Goal: Information Seeking & Learning: Check status

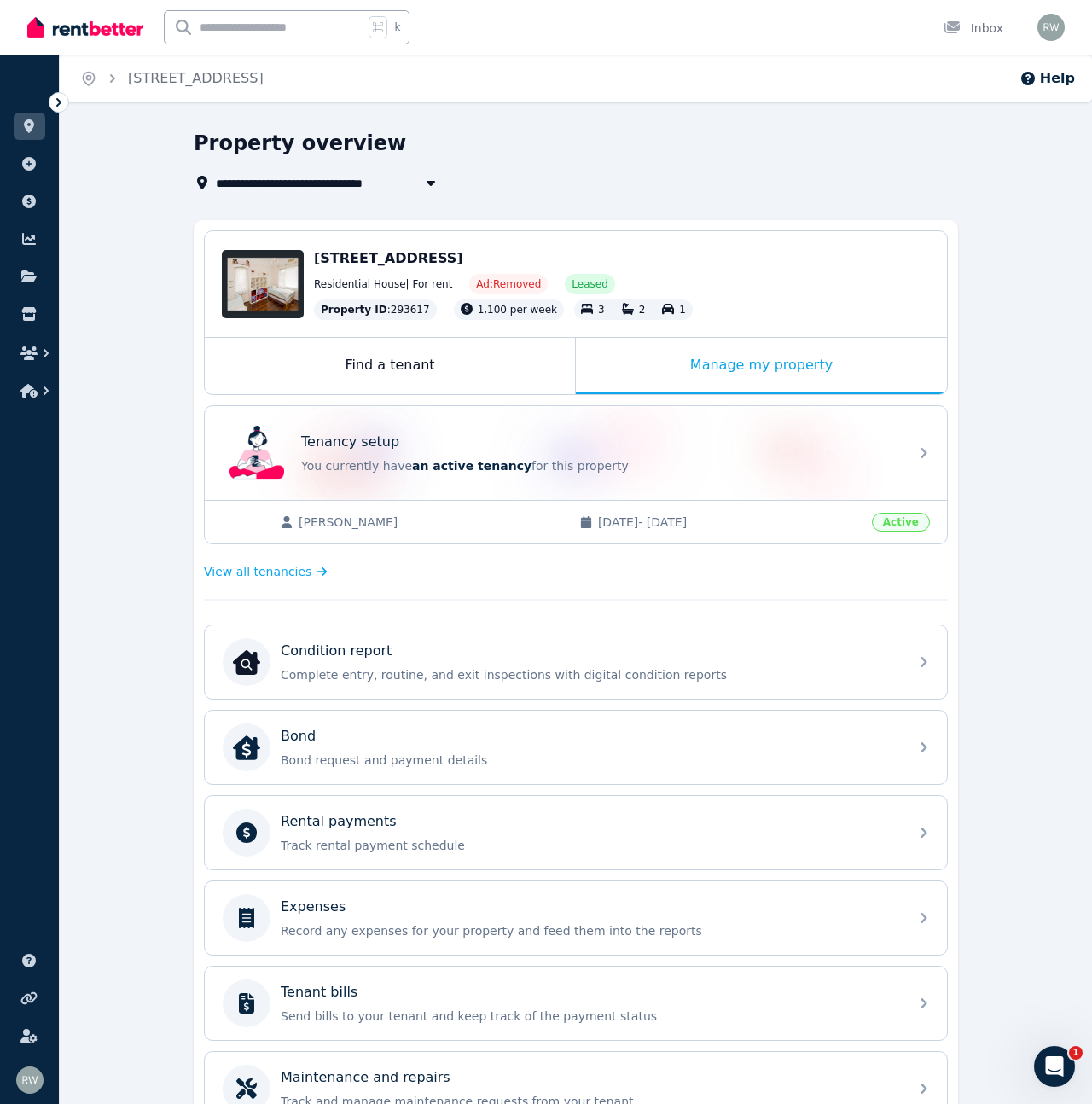
click at [89, 28] on img at bounding box center [86, 27] width 116 height 26
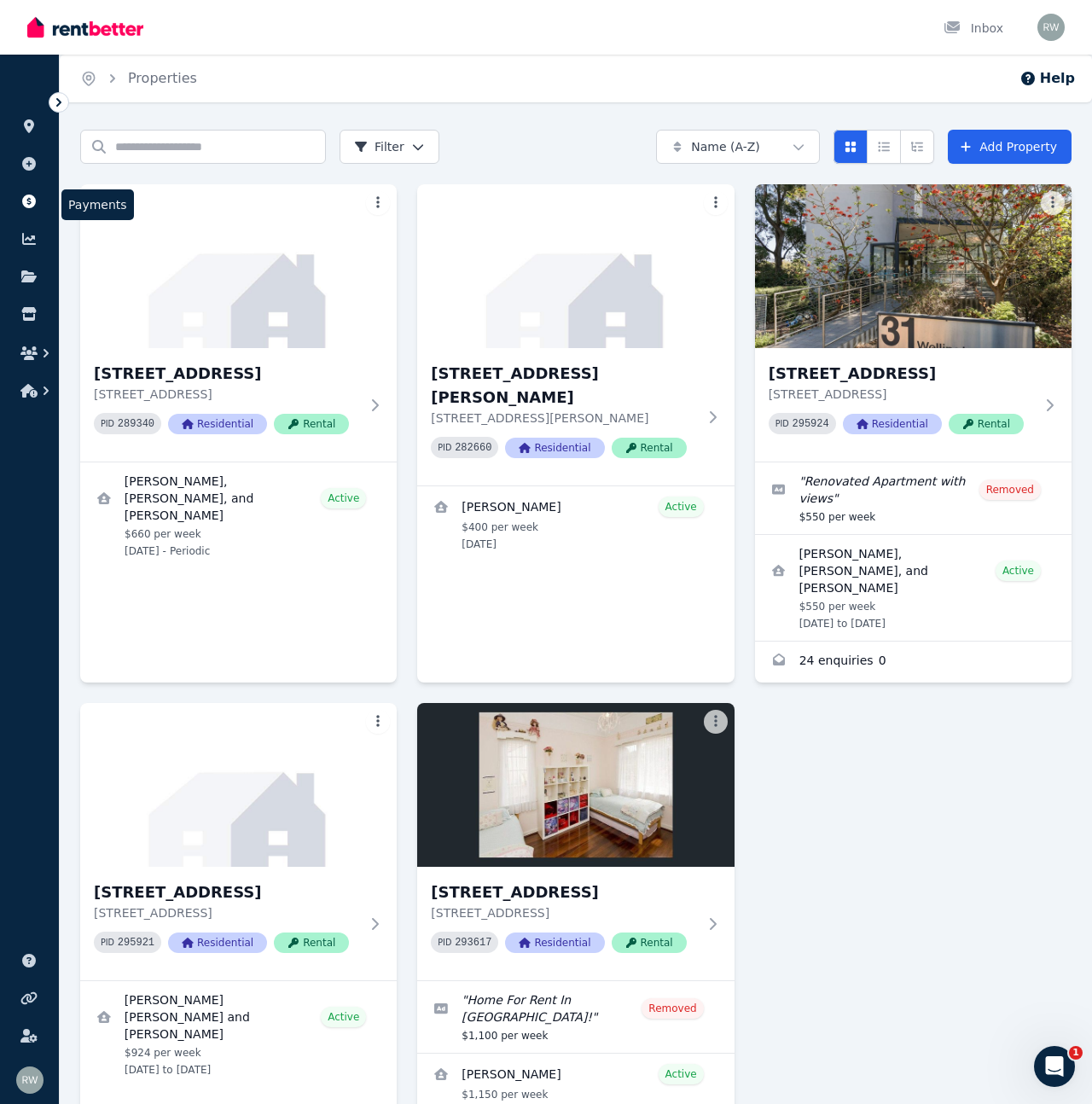
click at [31, 200] on icon at bounding box center [29, 201] width 13 height 13
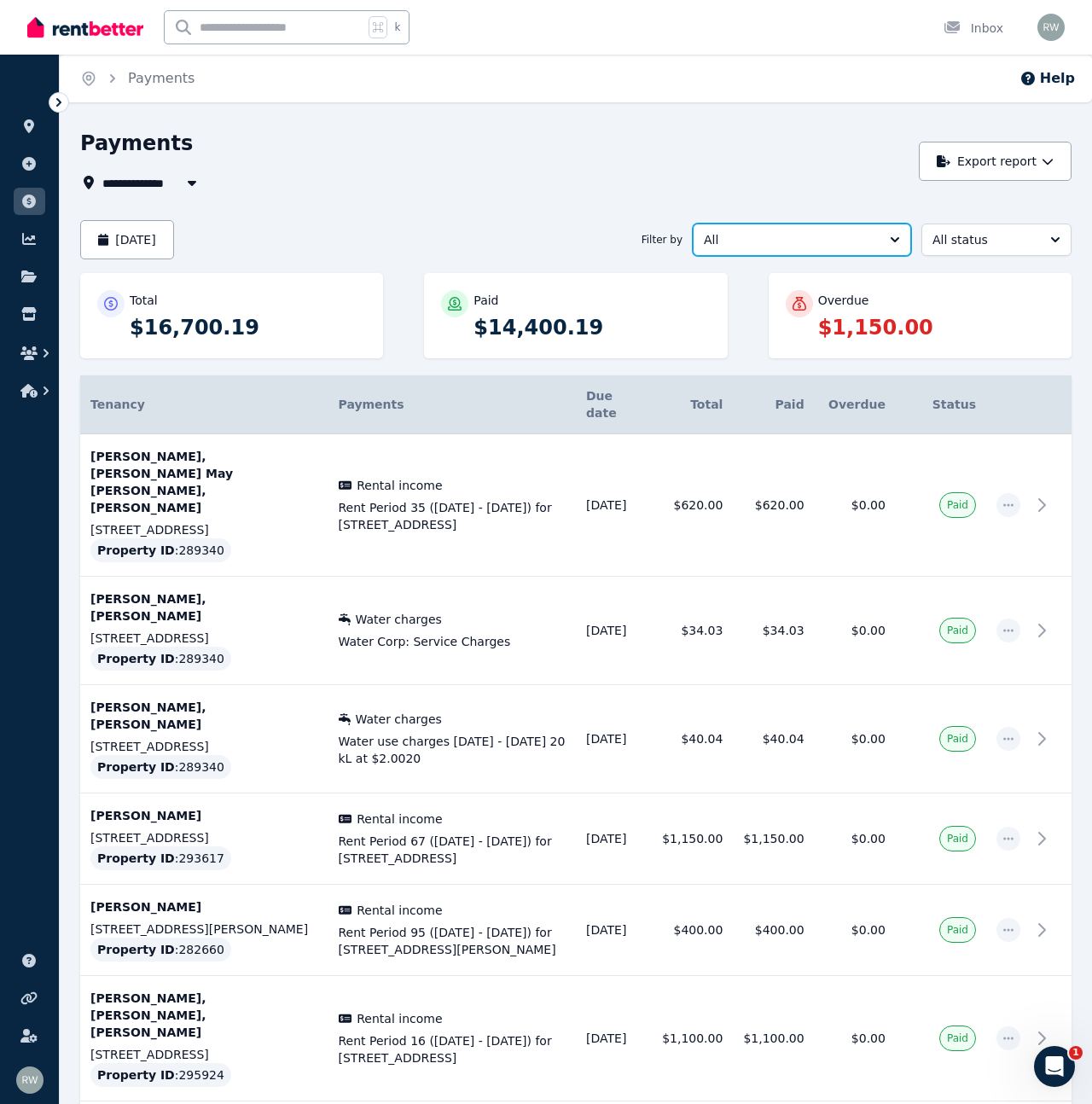
click at [869, 239] on span "All" at bounding box center [789, 240] width 172 height 17
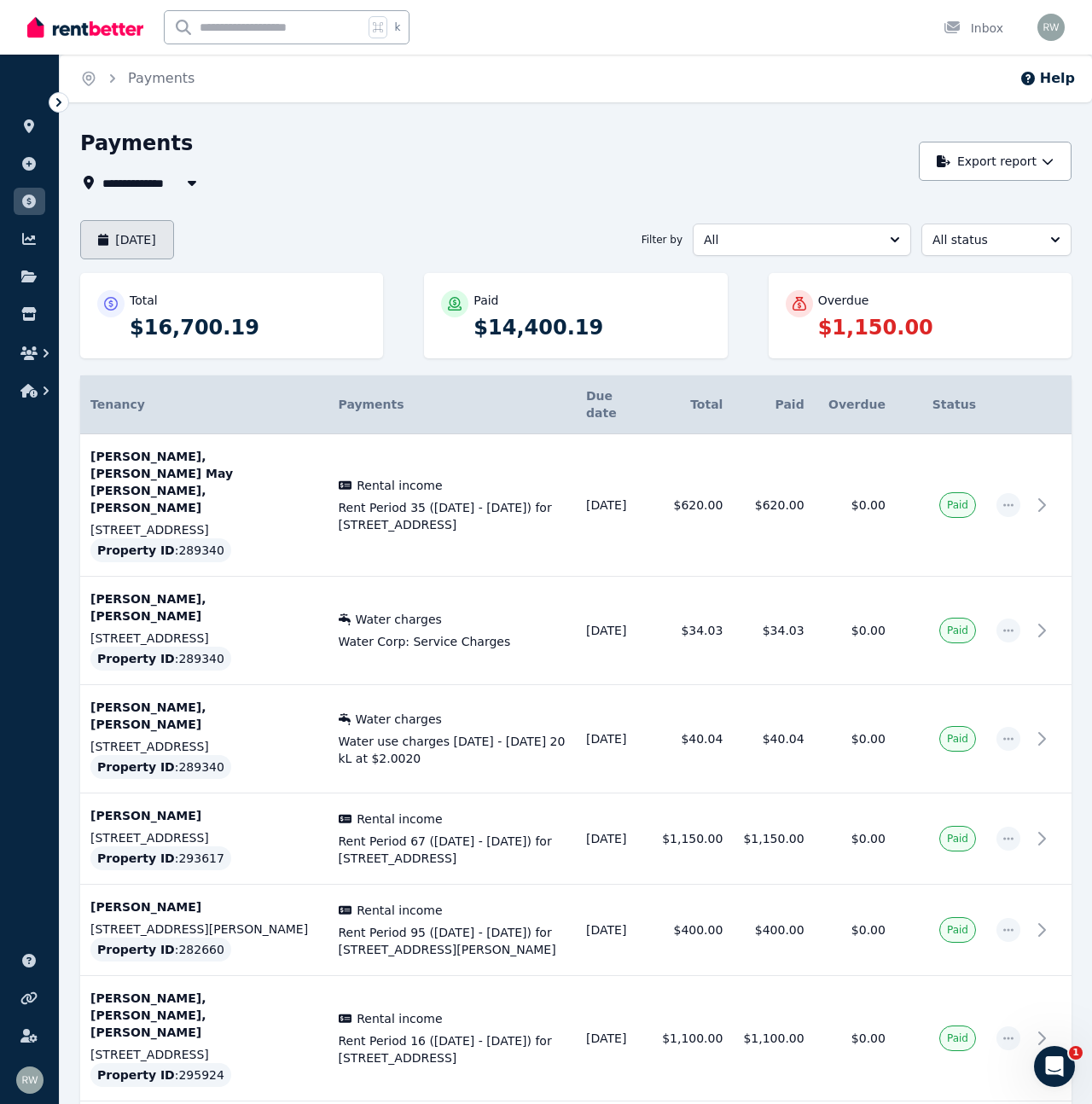
click at [174, 235] on button "[DATE]" at bounding box center [127, 240] width 94 height 39
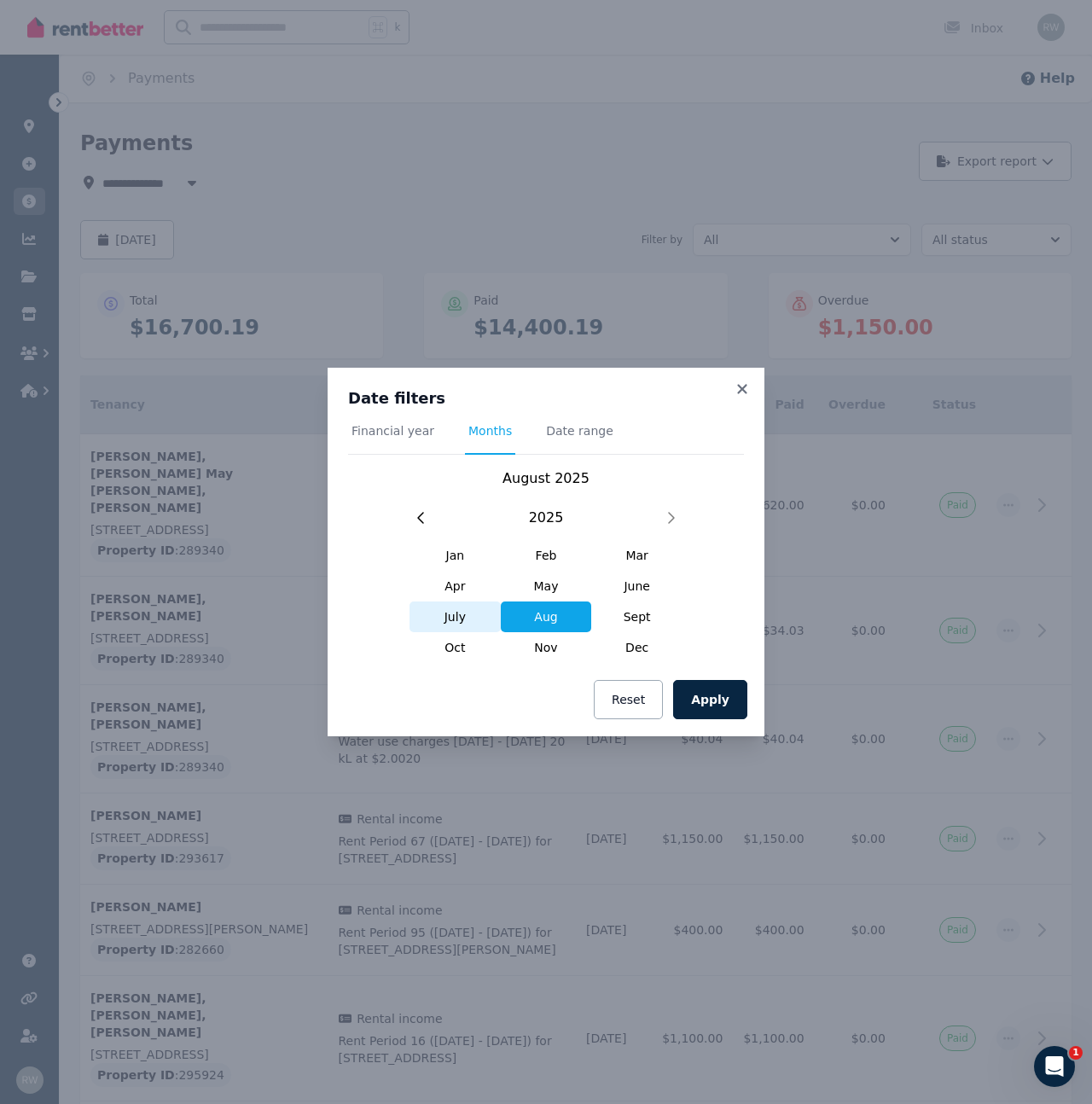
click at [466, 624] on span "July" at bounding box center [455, 617] width 91 height 30
click at [701, 693] on button "Apply" at bounding box center [710, 700] width 74 height 39
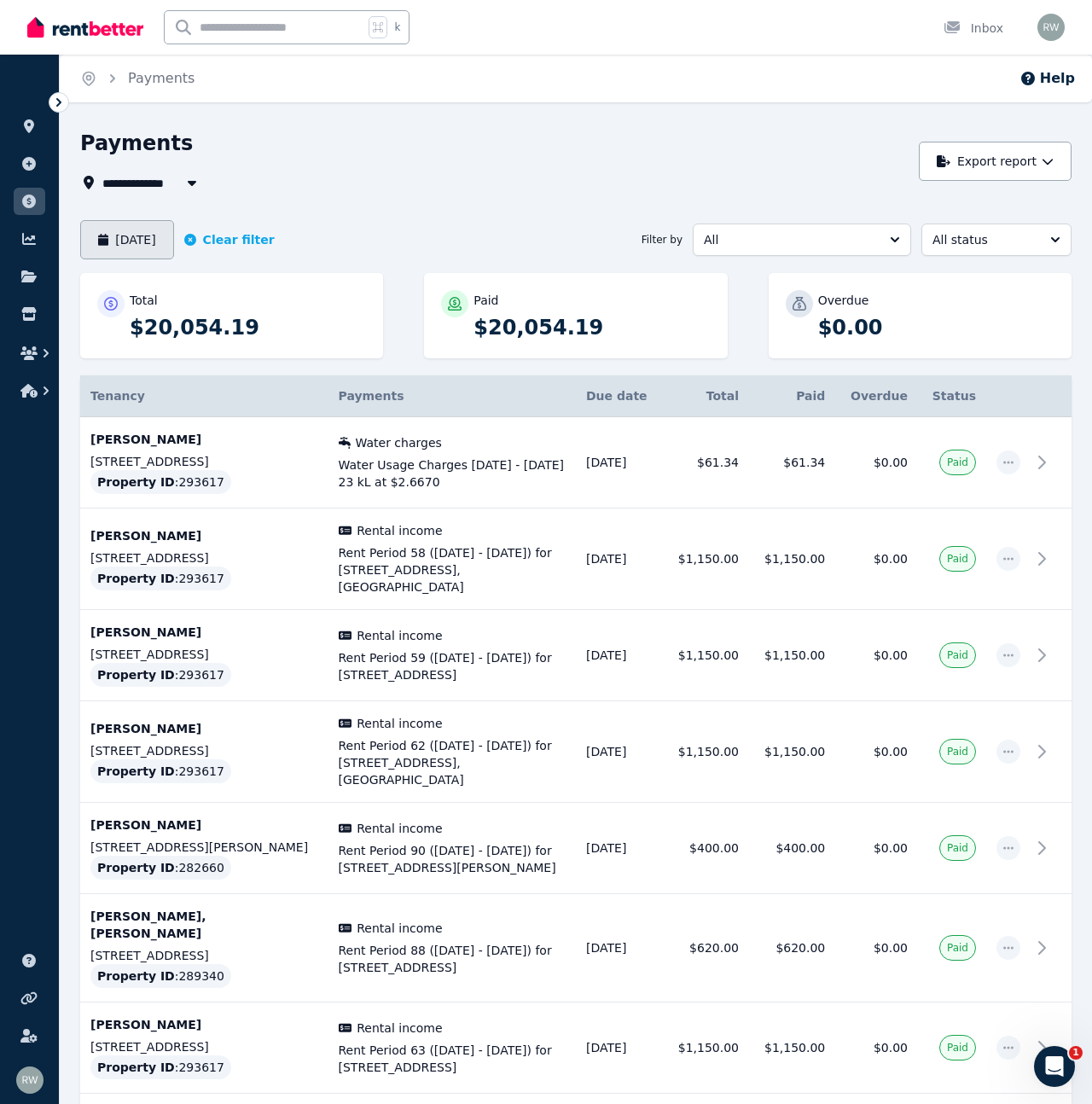
click at [155, 246] on button "[DATE]" at bounding box center [127, 240] width 94 height 39
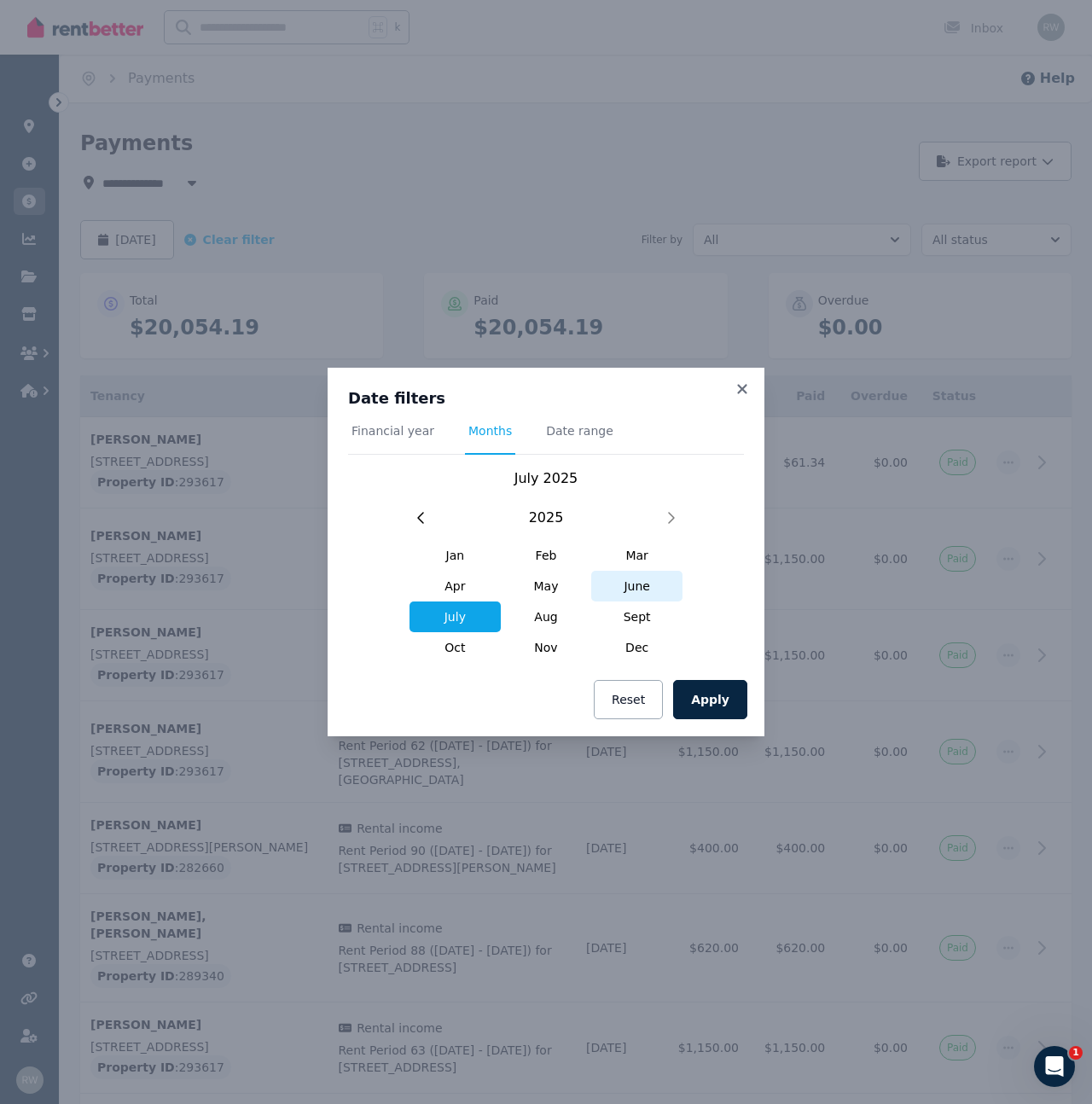
click at [634, 590] on span "June" at bounding box center [636, 586] width 91 height 30
click at [711, 684] on button "Apply" at bounding box center [710, 700] width 74 height 39
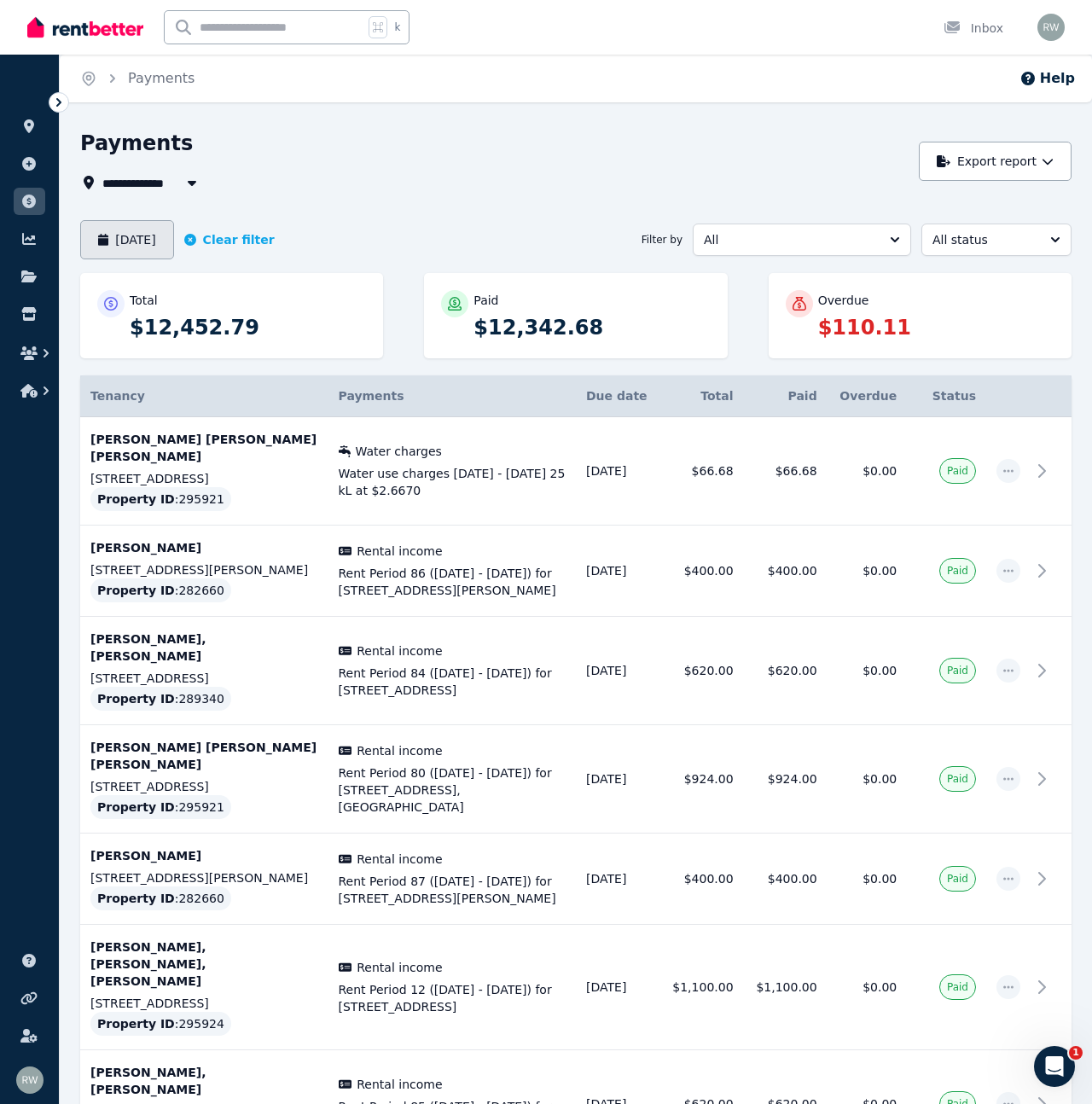
click at [128, 239] on button "[DATE]" at bounding box center [127, 240] width 94 height 39
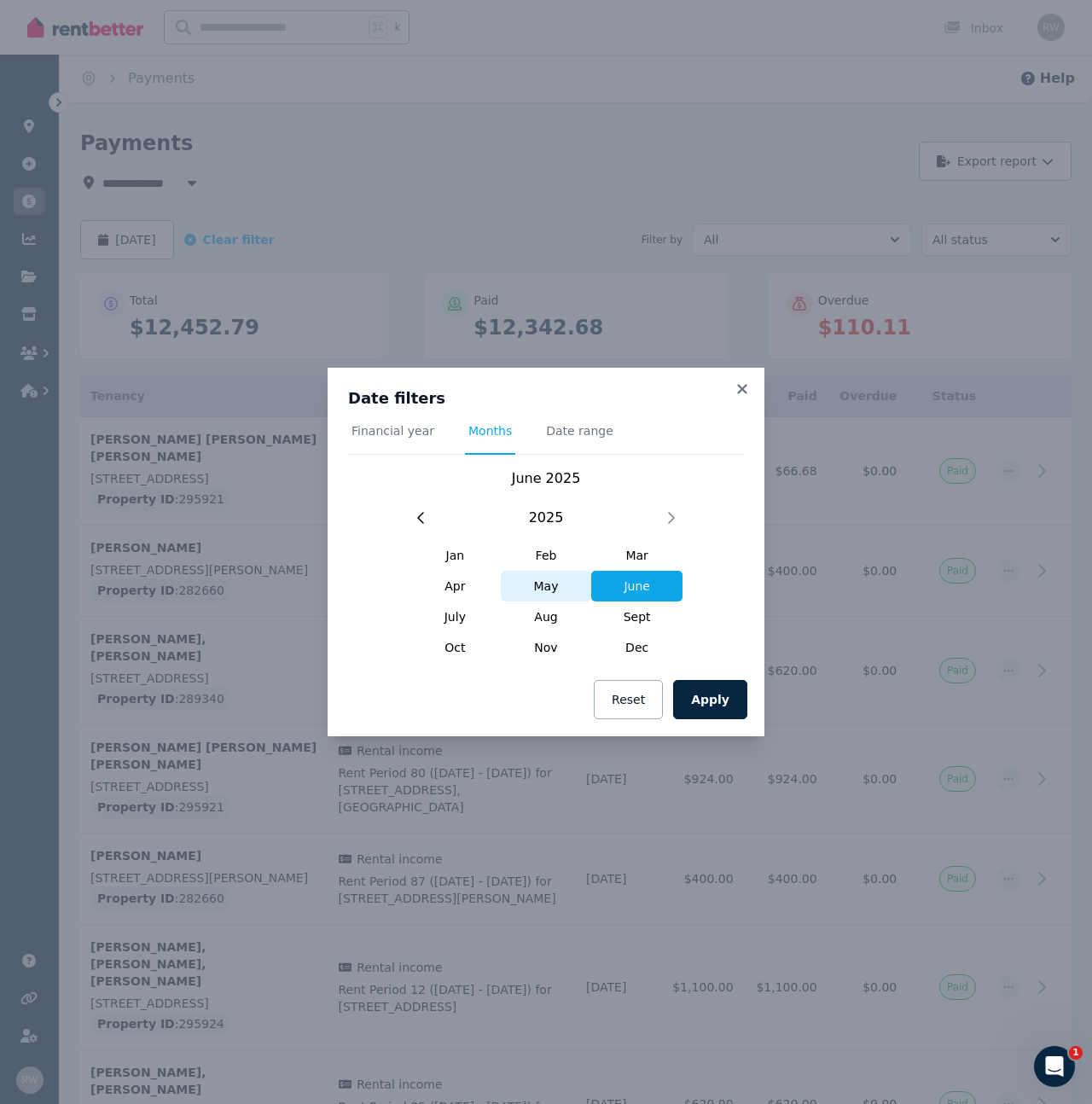
click at [538, 583] on span "May" at bounding box center [546, 586] width 91 height 30
click at [726, 687] on button "Apply" at bounding box center [710, 700] width 74 height 39
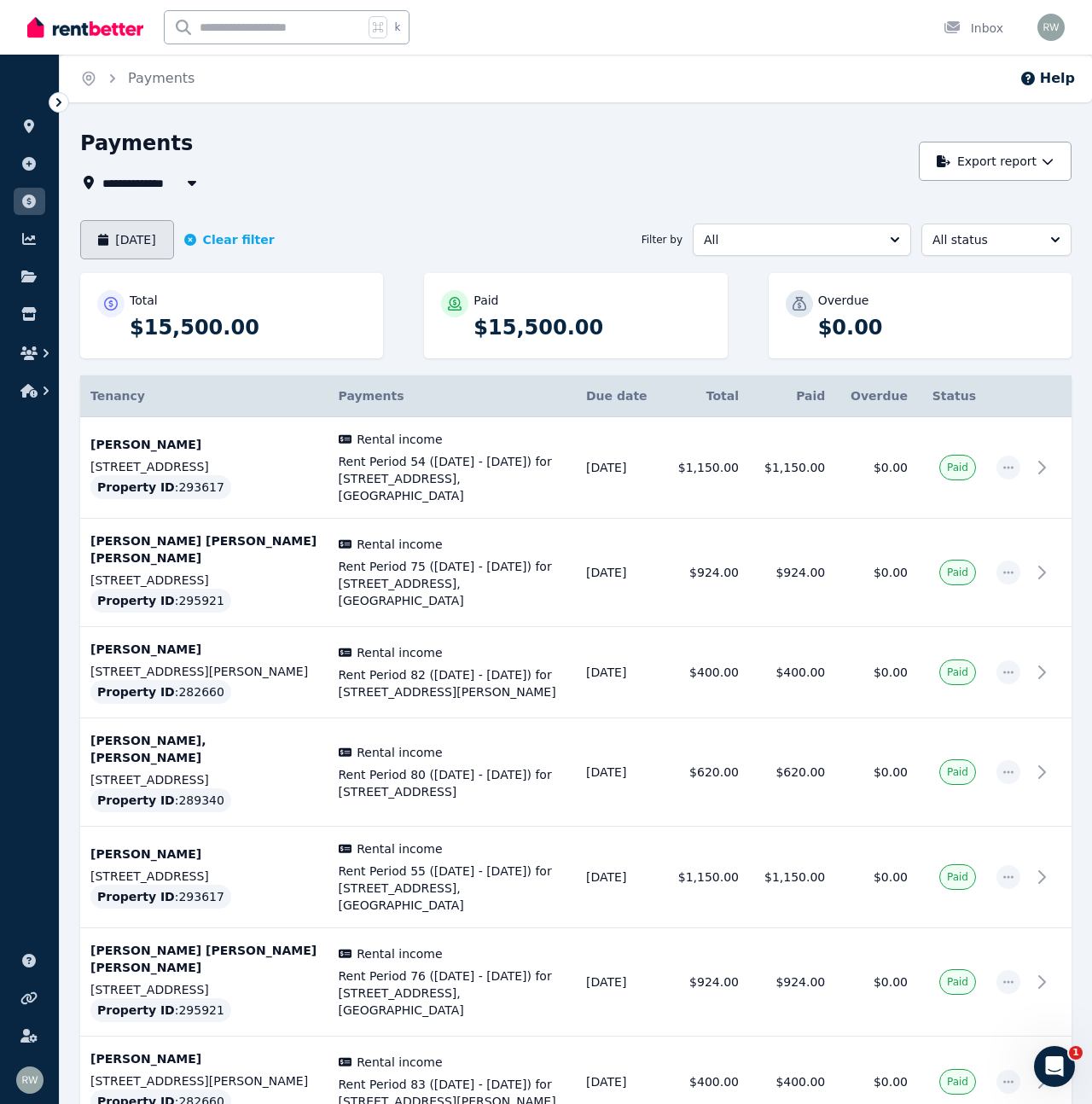
click at [124, 238] on button "[DATE]" at bounding box center [127, 240] width 94 height 39
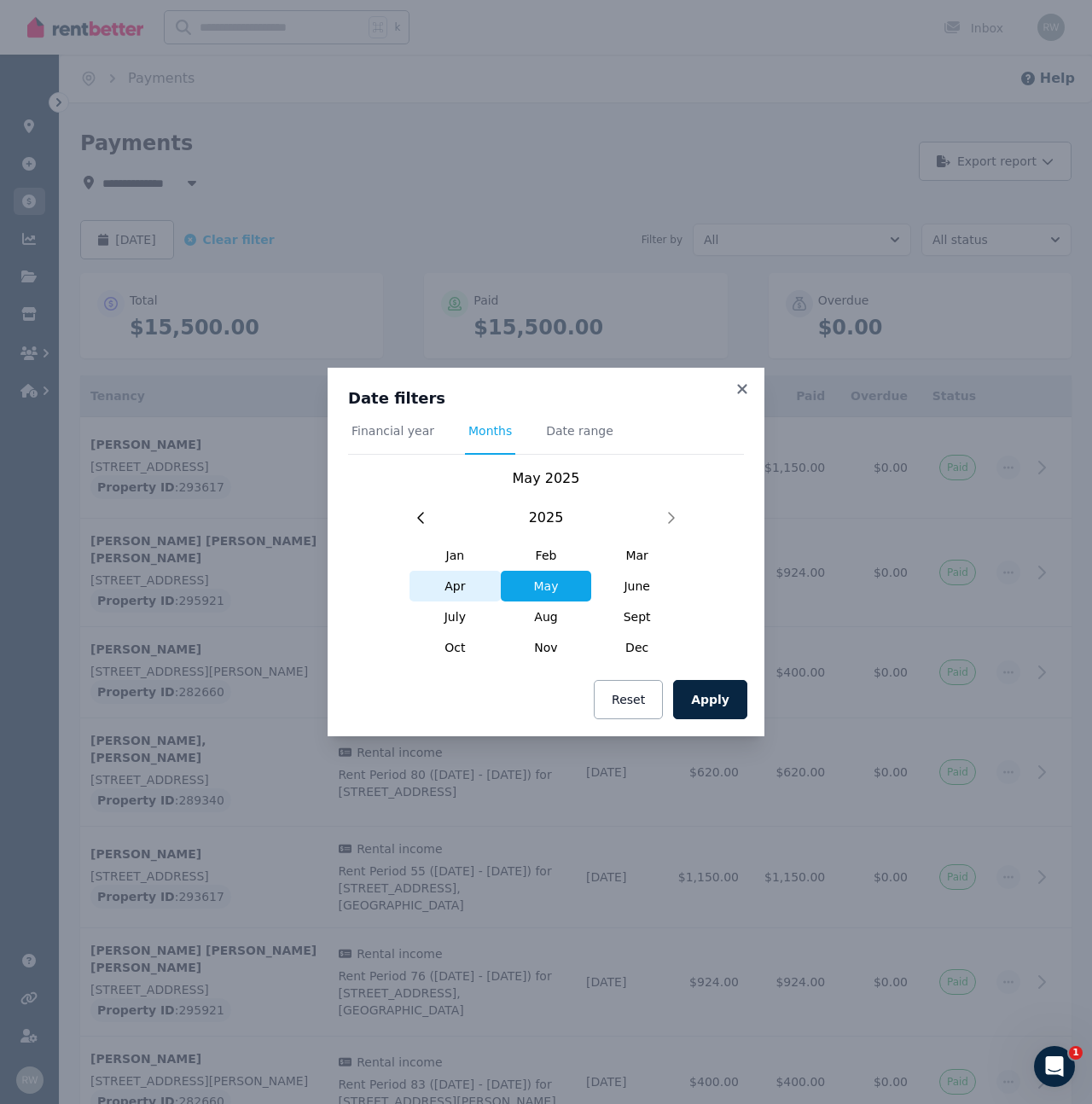
click at [451, 585] on span "Apr" at bounding box center [455, 586] width 91 height 30
click at [692, 694] on button "Apply" at bounding box center [710, 700] width 74 height 39
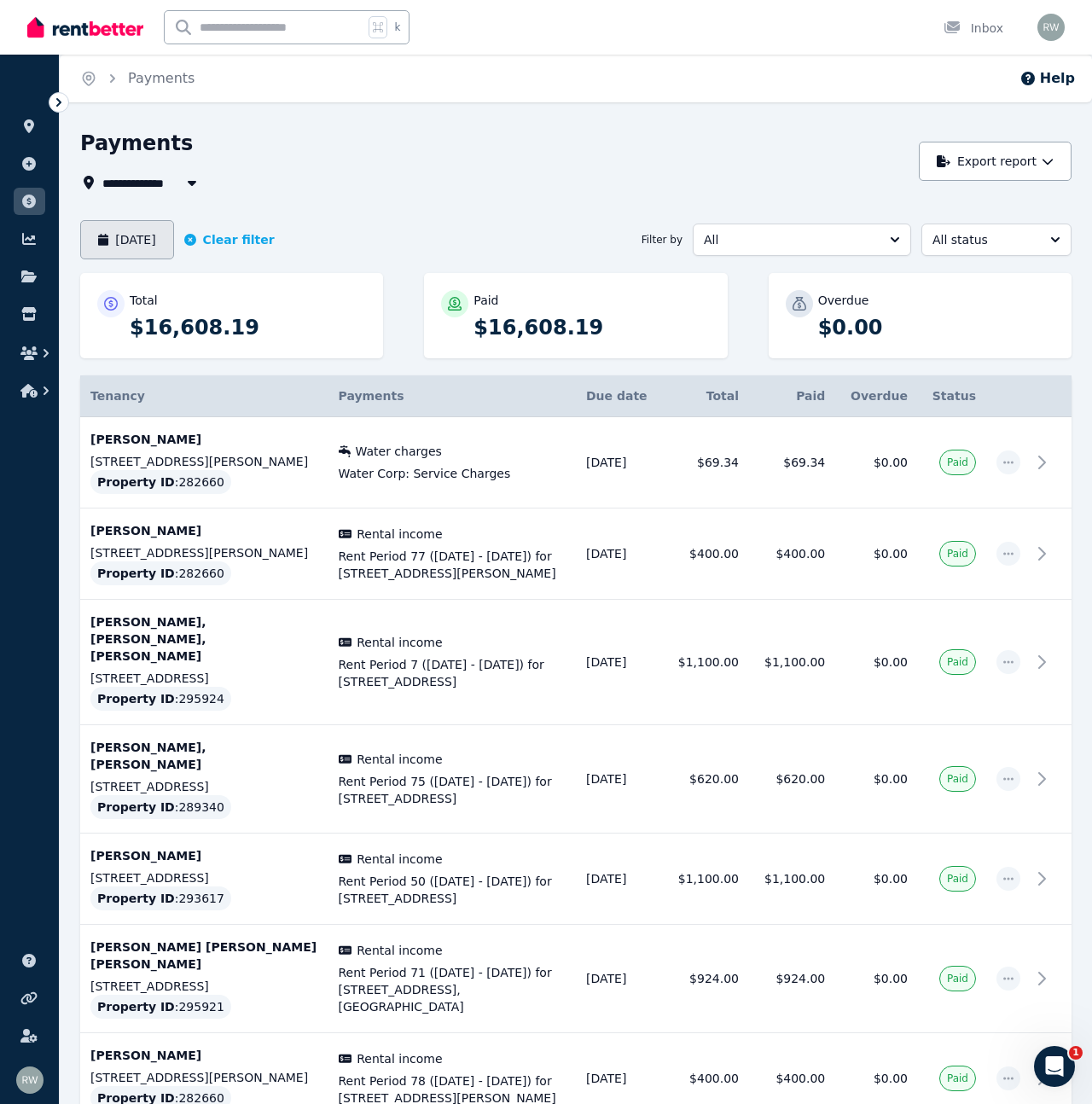
click at [154, 237] on button "[DATE]" at bounding box center [127, 240] width 94 height 39
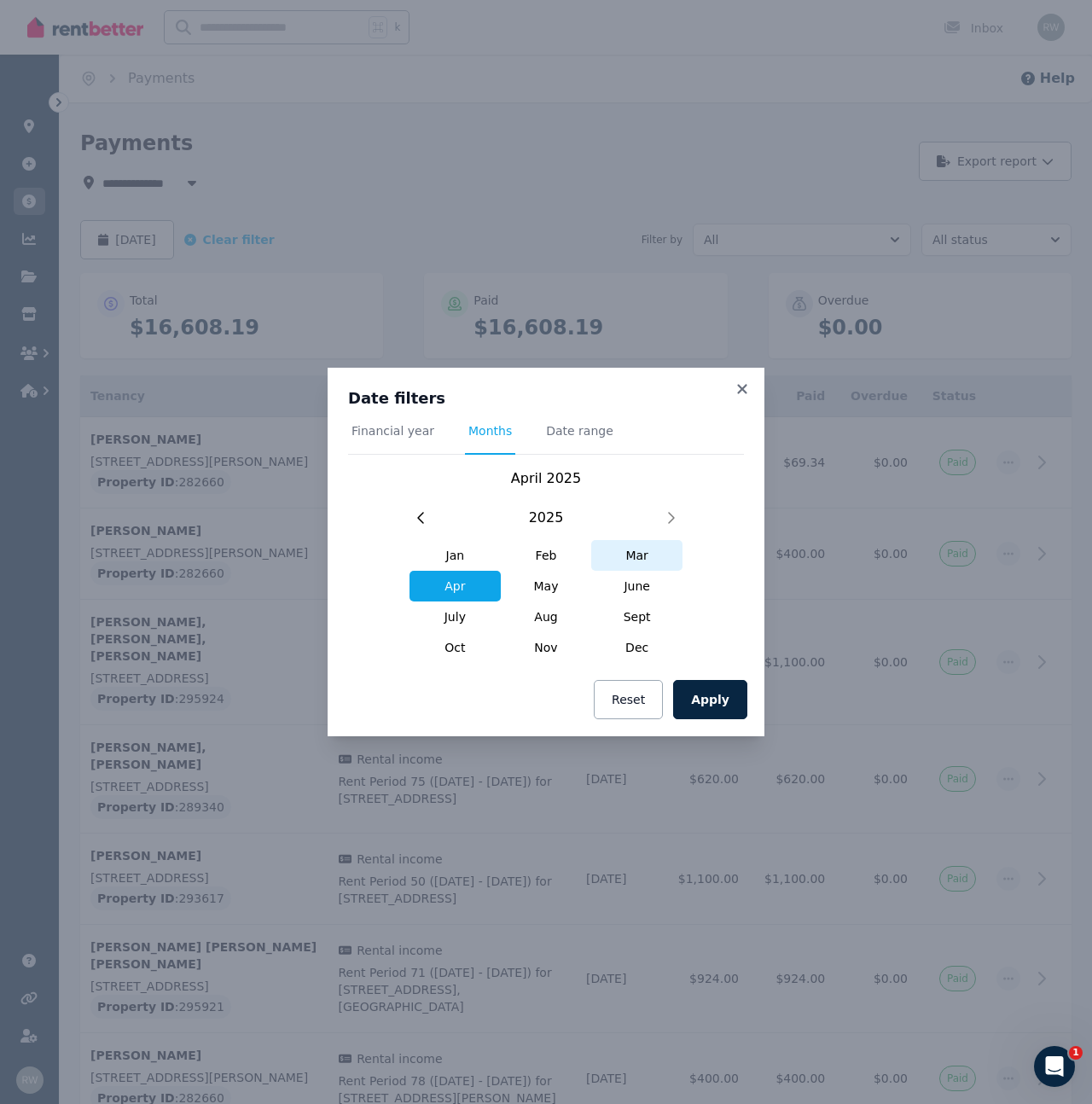
click at [645, 561] on span "Mar" at bounding box center [636, 555] width 91 height 30
click at [725, 701] on button "Apply" at bounding box center [710, 700] width 74 height 39
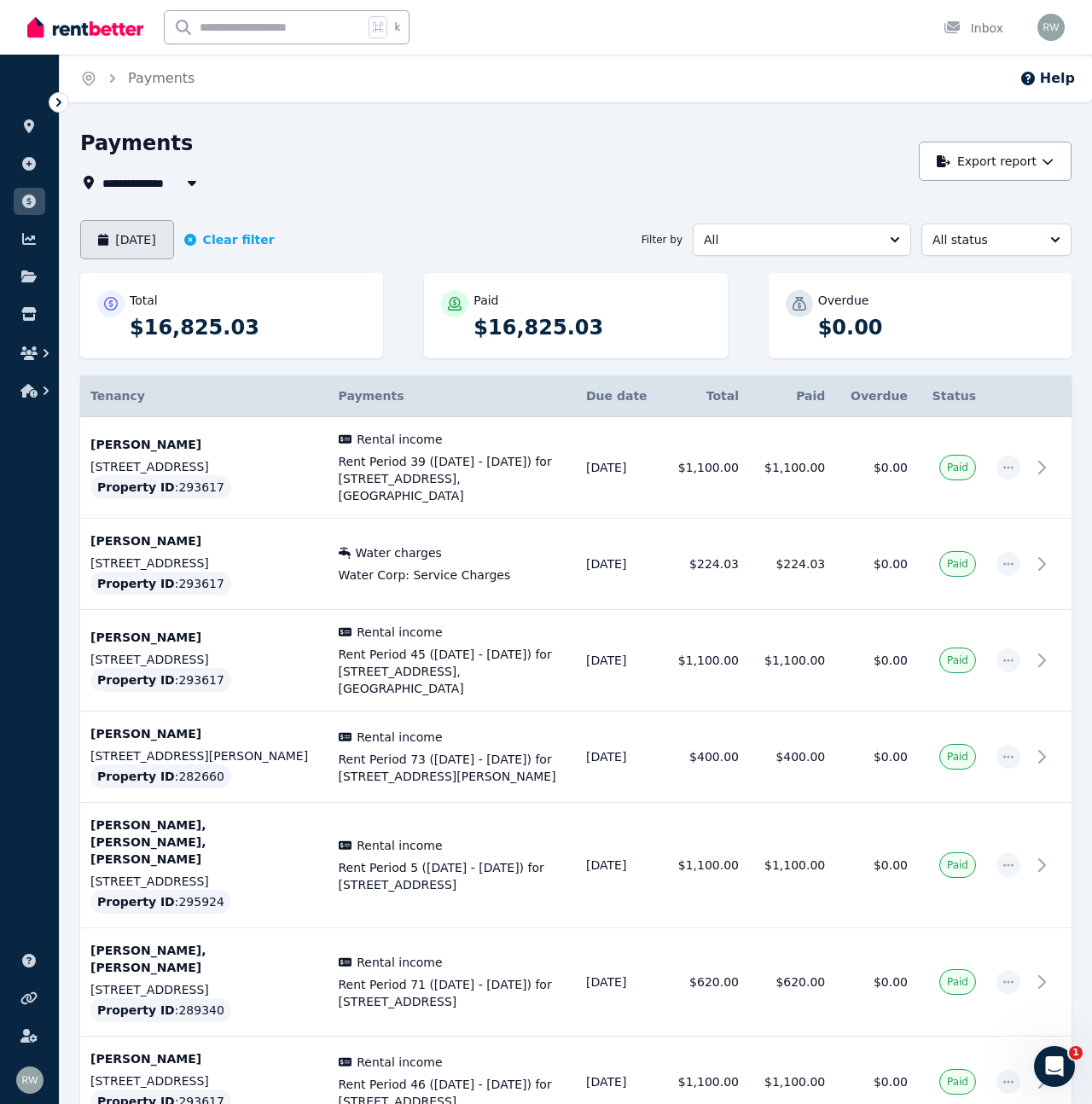
click at [146, 241] on button "[DATE]" at bounding box center [127, 240] width 94 height 39
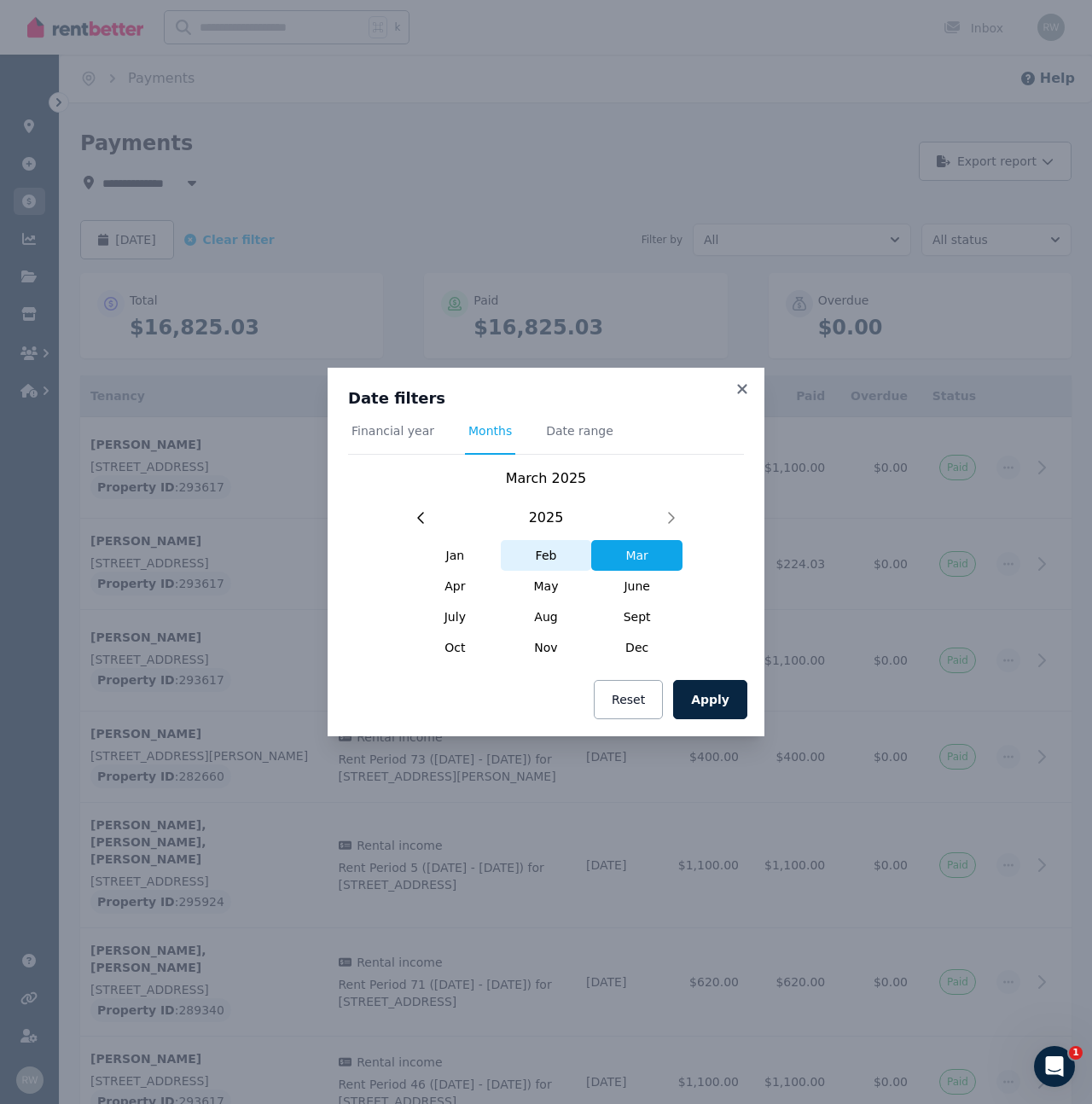
click at [557, 562] on span "Feb" at bounding box center [546, 555] width 91 height 30
click at [735, 699] on button "Apply" at bounding box center [710, 700] width 74 height 39
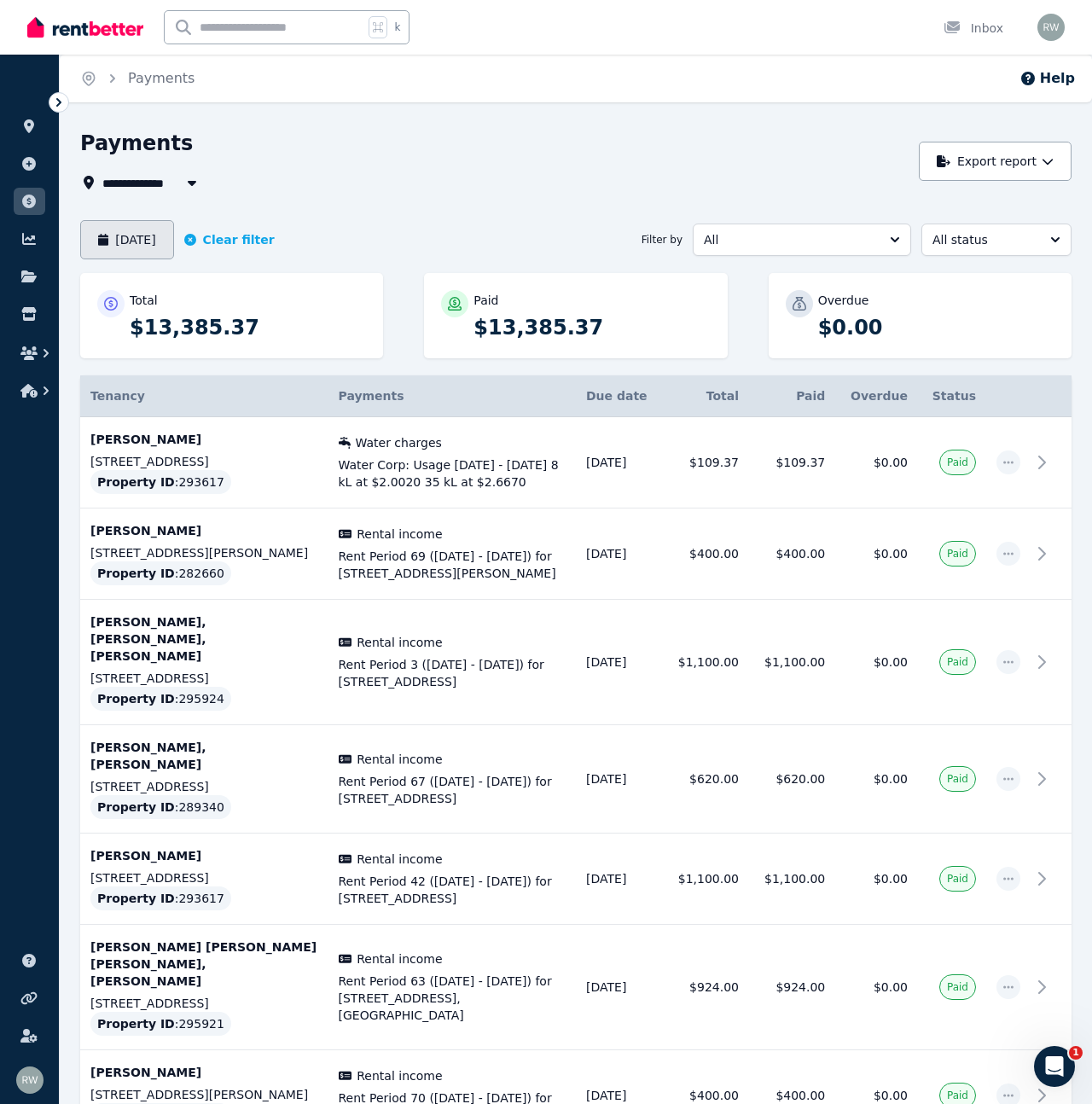
click at [174, 238] on button "[DATE]" at bounding box center [127, 240] width 94 height 39
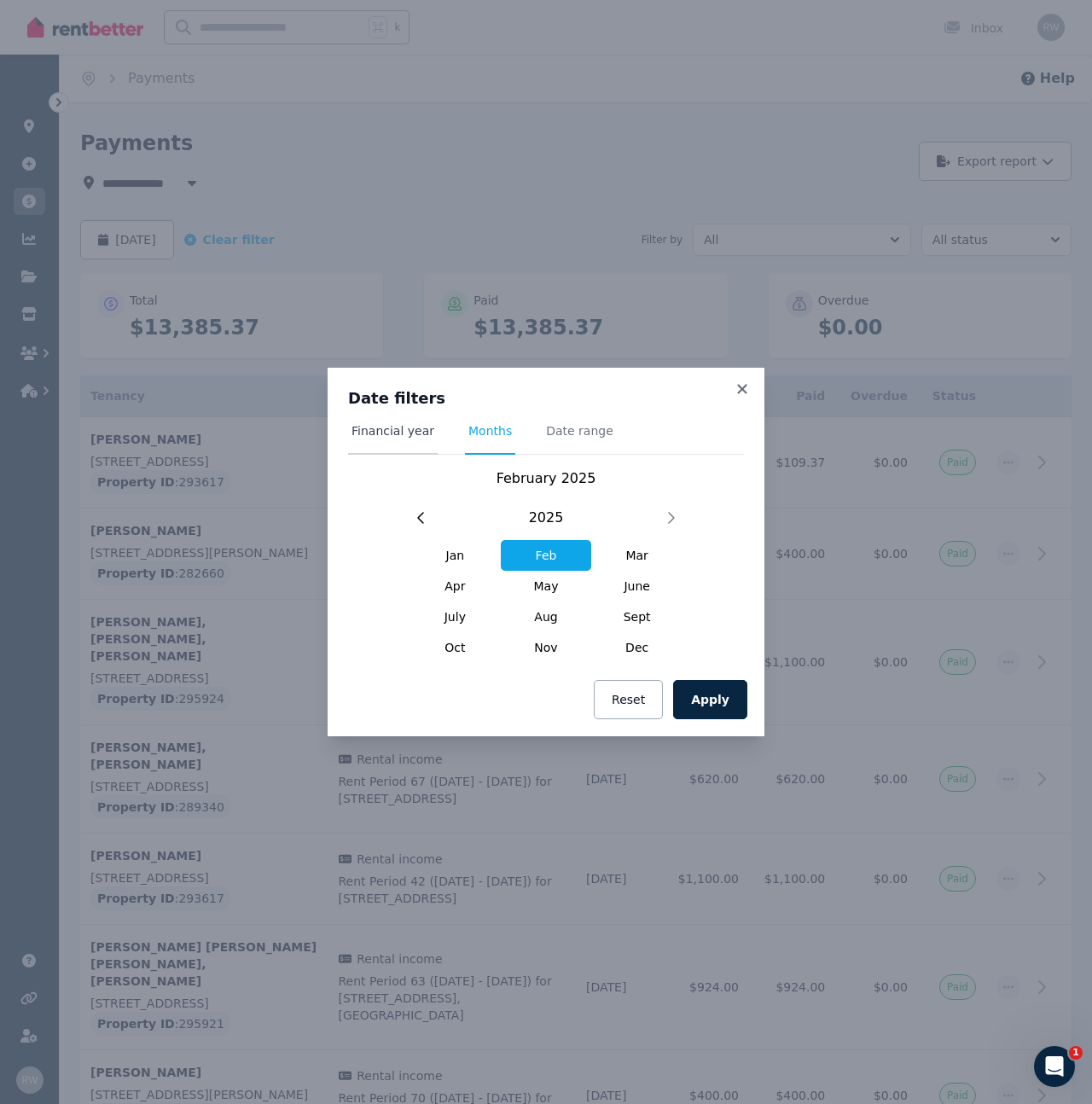
click at [402, 423] on span "Financial year" at bounding box center [392, 430] width 83 height 17
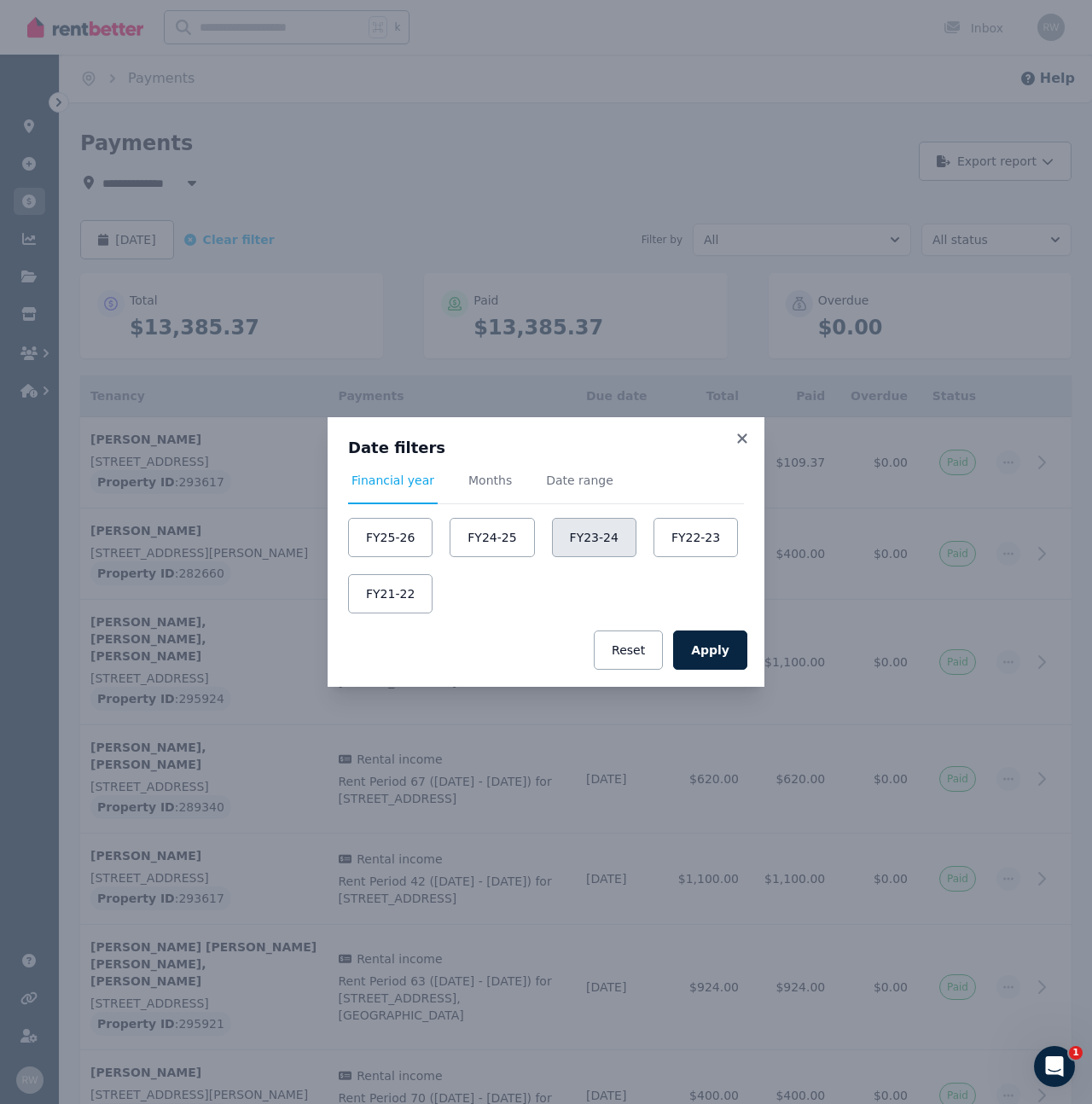
click at [567, 532] on button "FY23-24" at bounding box center [594, 537] width 84 height 39
click at [725, 652] on button "Apply" at bounding box center [710, 650] width 74 height 39
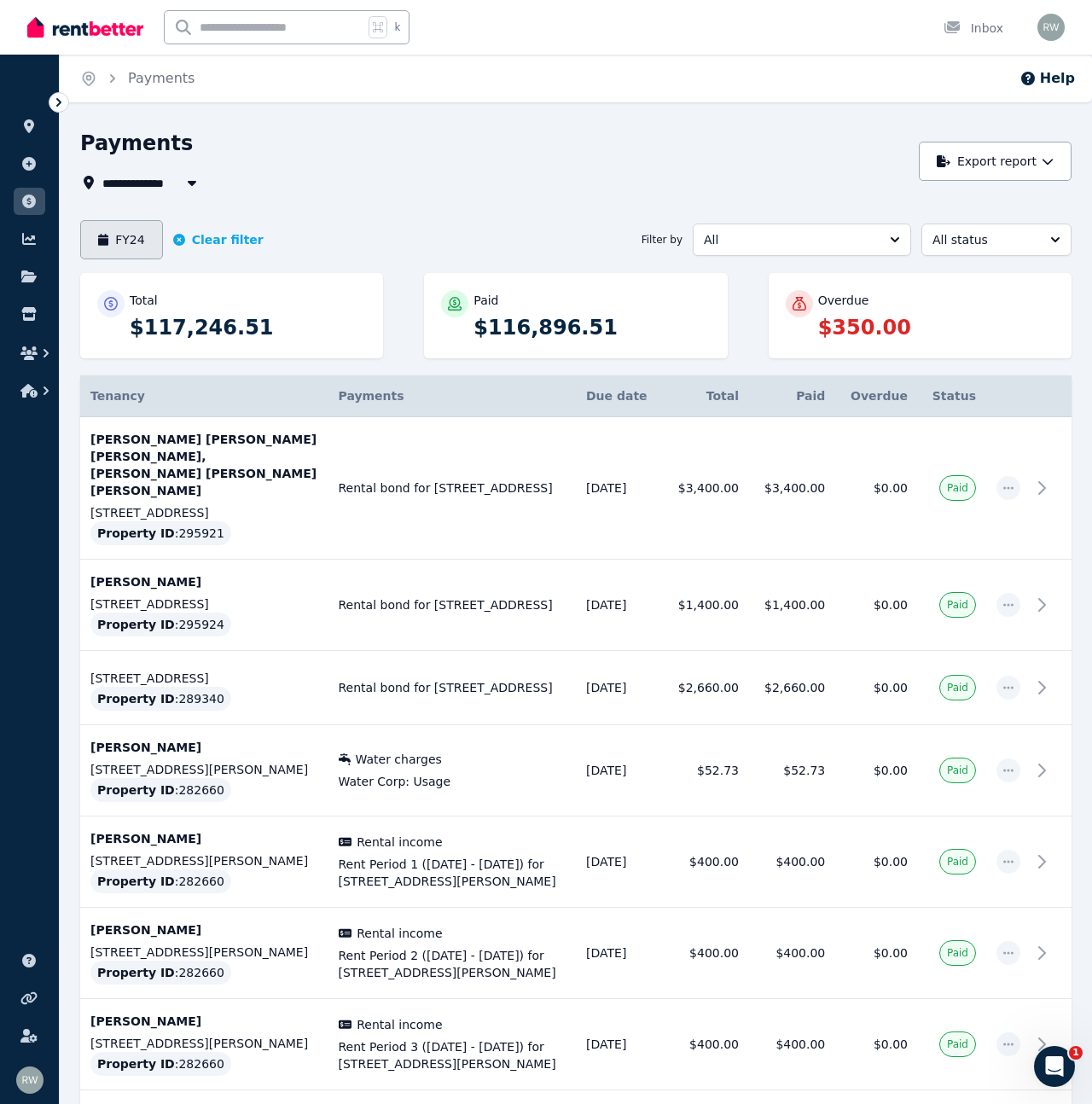
click at [122, 240] on button "FY24" at bounding box center [122, 240] width 83 height 39
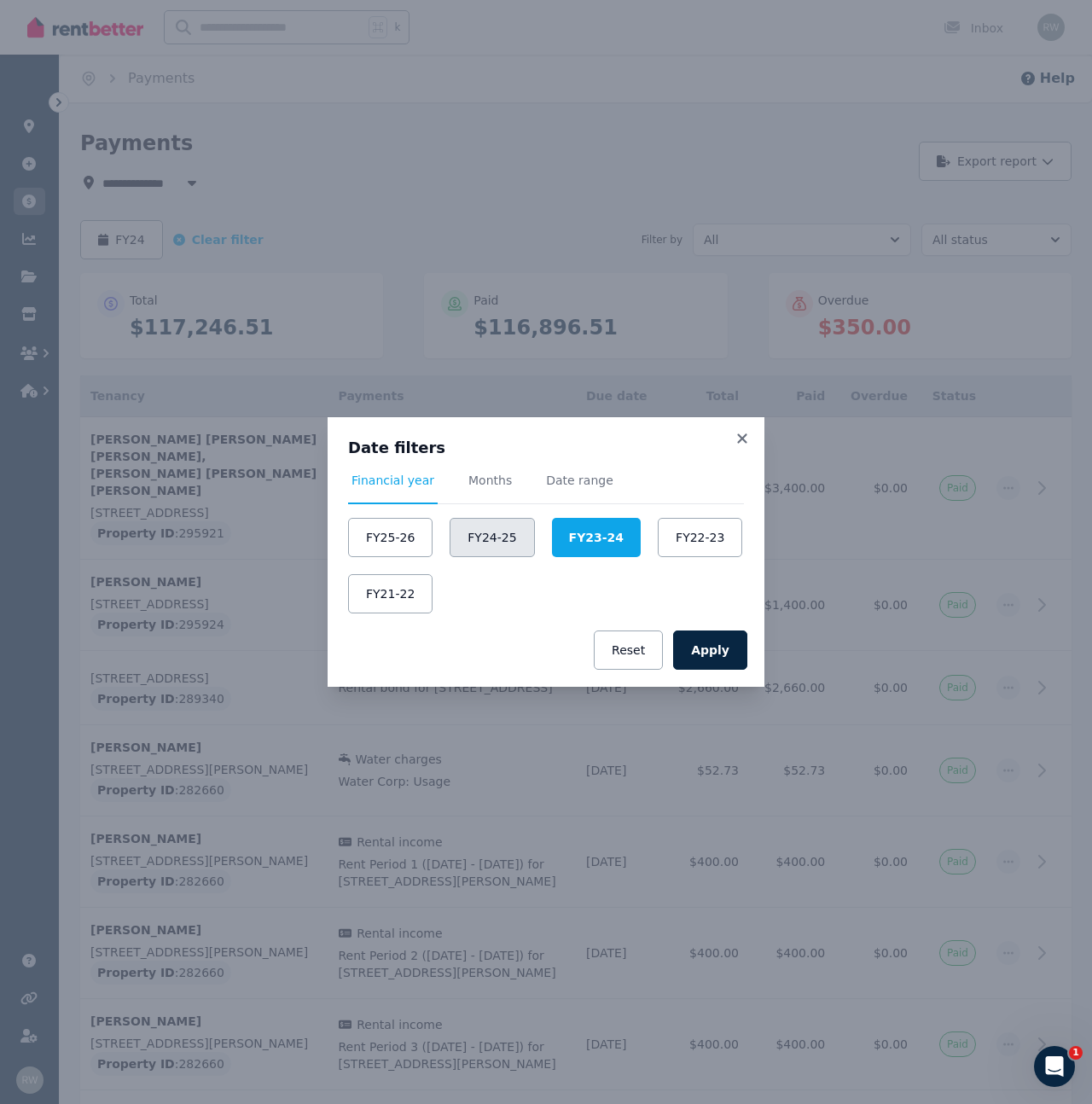
click at [498, 543] on button "FY24-25" at bounding box center [491, 537] width 84 height 39
click at [711, 644] on button "Apply" at bounding box center [710, 650] width 74 height 39
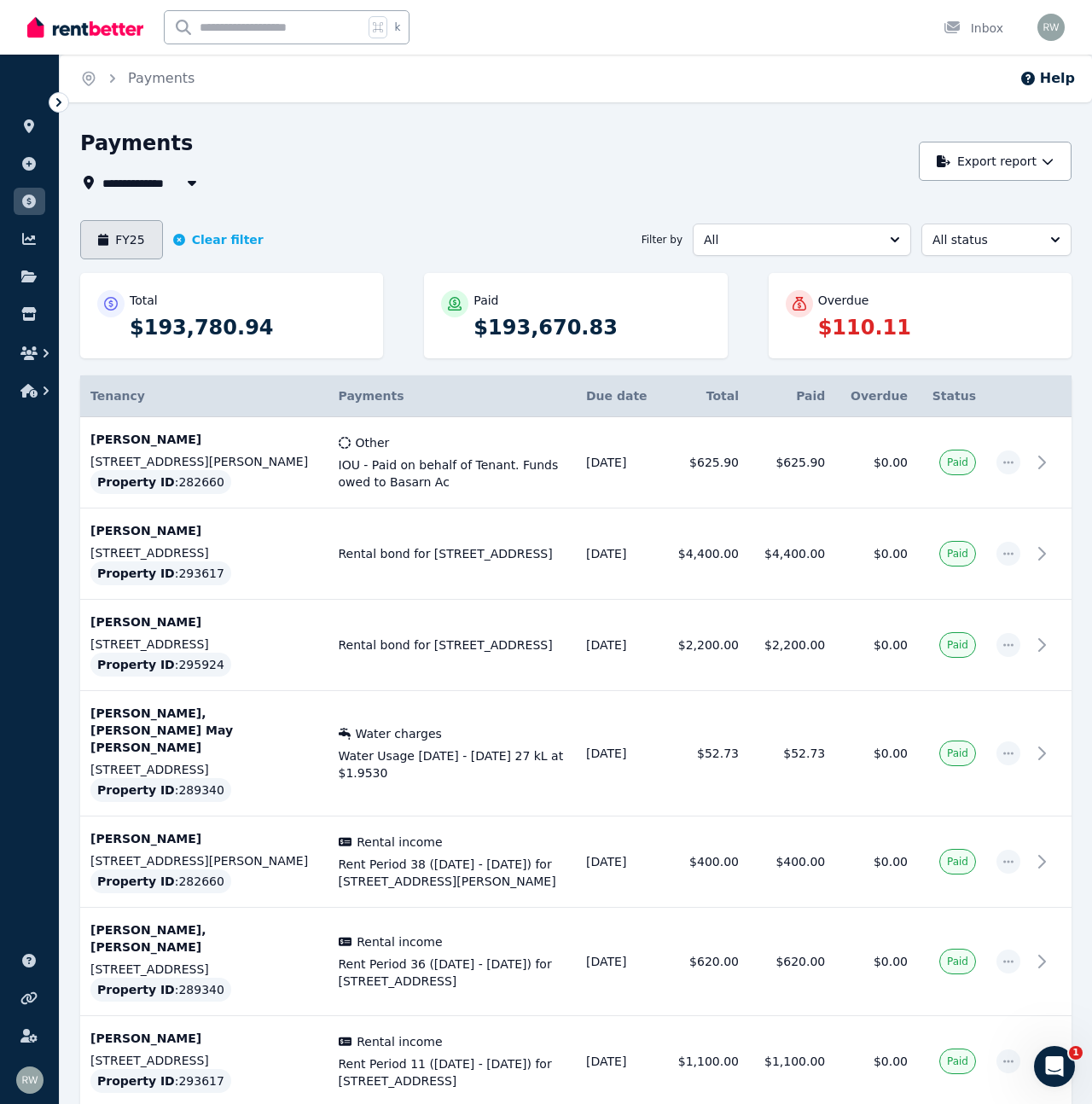
click at [142, 249] on button "FY25" at bounding box center [122, 240] width 83 height 39
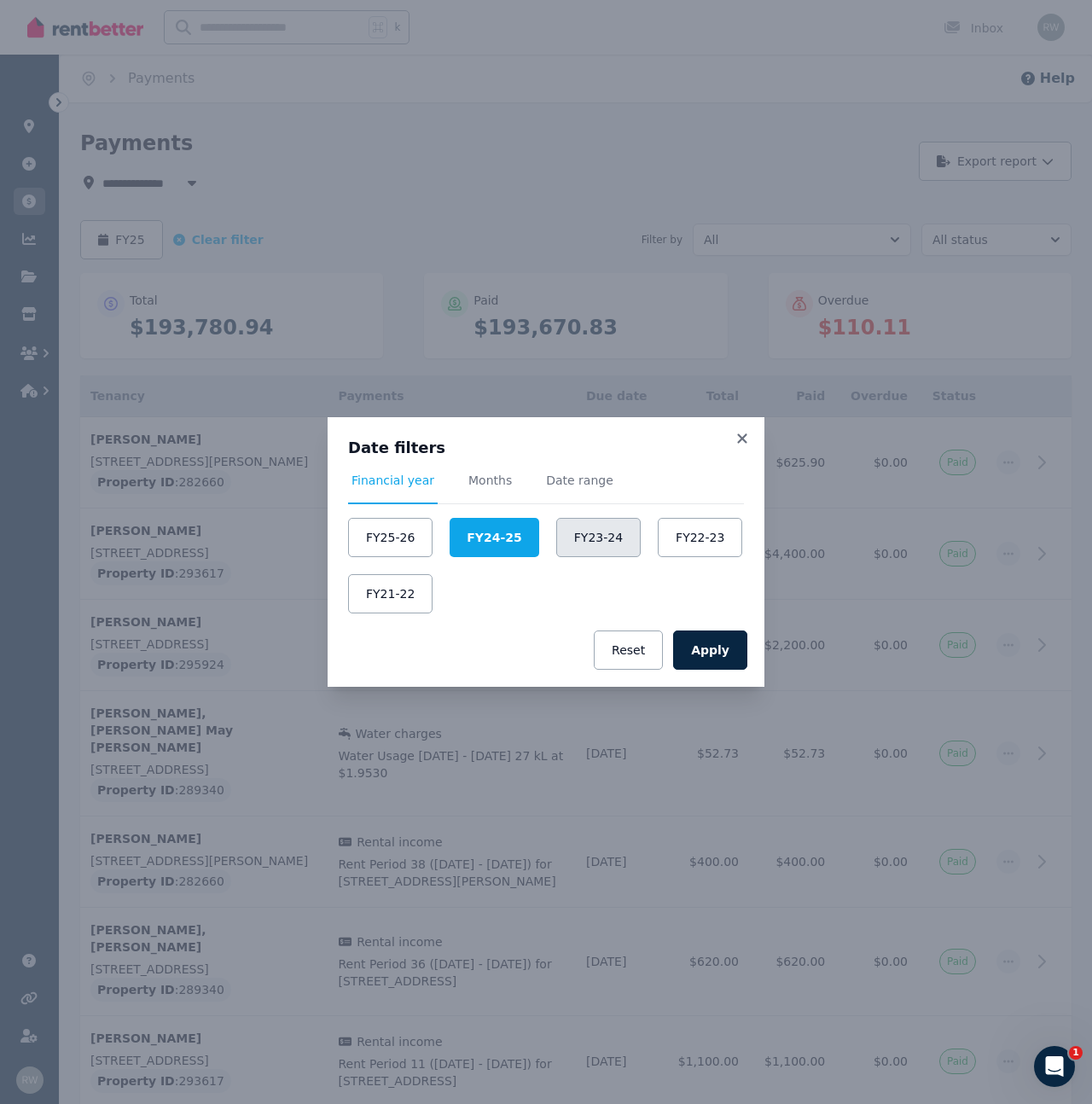
click at [582, 545] on button "FY23-24" at bounding box center [598, 537] width 84 height 39
click at [727, 647] on button "Apply" at bounding box center [710, 650] width 74 height 39
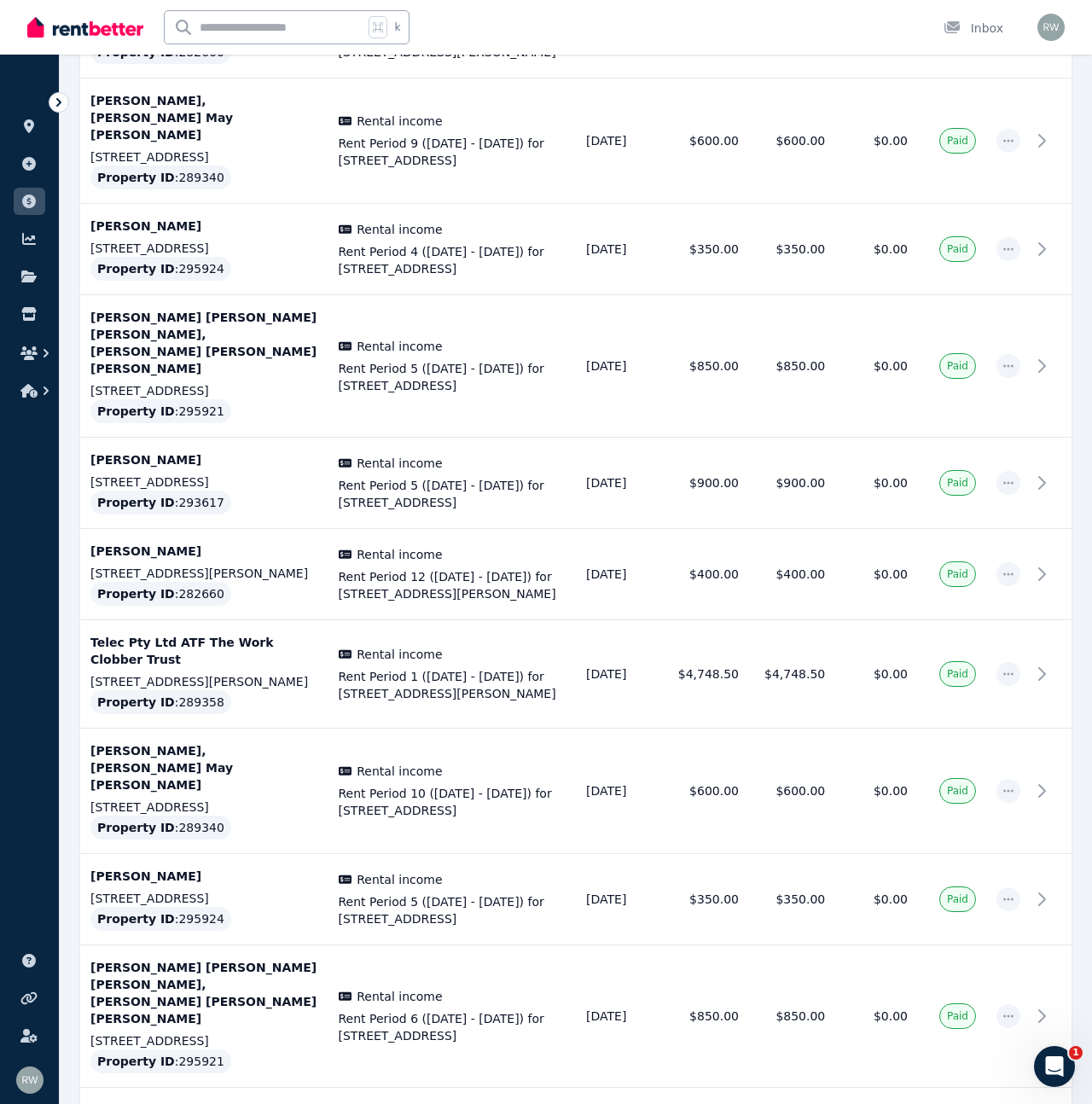
scroll to position [4536, 0]
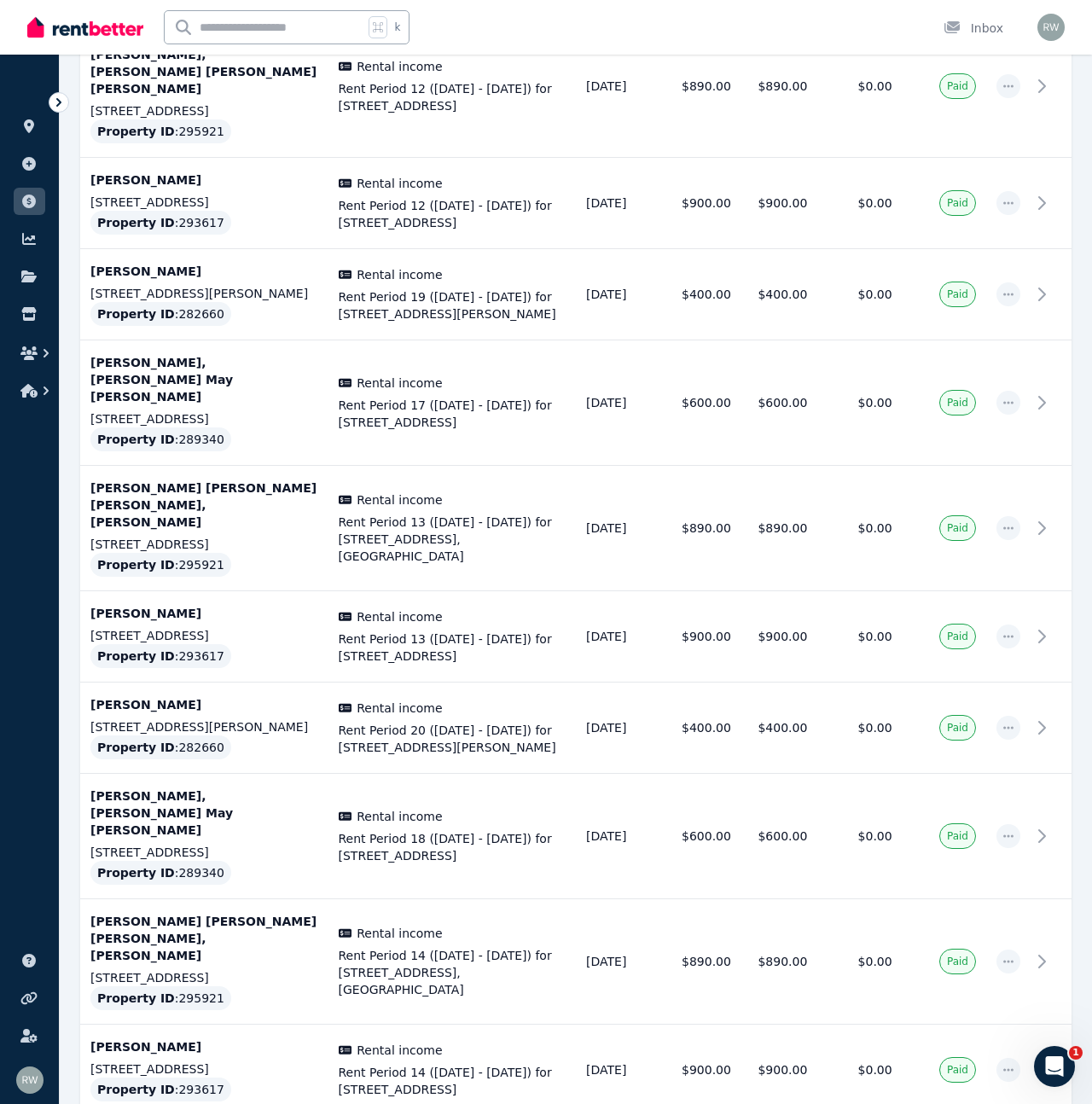
scroll to position [4731, 0]
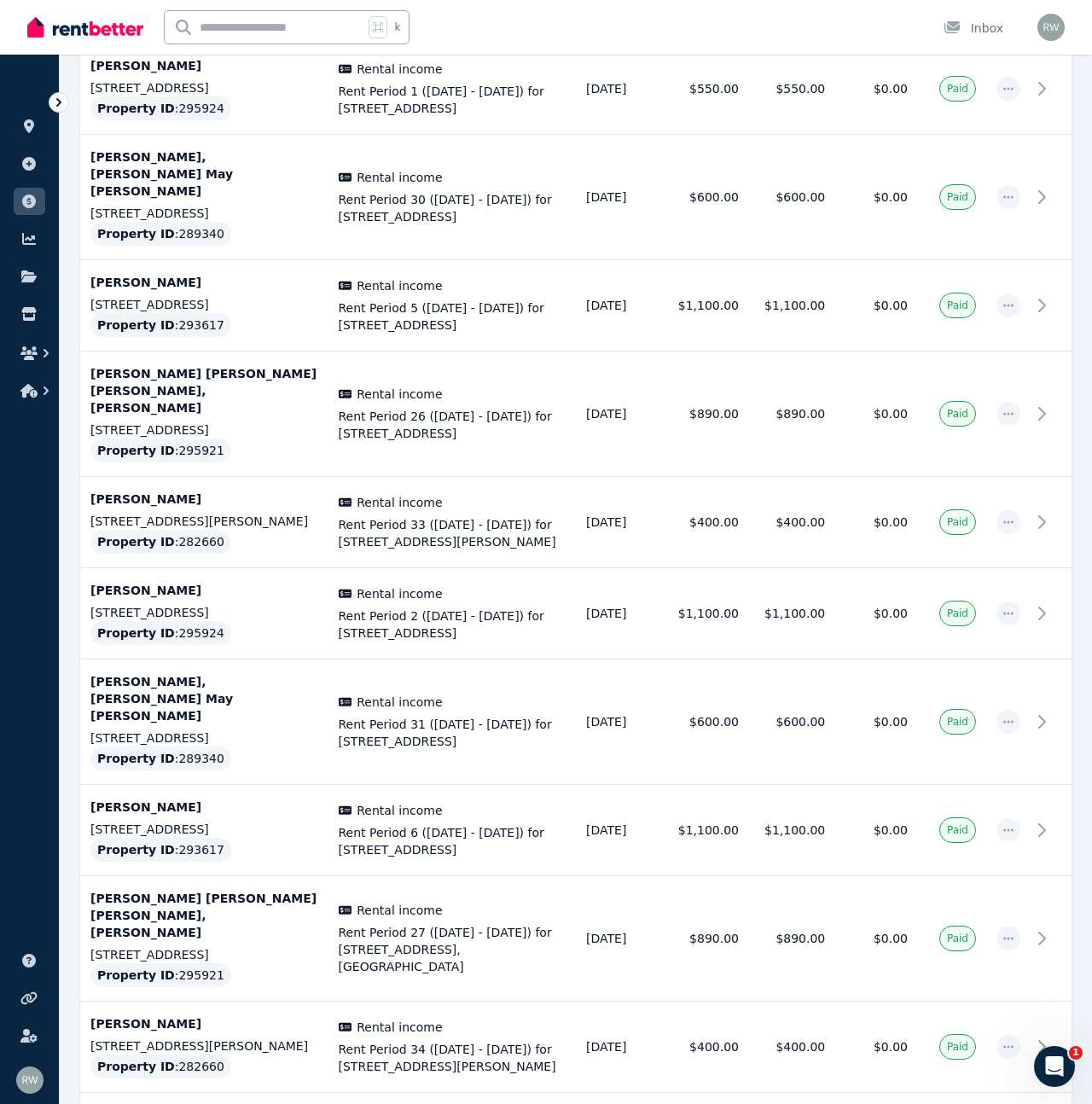
scroll to position [4597, 0]
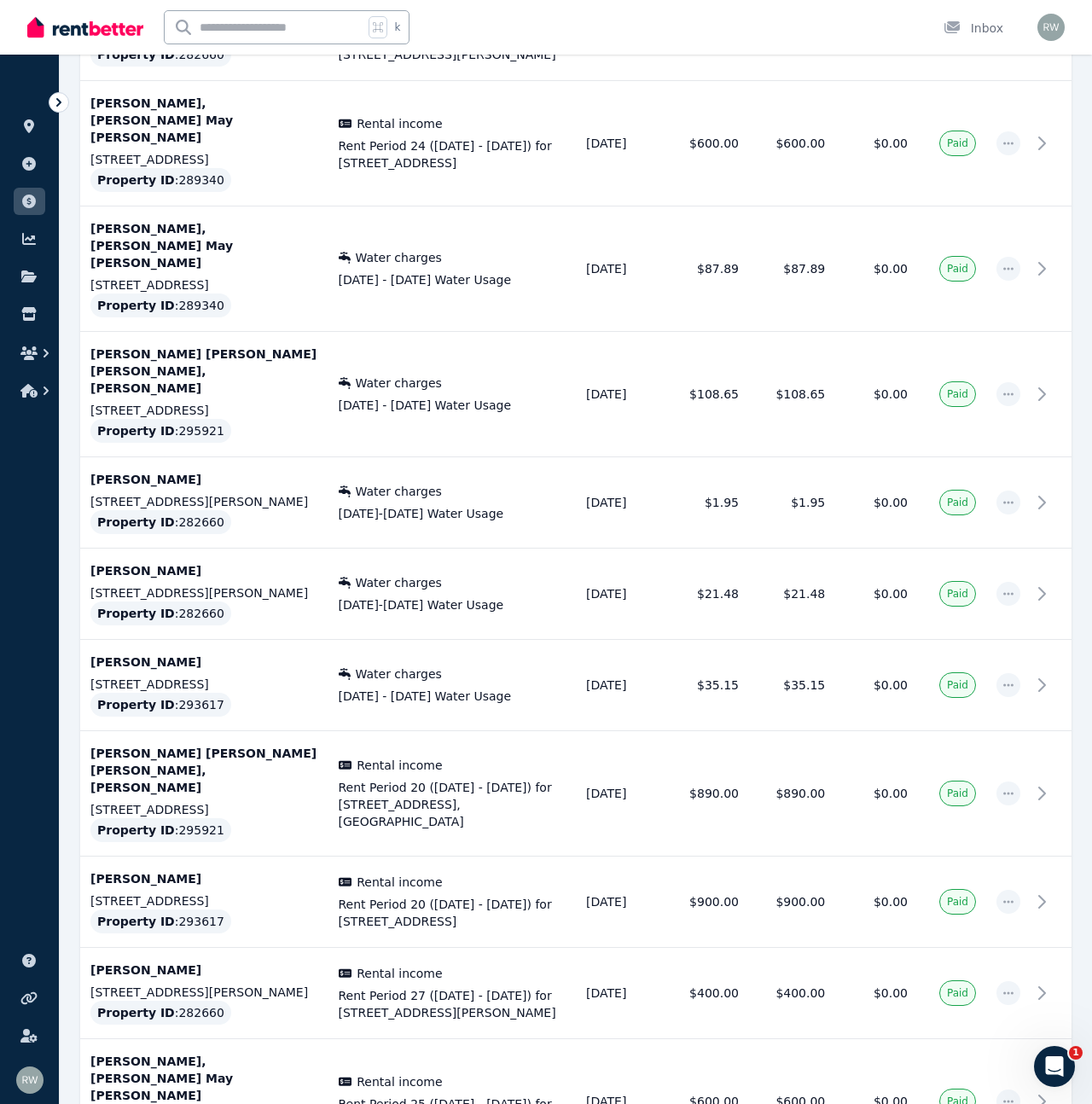
scroll to position [979, 0]
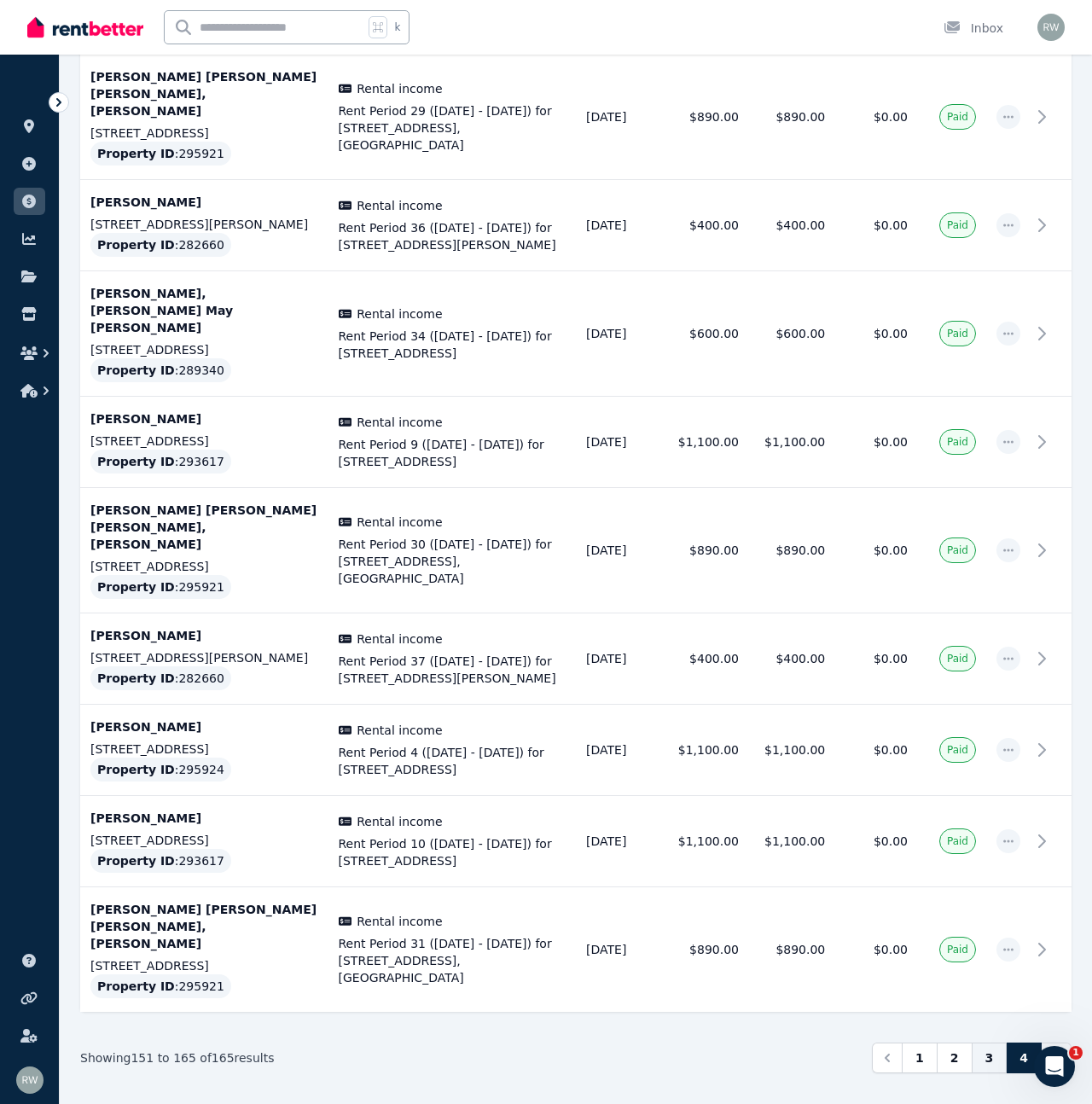
click at [975, 1042] on link "3" at bounding box center [989, 1058] width 36 height 30
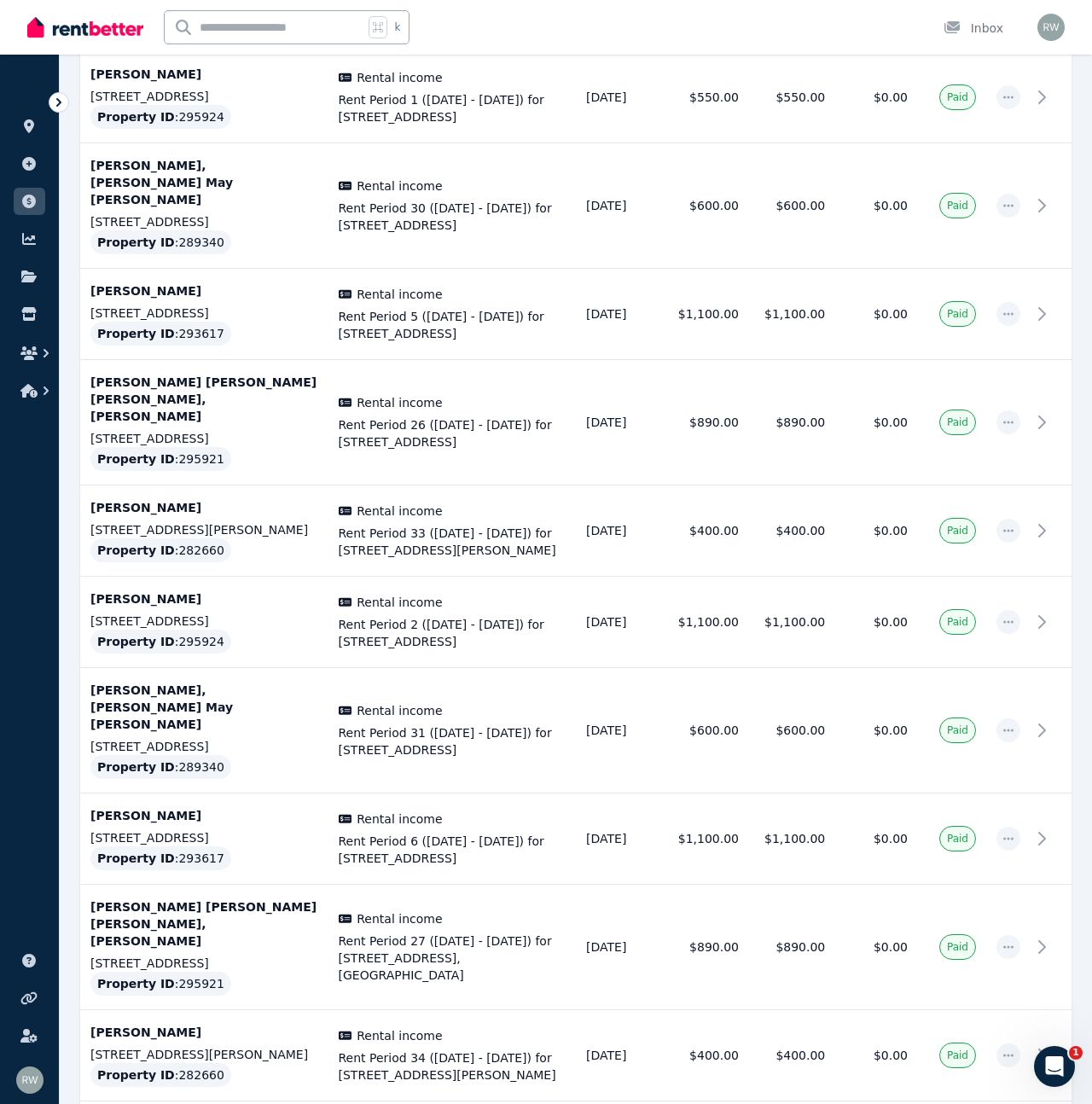
scroll to position [4597, 0]
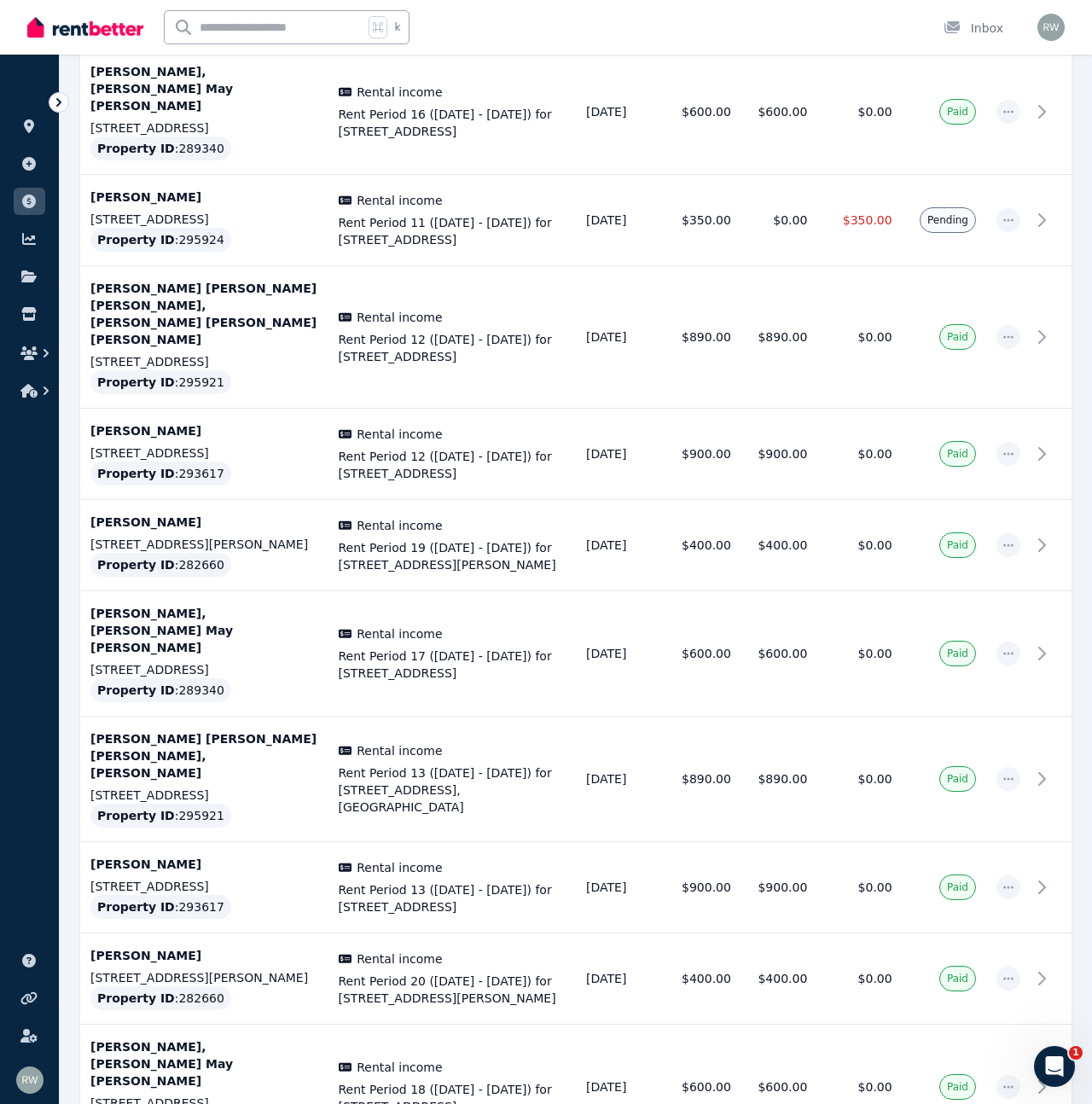
scroll to position [2494, 0]
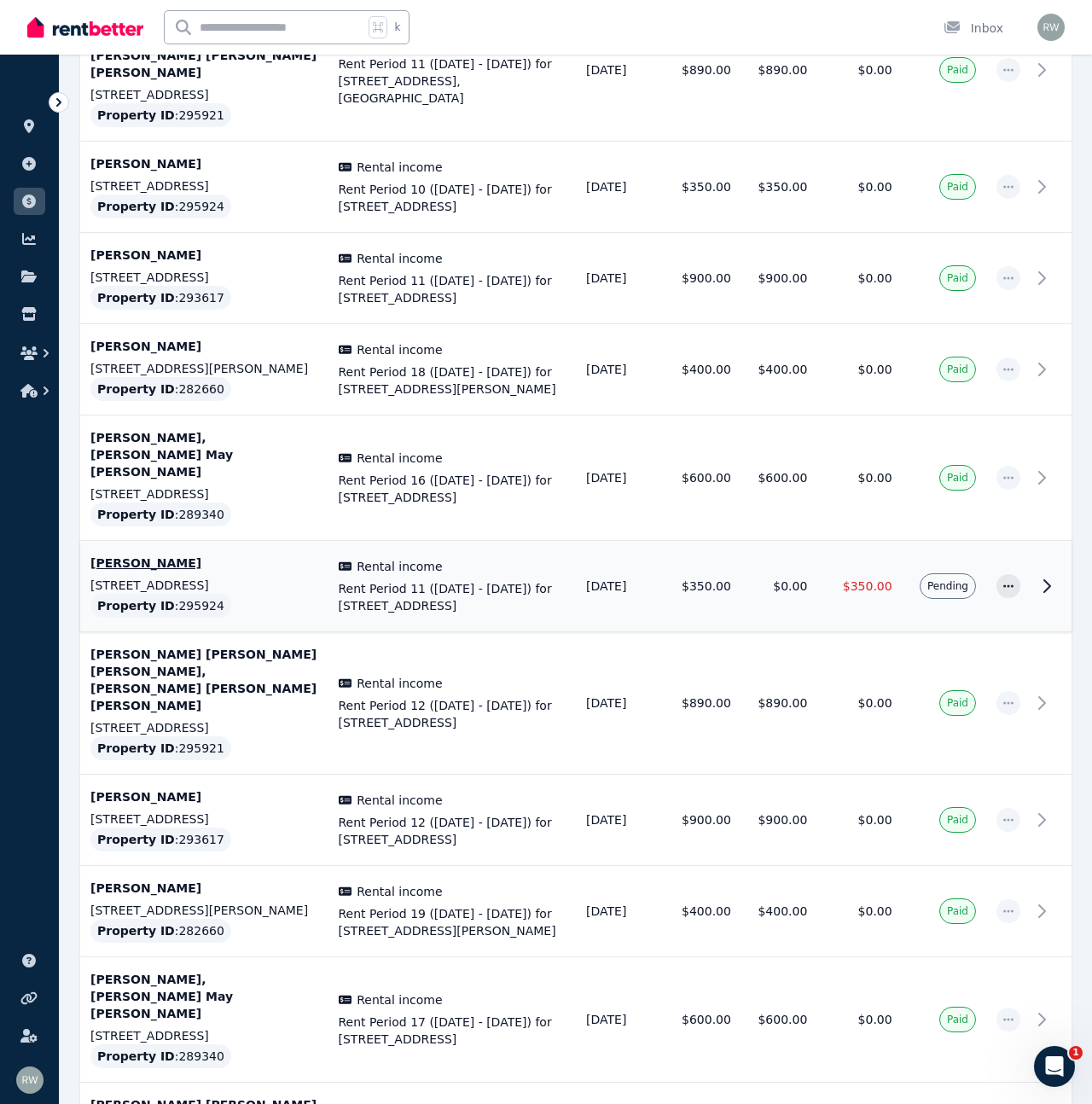
click at [1054, 576] on icon at bounding box center [1046, 586] width 21 height 21
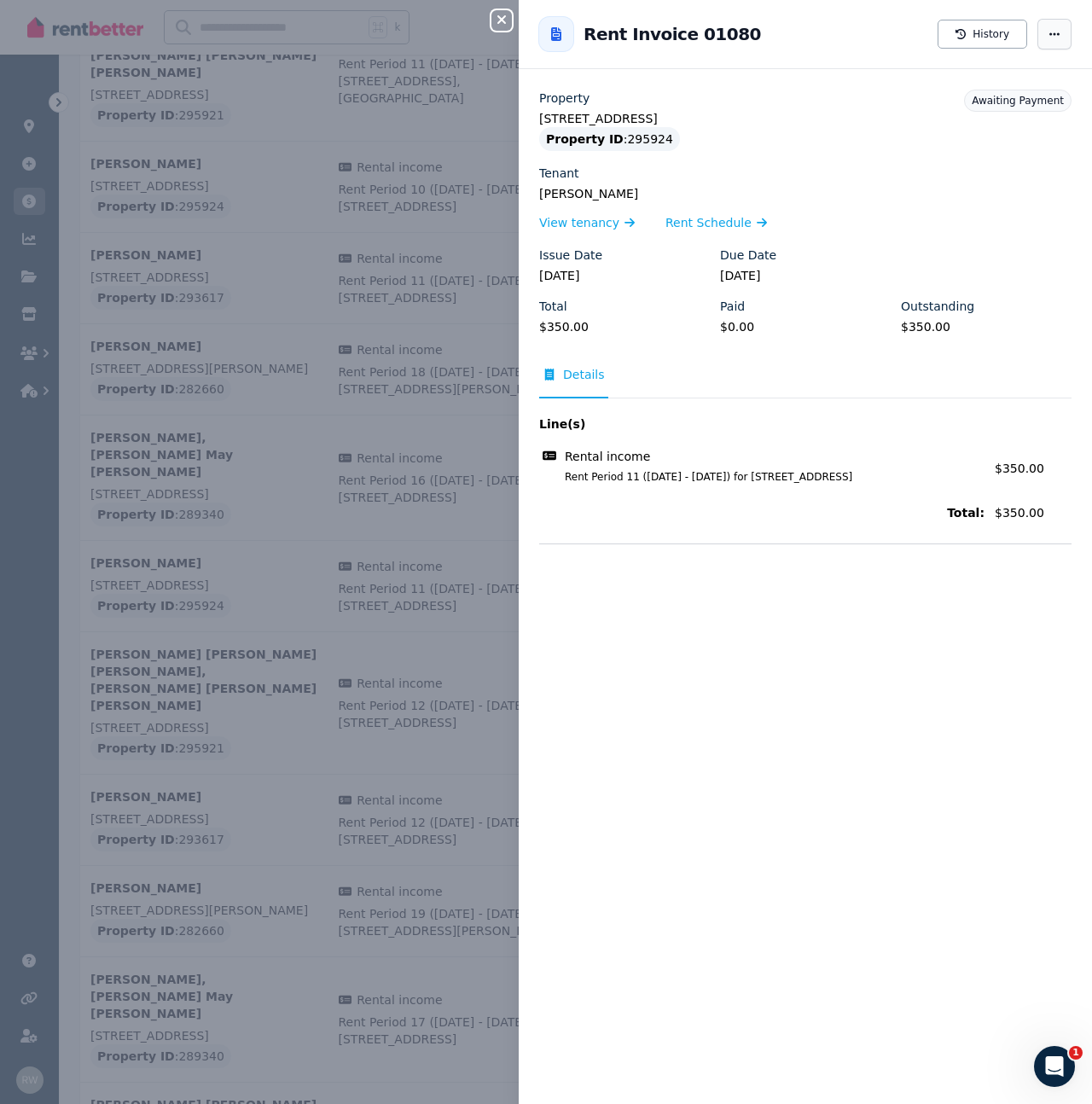
click at [1055, 30] on icon "button" at bounding box center [1054, 33] width 13 height 12
click at [823, 31] on div "Rent Invoice 01080 History Resend tenant [PERSON_NAME] [PERSON_NAME] as paid" at bounding box center [804, 34] width 573 height 55
click at [493, 23] on icon "button" at bounding box center [501, 19] width 21 height 13
click at [493, 23] on div "Close panel Back to Rent Invoice 01080 History Property [STREET_ADDRESS][GEOGRA…" at bounding box center [546, 552] width 1092 height 1104
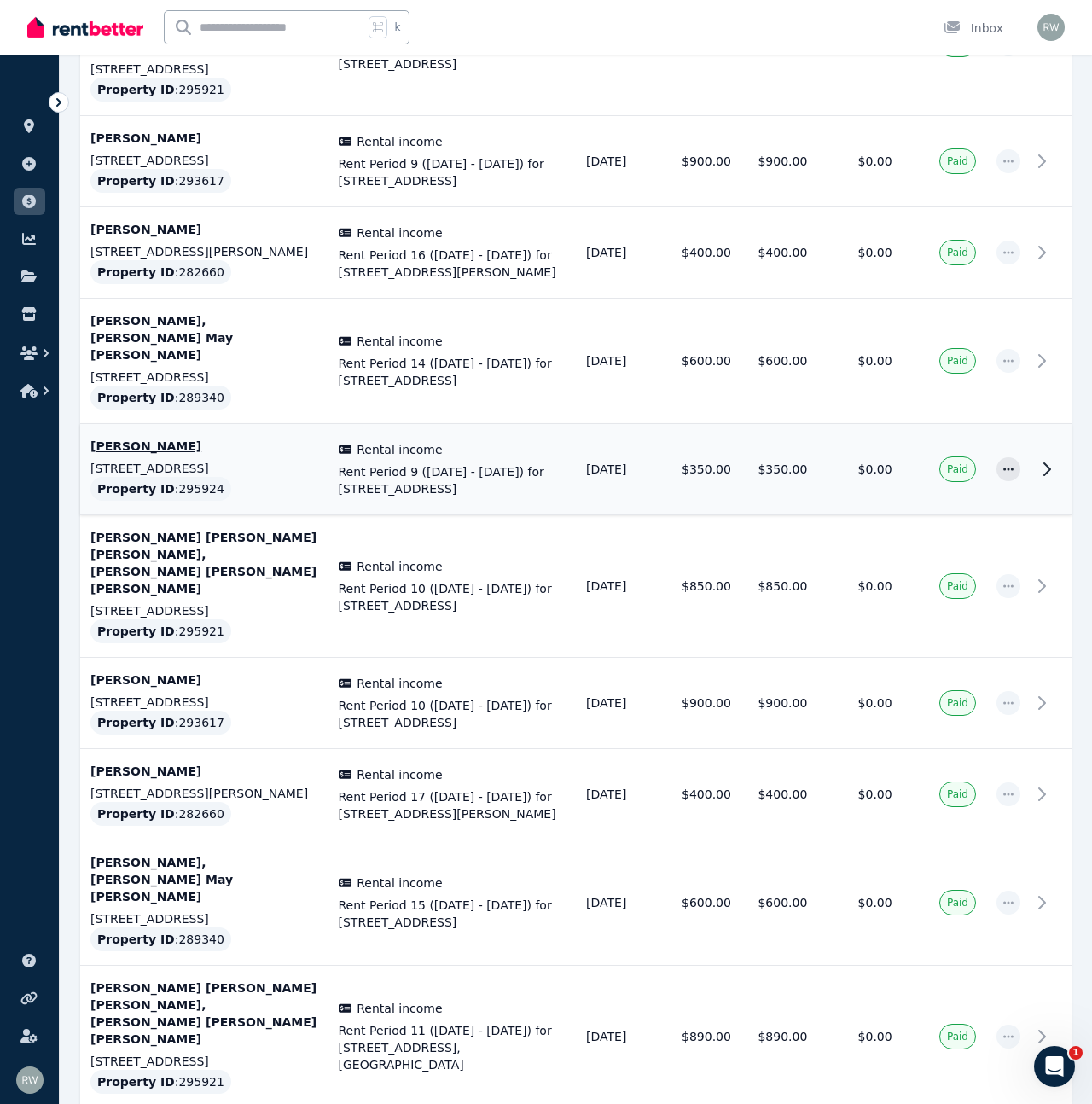
scroll to position [0, 0]
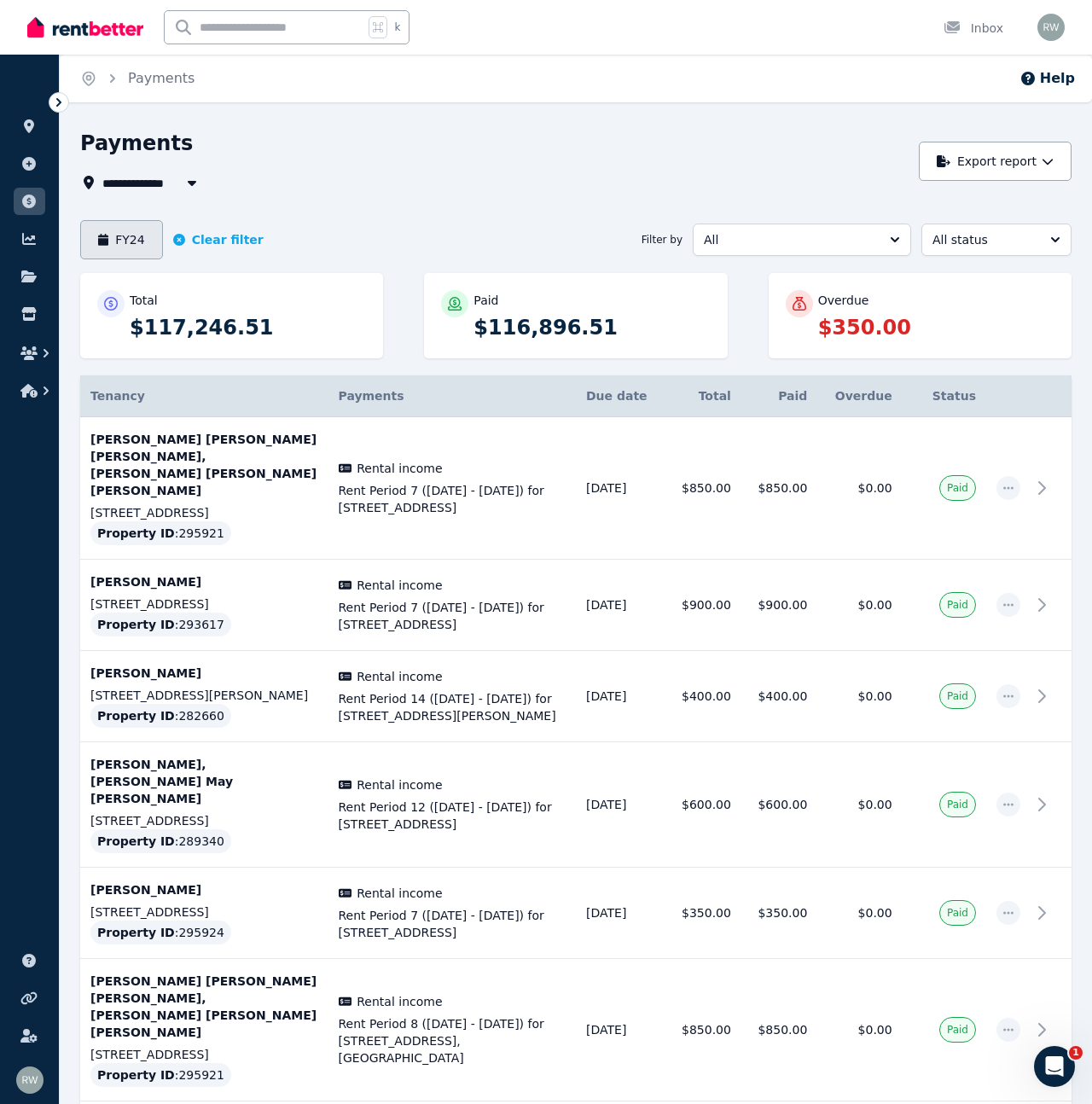
click at [123, 241] on button "FY24" at bounding box center [122, 240] width 83 height 39
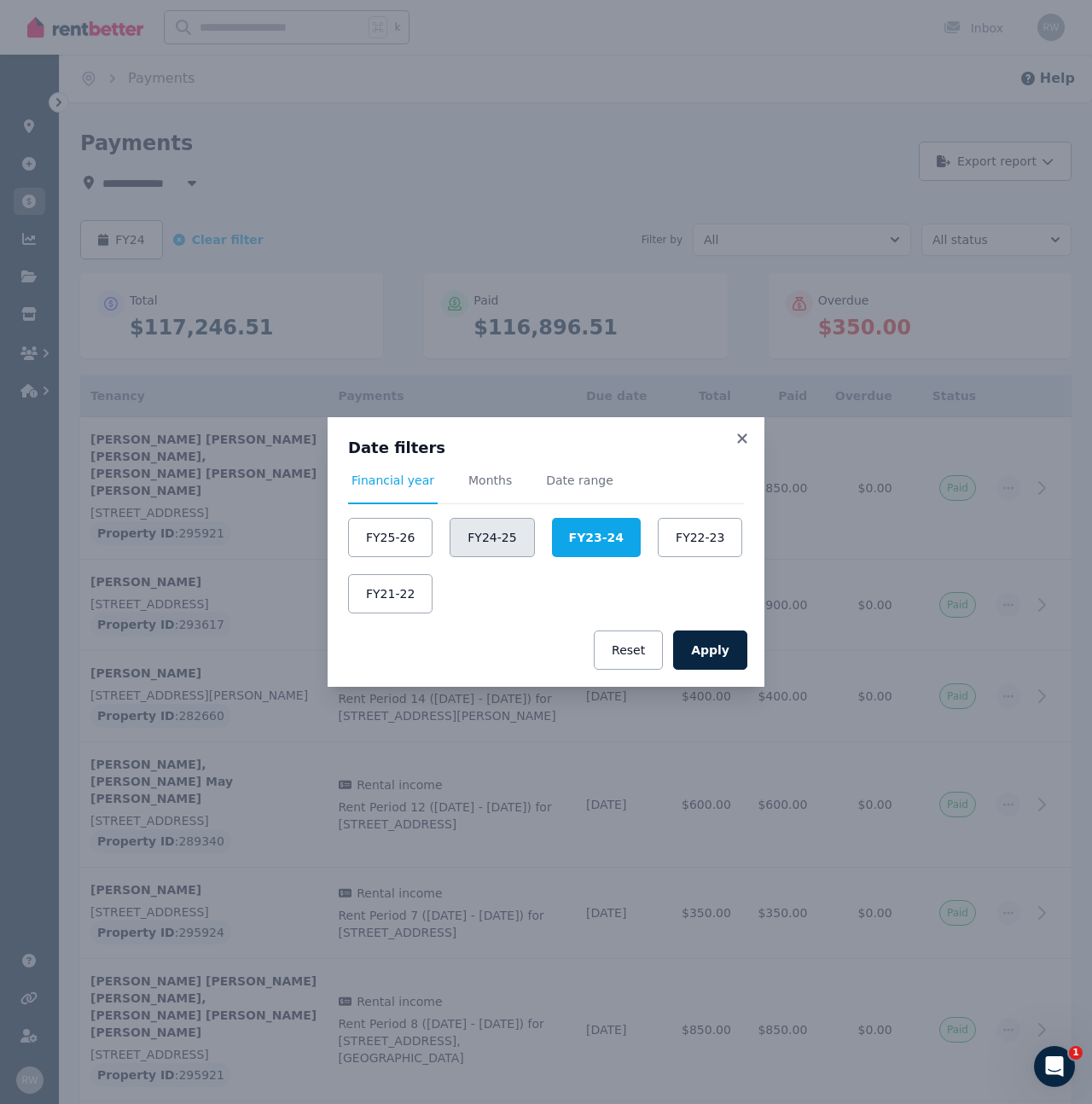
click at [487, 541] on button "FY24-25" at bounding box center [491, 537] width 84 height 39
click at [721, 655] on button "Apply" at bounding box center [710, 650] width 74 height 39
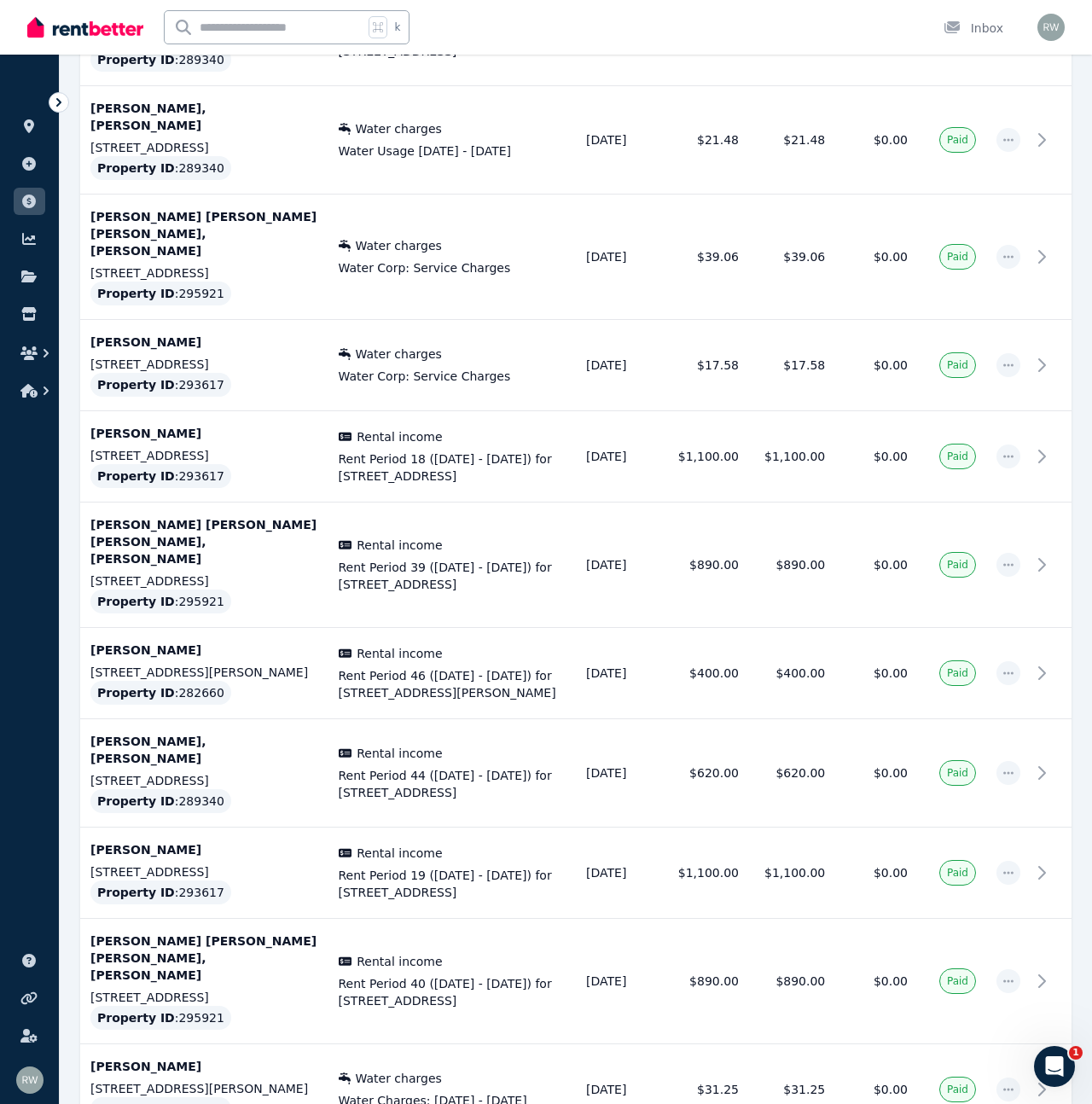
scroll to position [4515, 0]
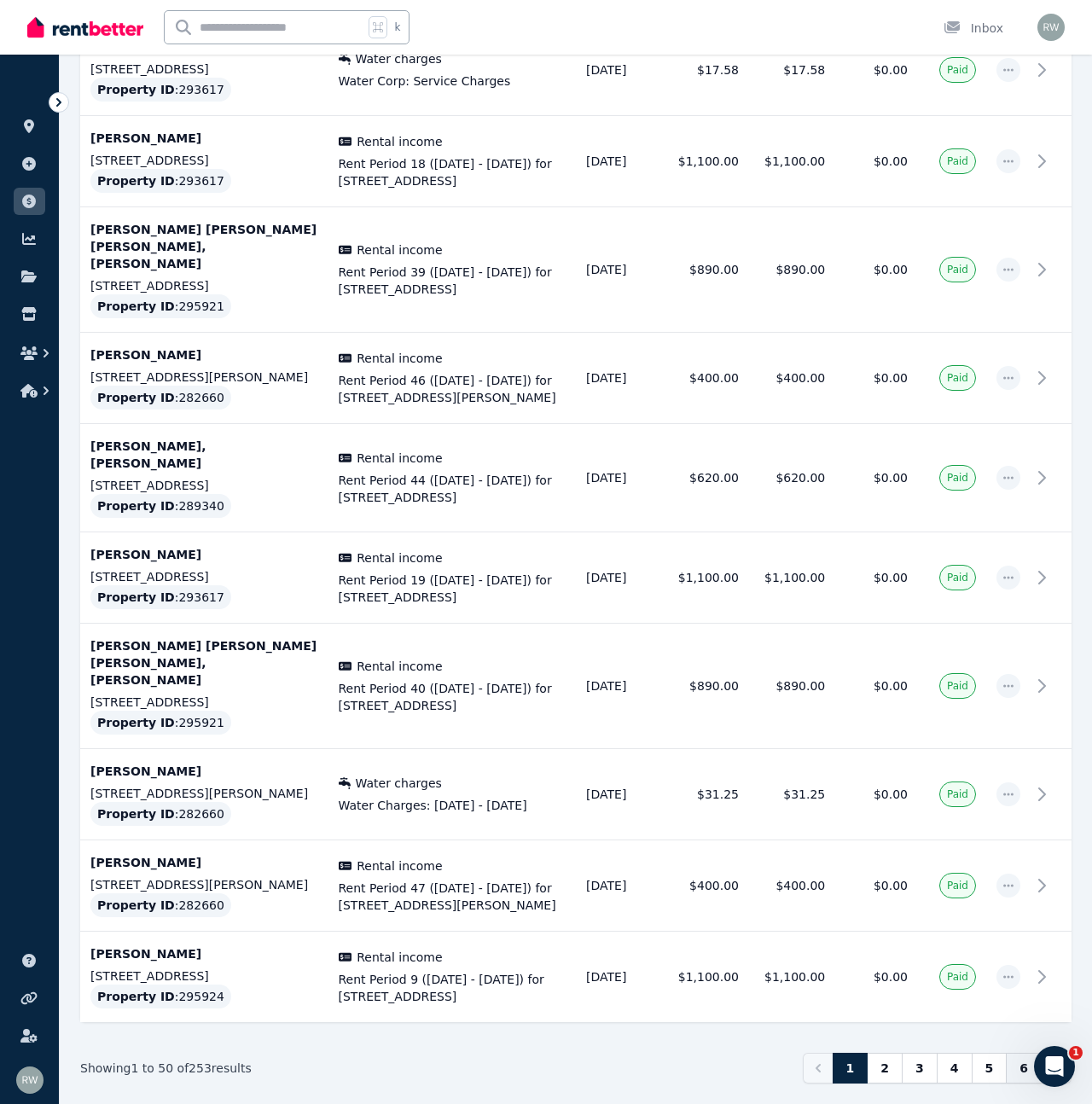
click at [1023, 1053] on link "6" at bounding box center [1023, 1068] width 36 height 30
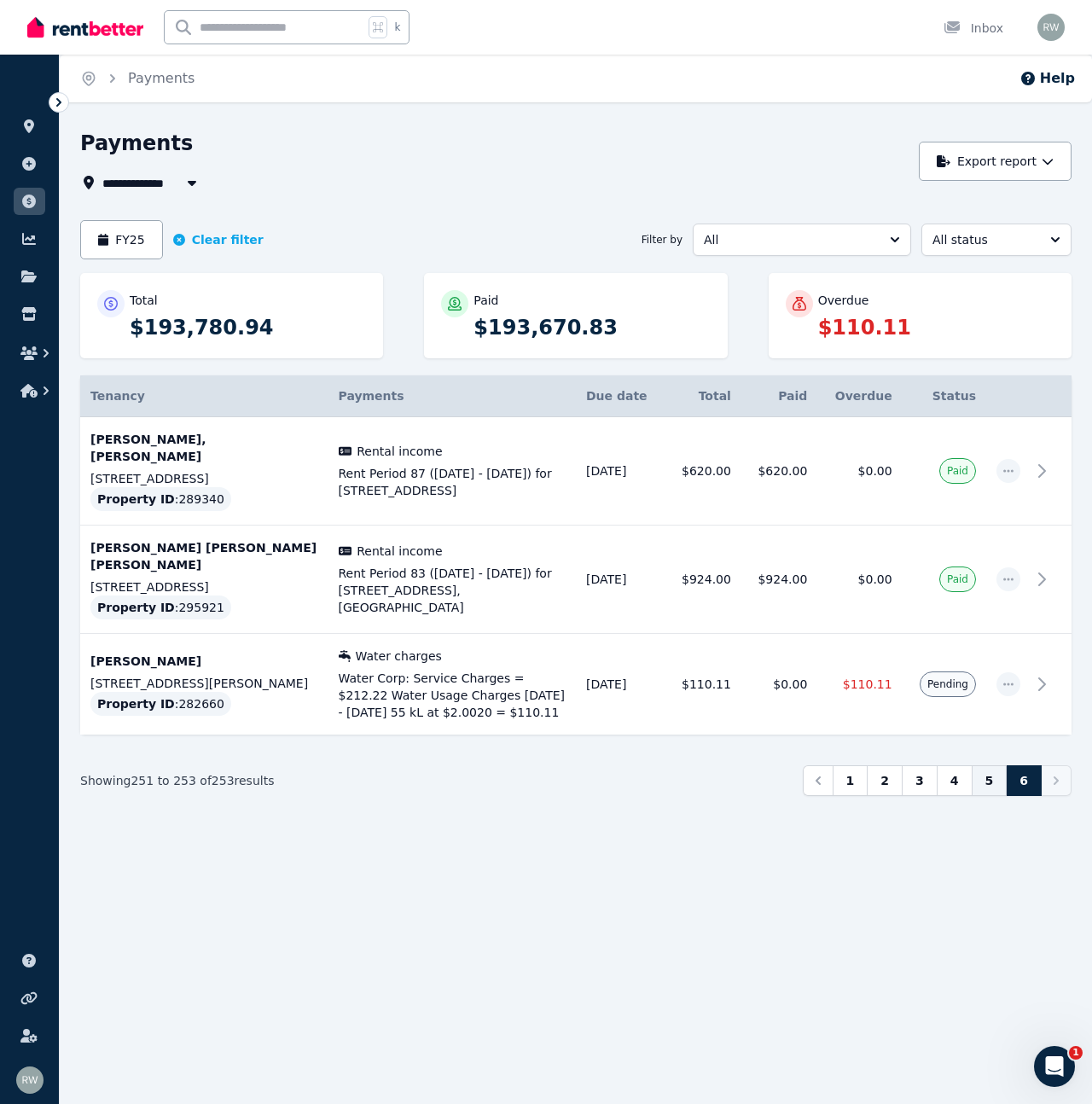
click at [1000, 770] on link "5" at bounding box center [989, 780] width 36 height 30
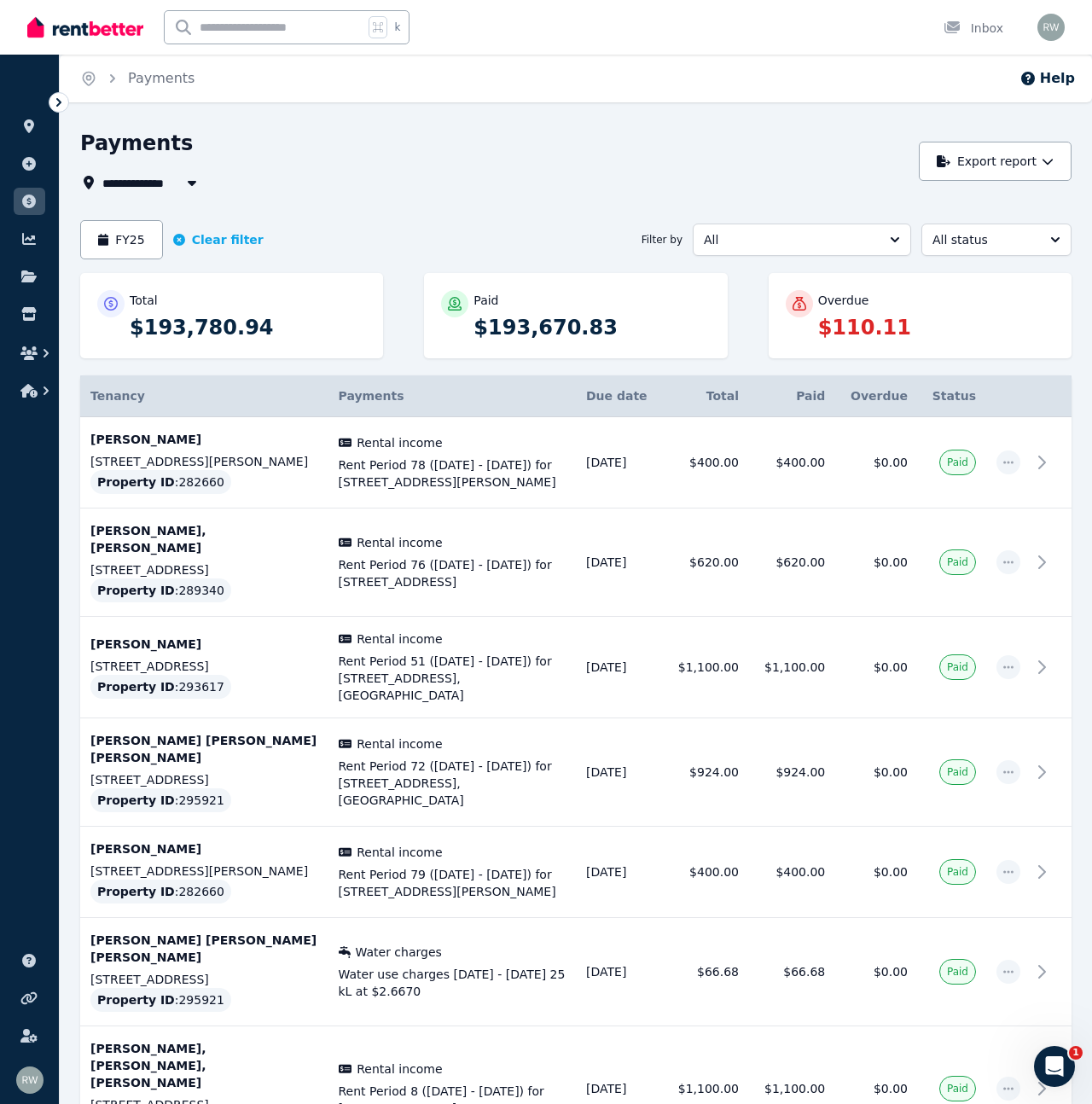
click at [992, 773] on td at bounding box center [1008, 772] width 45 height 108
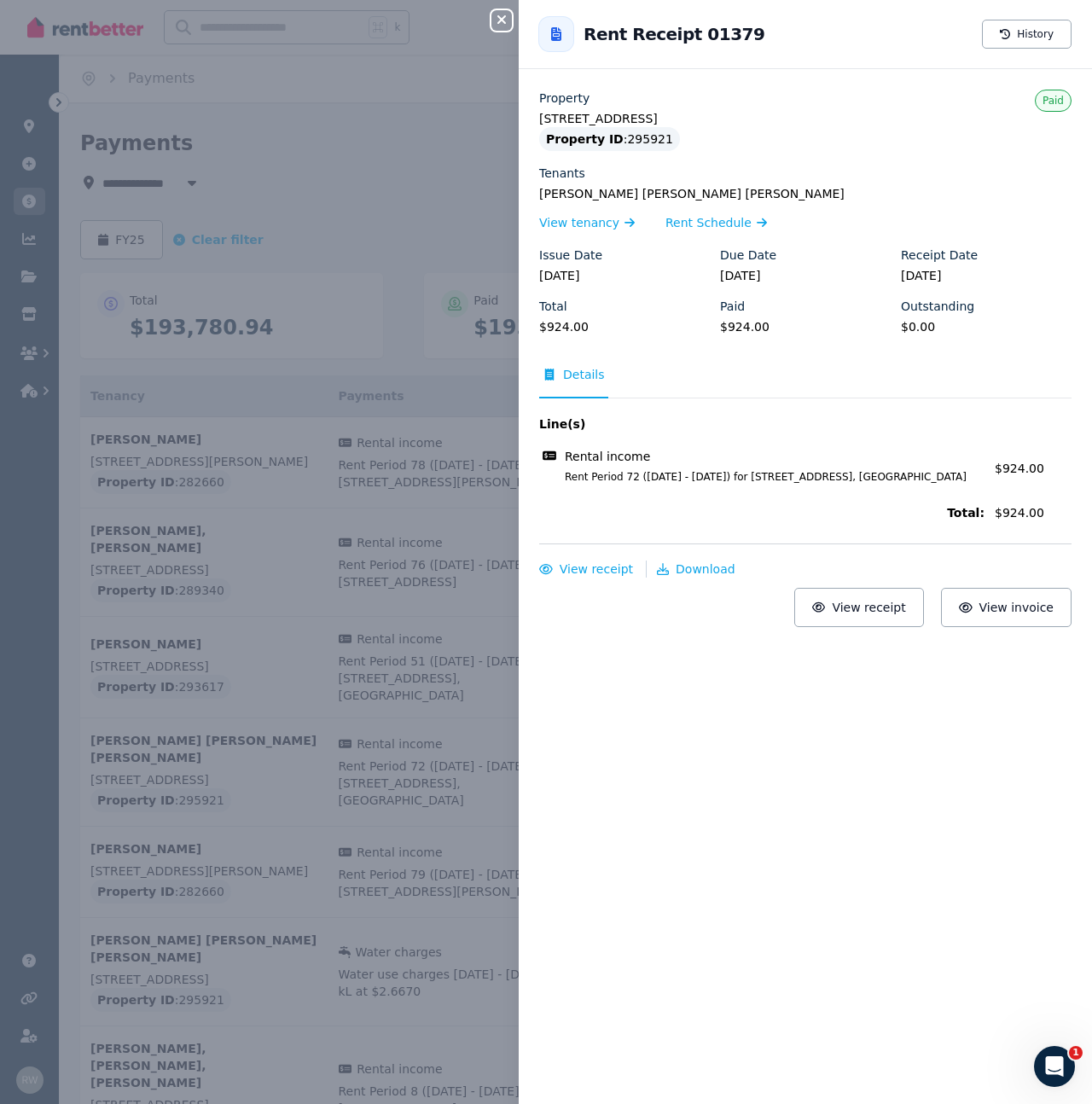
click at [474, 601] on div "Close panel Back to Rent Receipt 01379 History Property [STREET_ADDRESS] Proper…" at bounding box center [546, 552] width 1092 height 1104
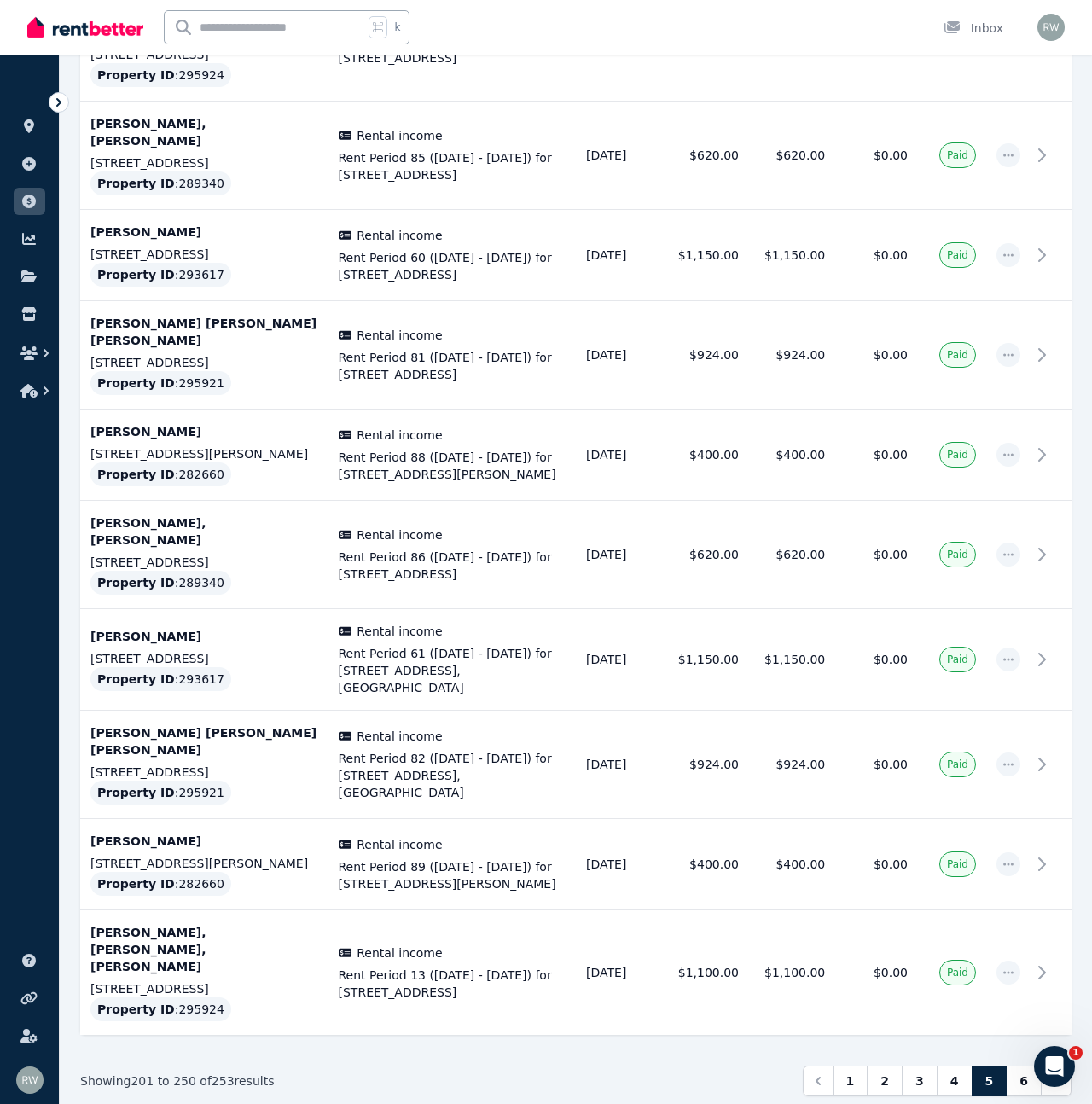
scroll to position [4635, 0]
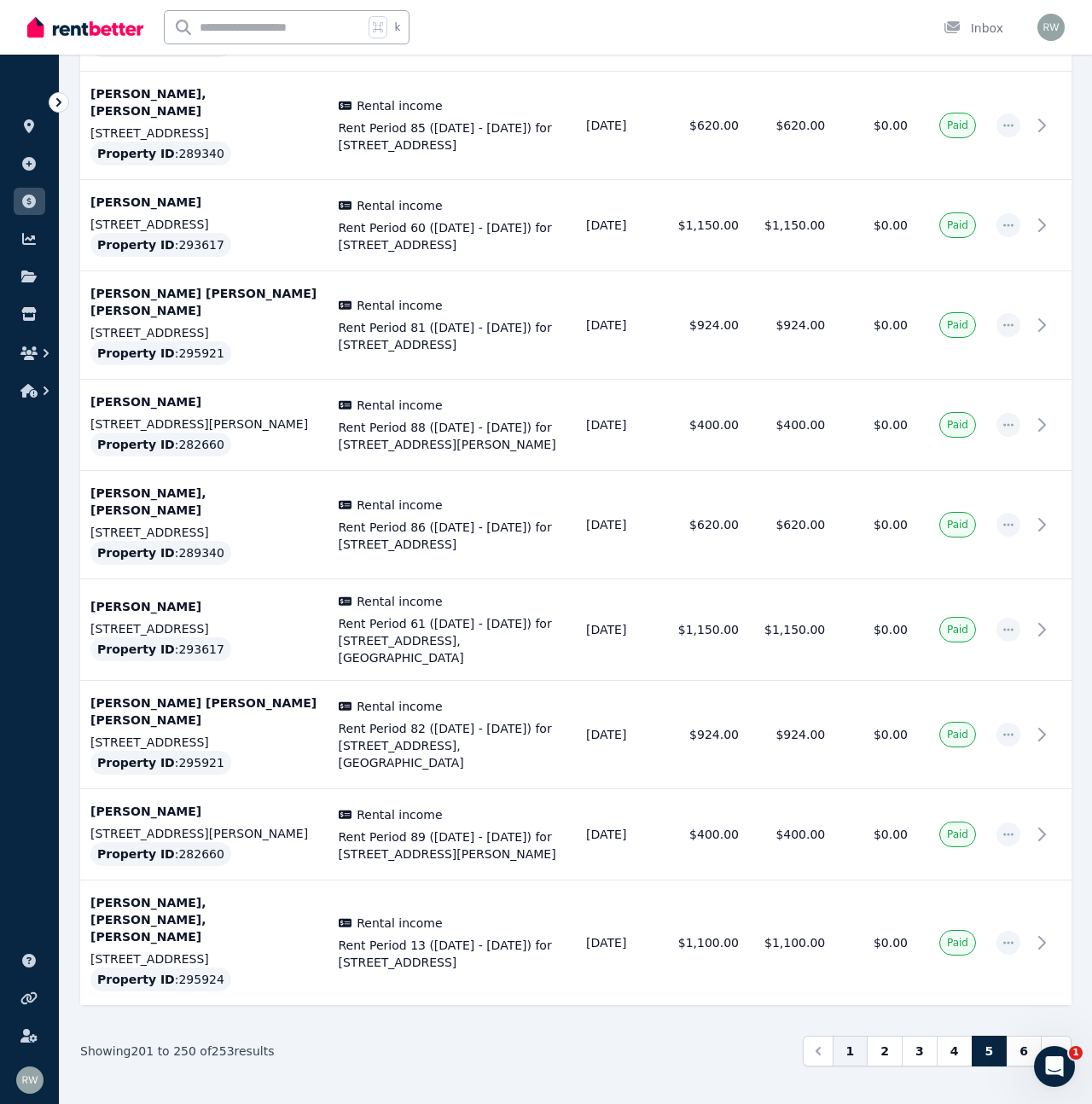
click at [862, 1036] on link "1" at bounding box center [851, 1051] width 36 height 30
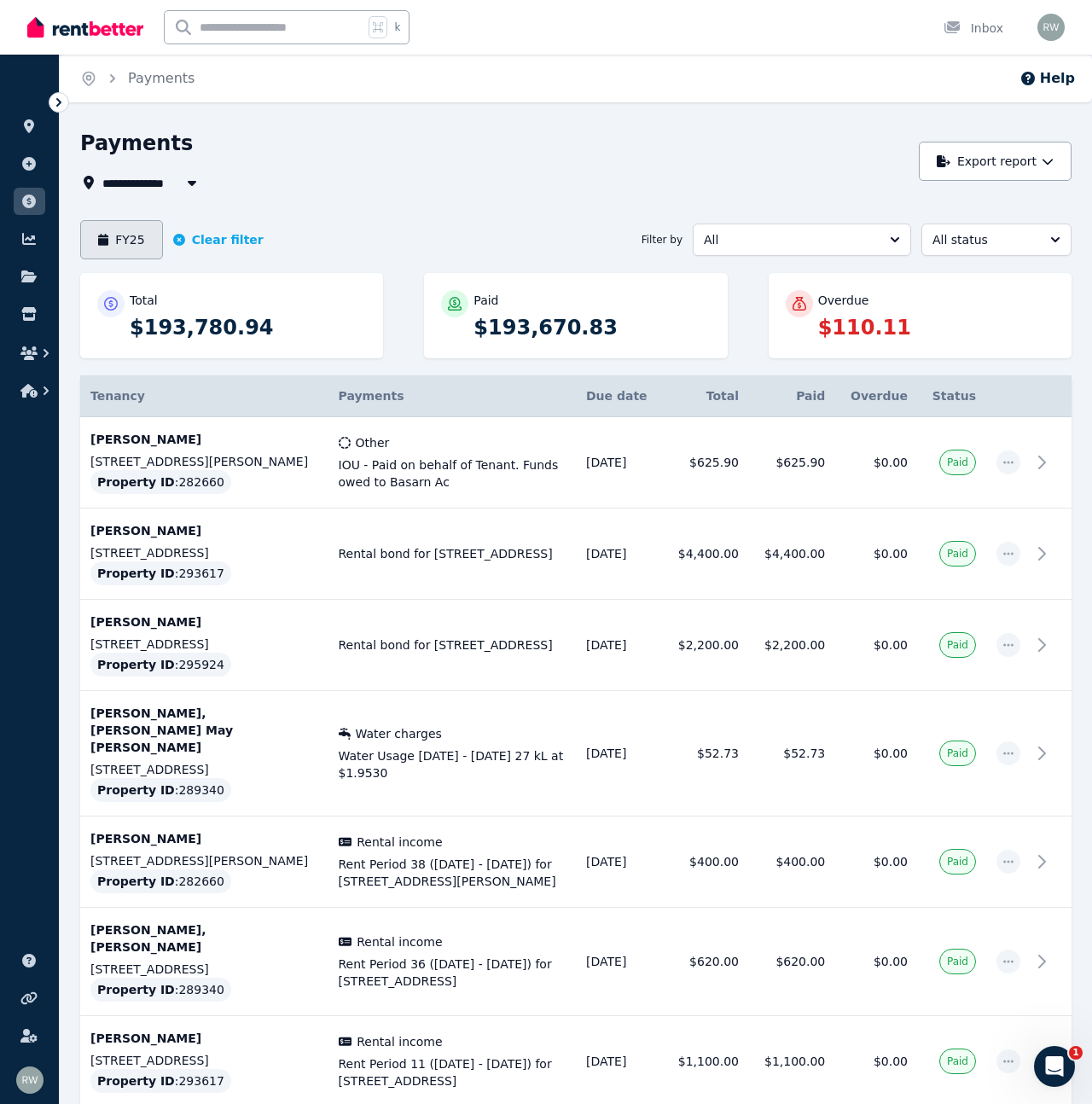
click at [113, 241] on button "FY25" at bounding box center [122, 240] width 83 height 39
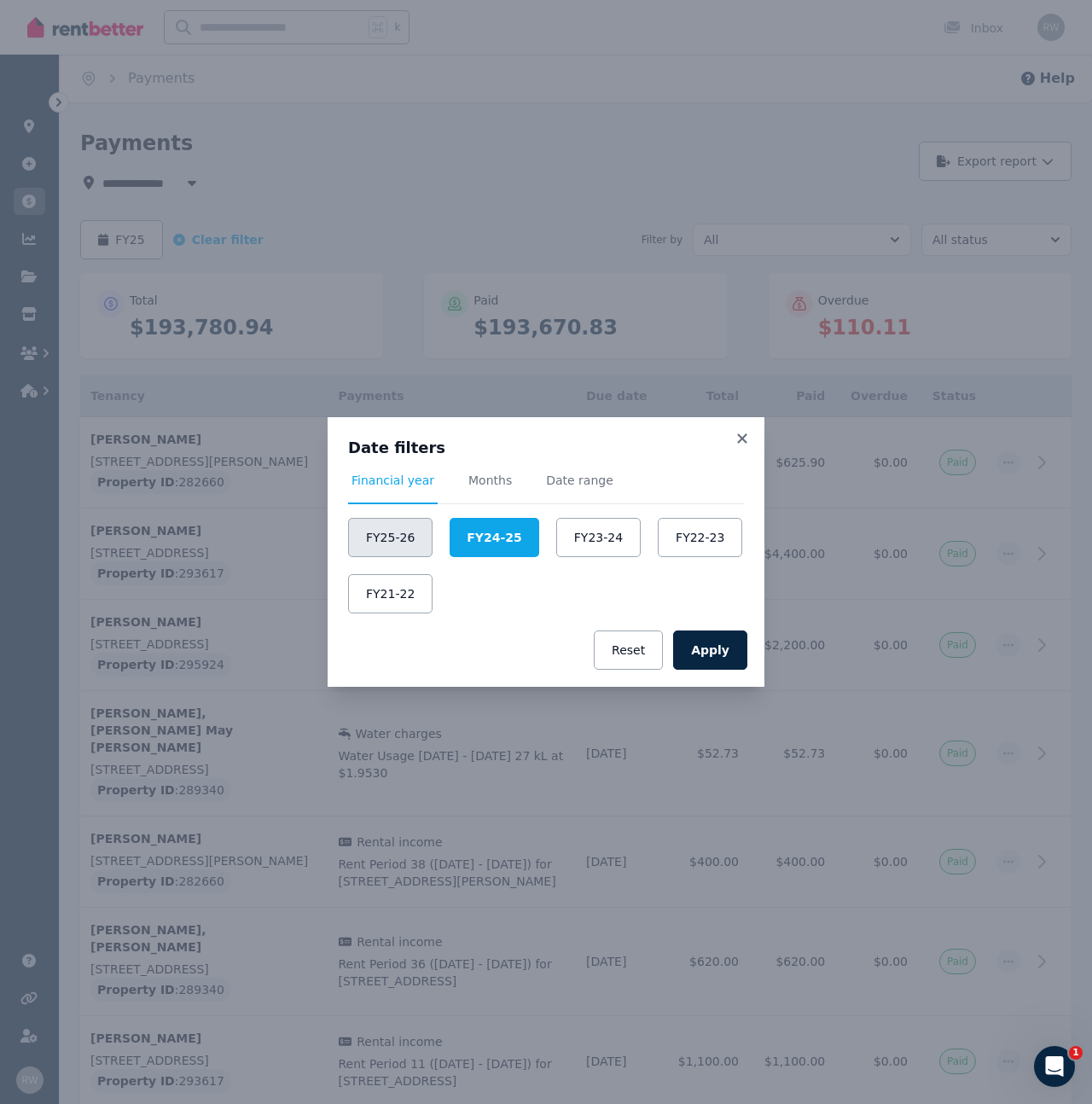
click at [386, 540] on button "FY25-26" at bounding box center [390, 537] width 84 height 39
click at [725, 641] on button "Apply" at bounding box center [710, 650] width 74 height 39
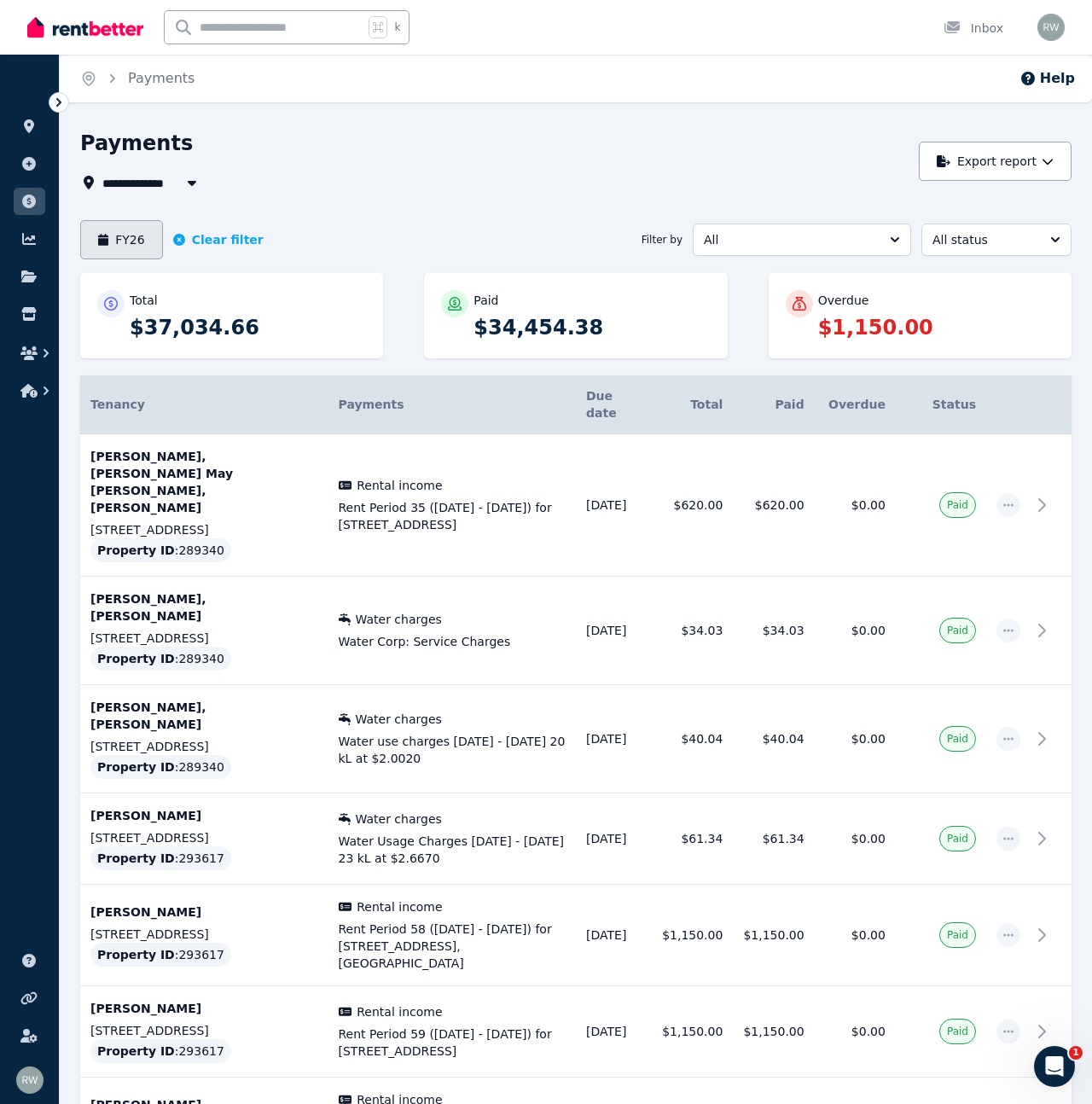
click at [121, 250] on button "FY26" at bounding box center [122, 240] width 83 height 39
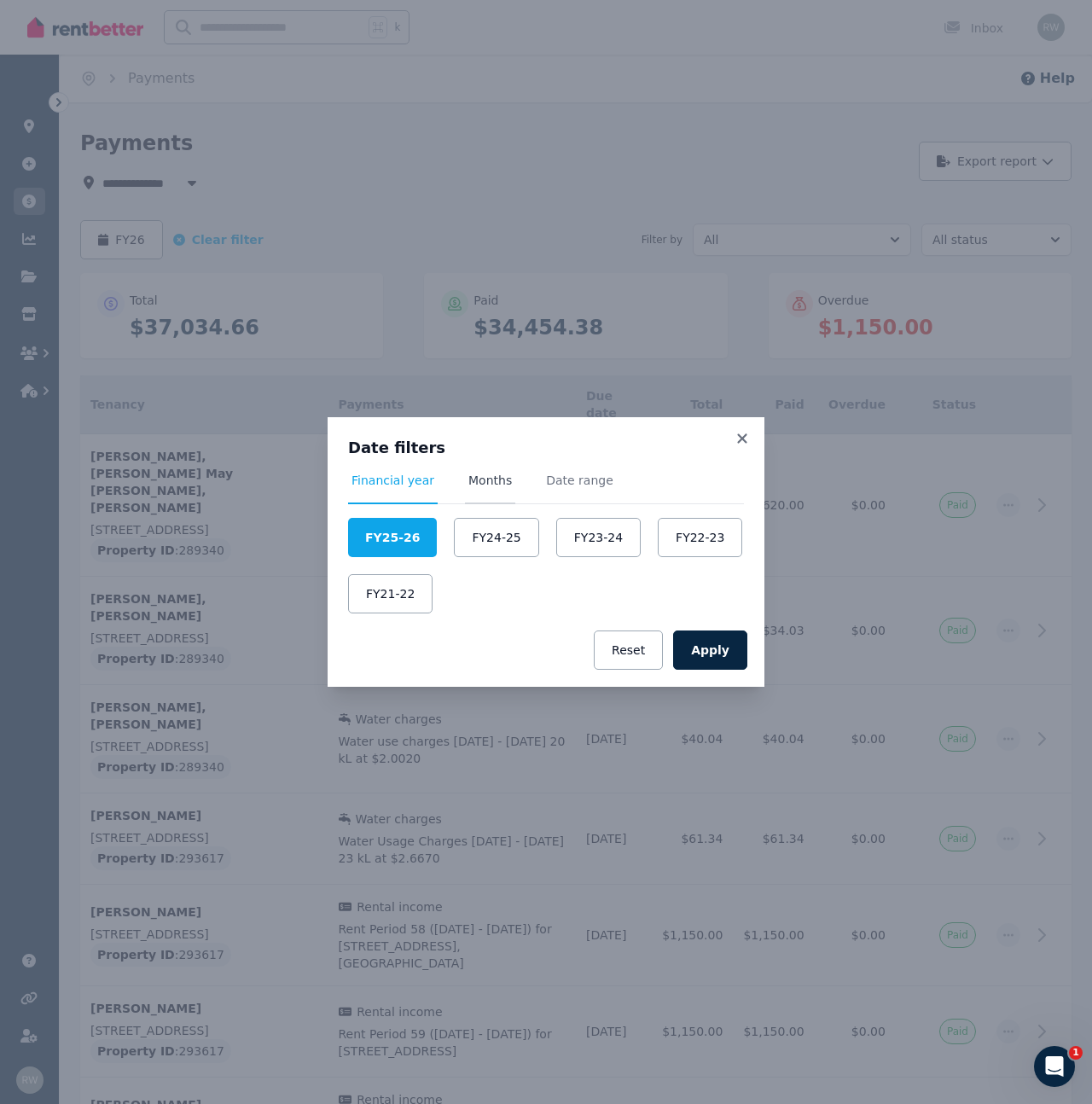
click at [477, 478] on span "Months" at bounding box center [490, 480] width 44 height 17
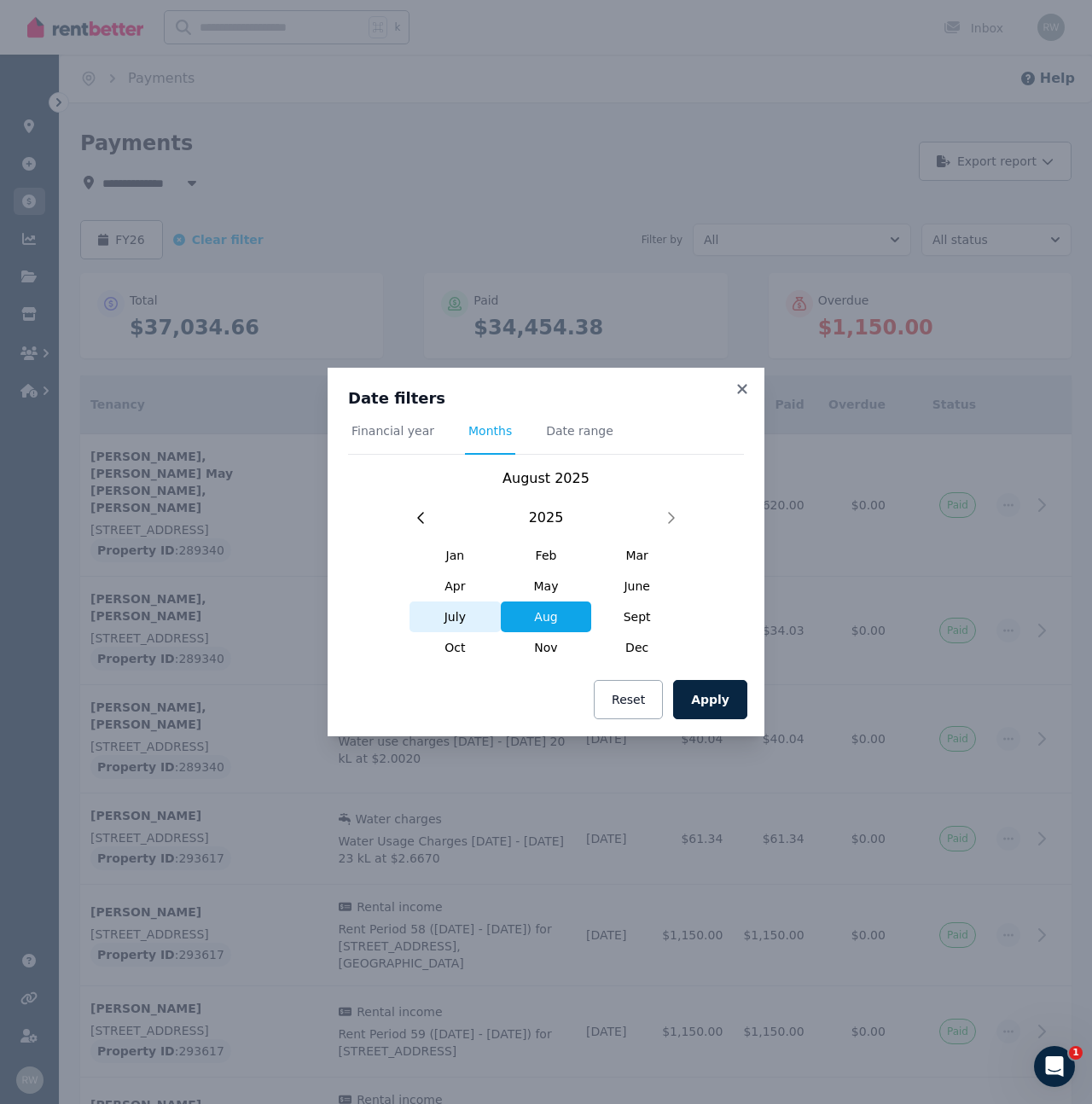
click at [458, 621] on span "July" at bounding box center [455, 617] width 91 height 30
click at [699, 695] on button "Apply" at bounding box center [710, 700] width 74 height 39
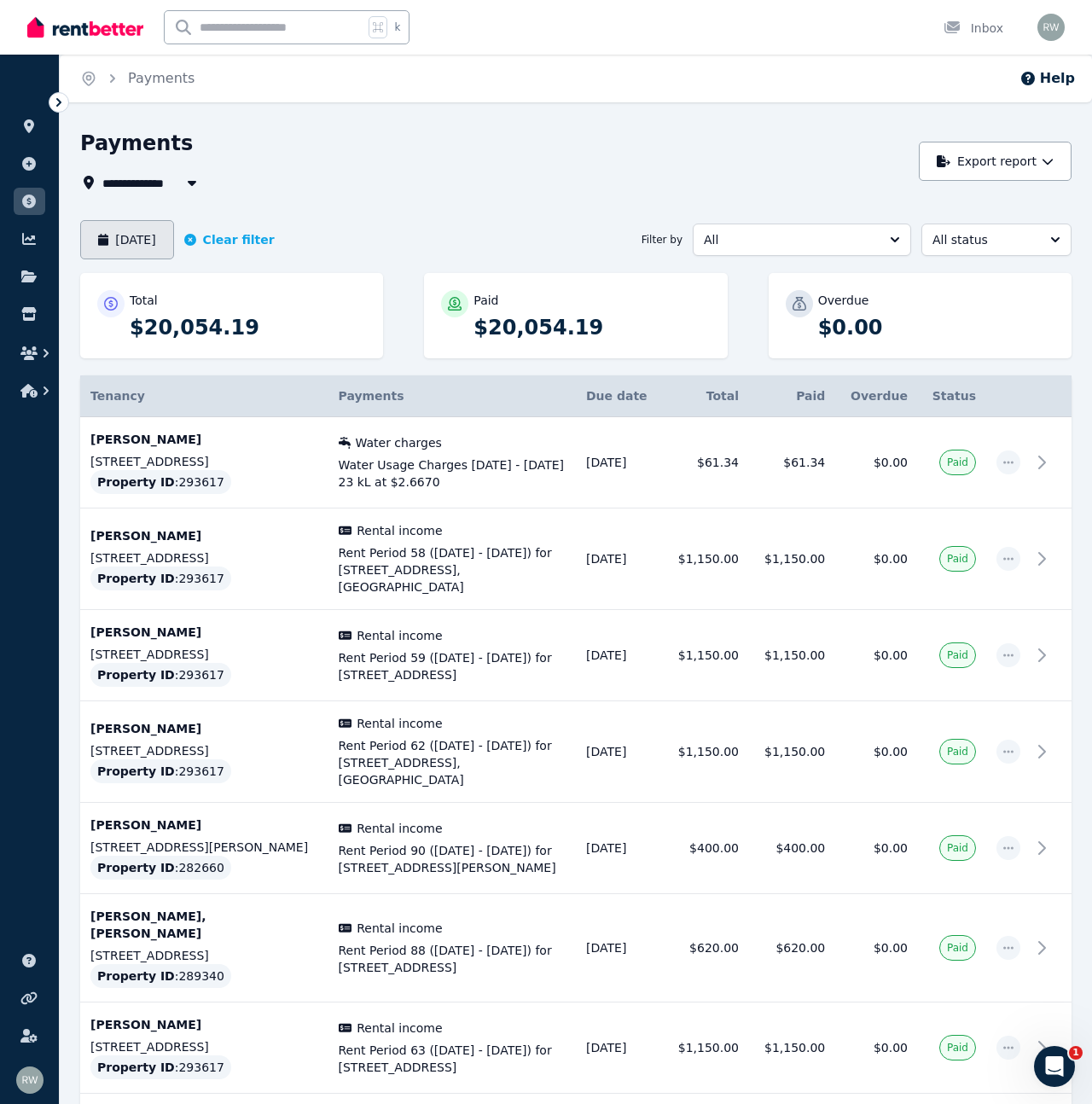
click at [121, 239] on button "[DATE]" at bounding box center [127, 240] width 94 height 39
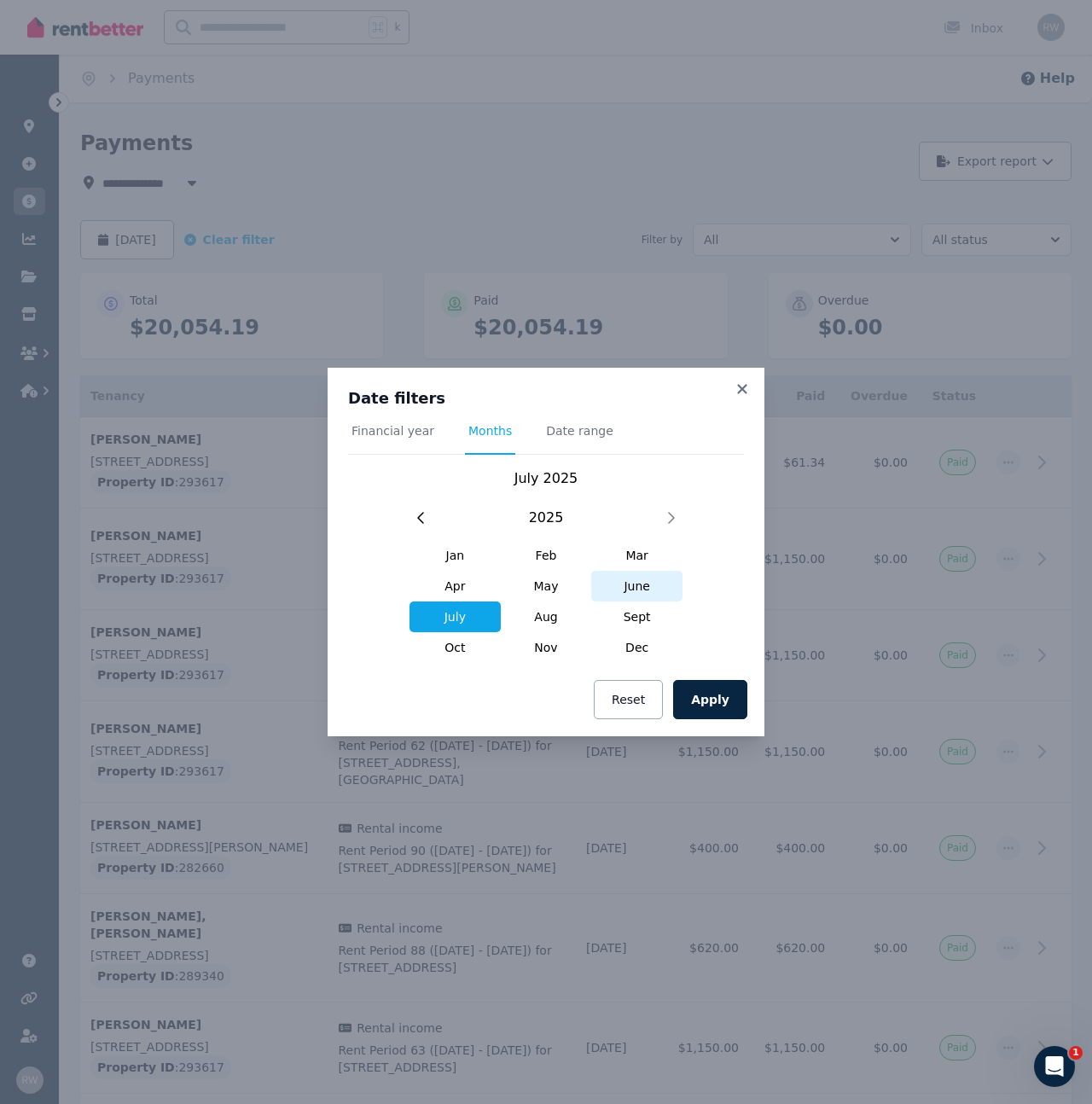
click at [634, 582] on span "June" at bounding box center [636, 586] width 91 height 30
click at [732, 695] on button "Apply" at bounding box center [710, 700] width 74 height 39
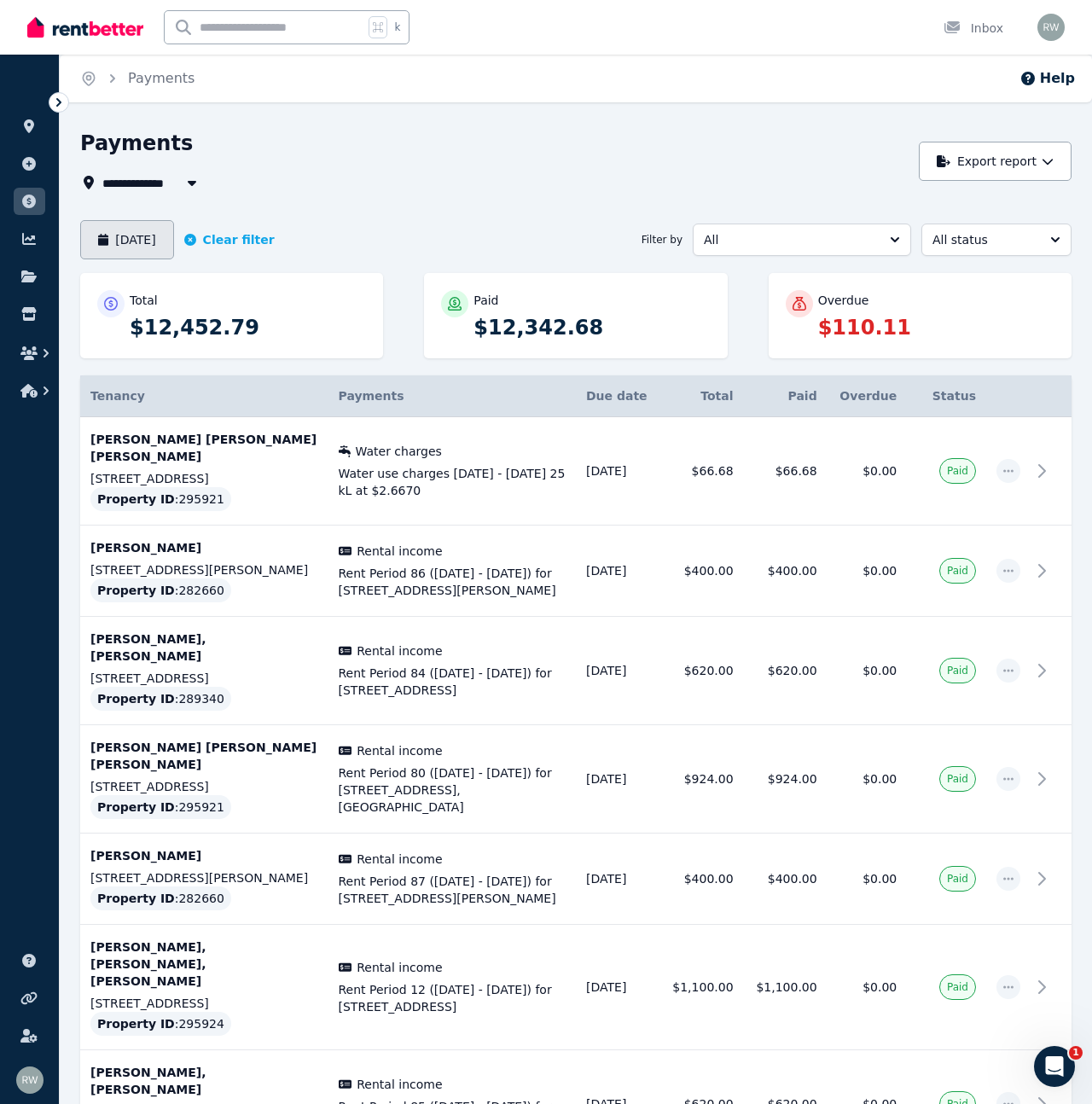
click at [168, 245] on button "[DATE]" at bounding box center [127, 240] width 94 height 39
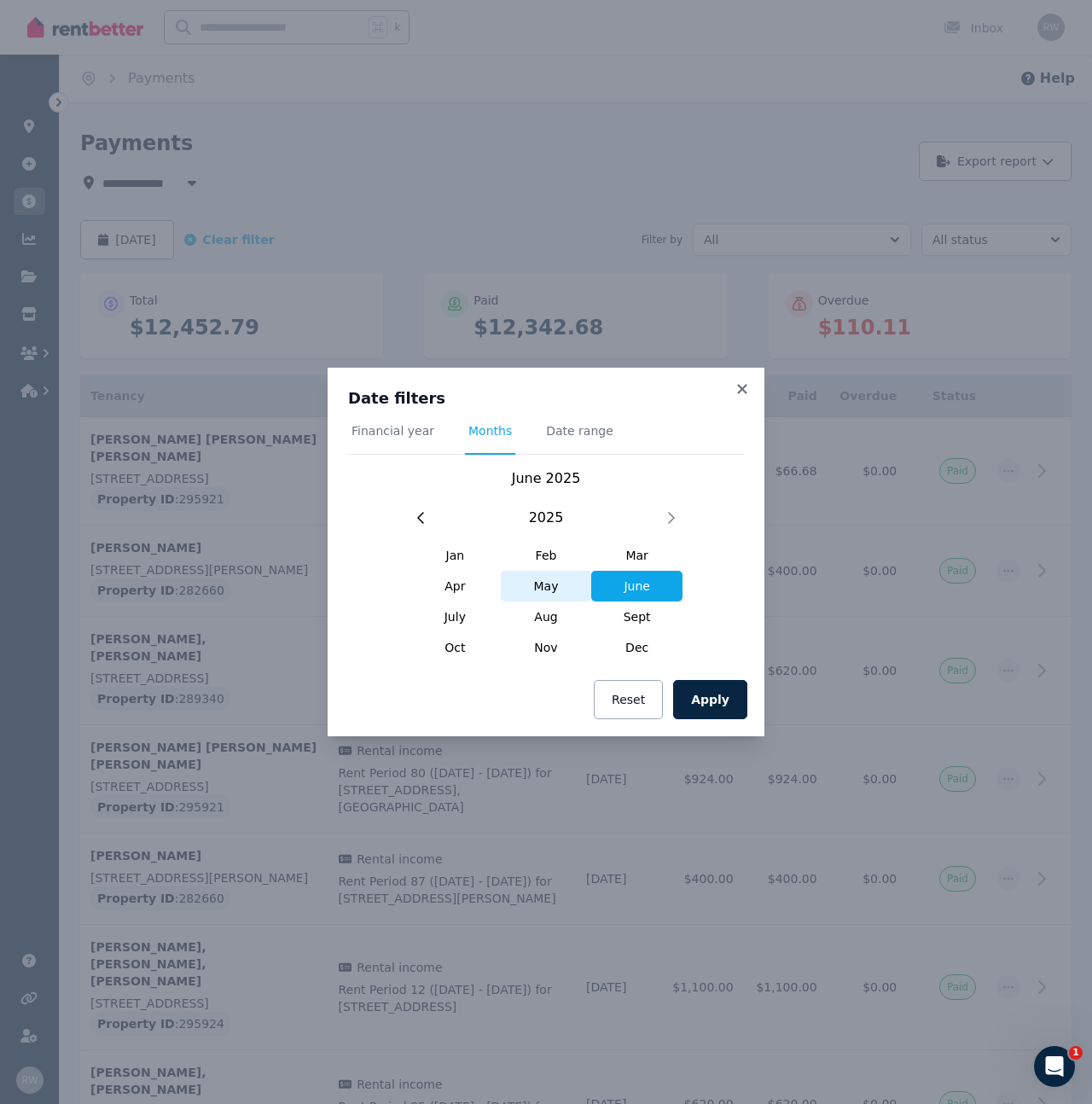
click at [548, 590] on span "May" at bounding box center [546, 586] width 91 height 30
click at [724, 703] on button "Apply" at bounding box center [710, 700] width 74 height 39
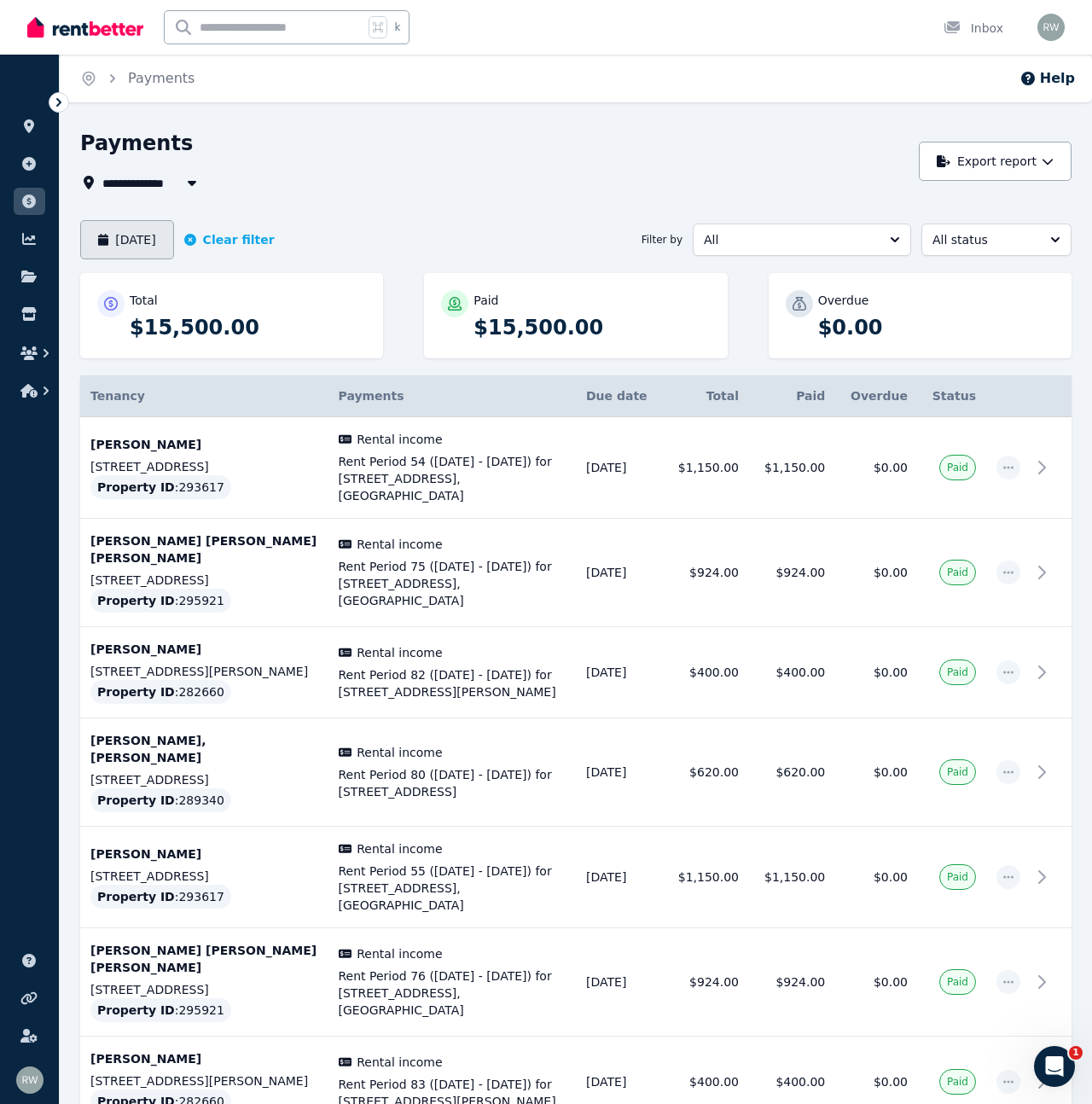
click at [133, 233] on button "[DATE]" at bounding box center [127, 240] width 94 height 39
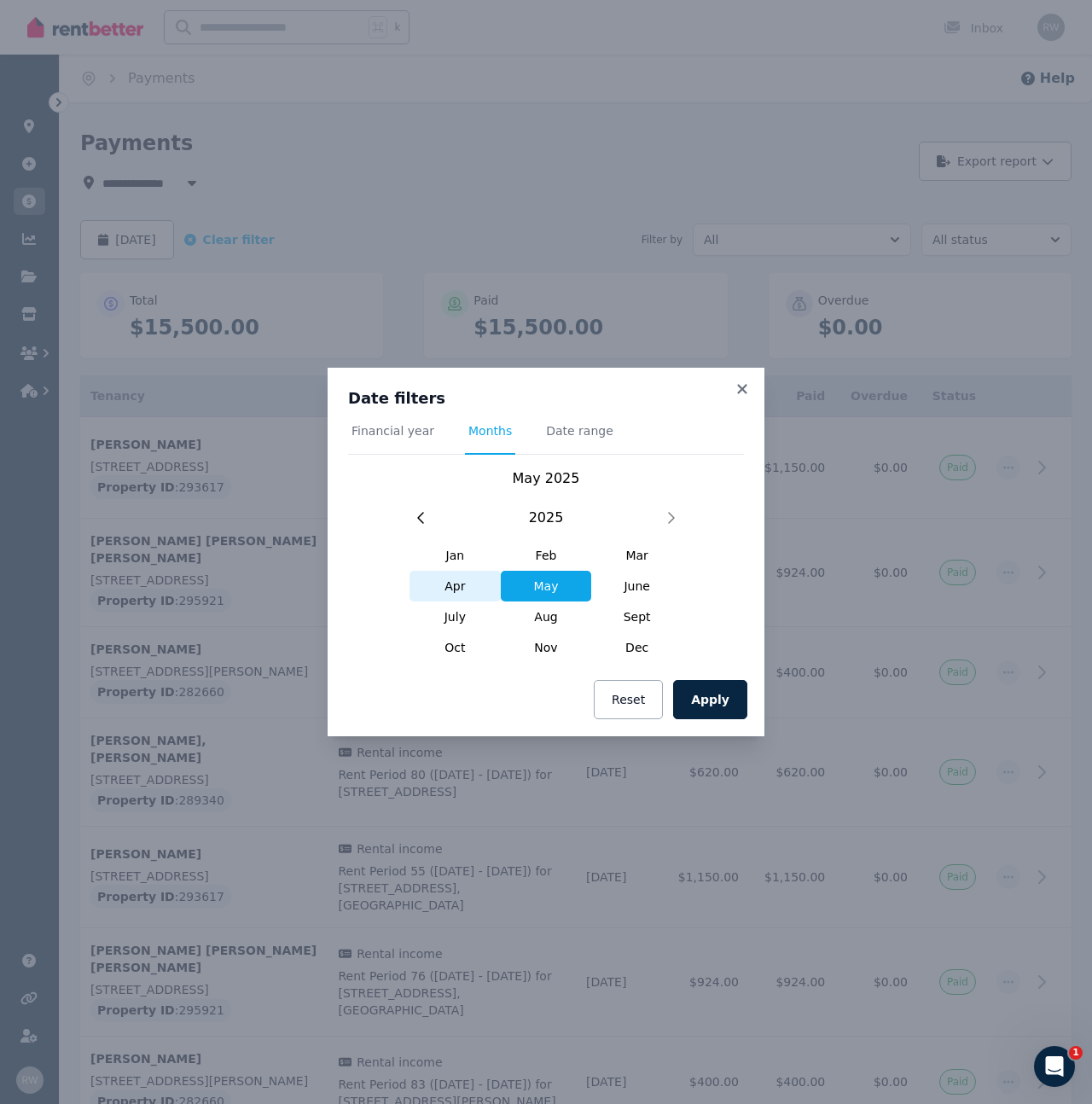
drag, startPoint x: 466, startPoint y: 582, endPoint x: 476, endPoint y: 575, distance: 12.2
click at [466, 582] on span "Apr" at bounding box center [455, 586] width 91 height 30
click at [722, 697] on button "Apply" at bounding box center [710, 700] width 74 height 39
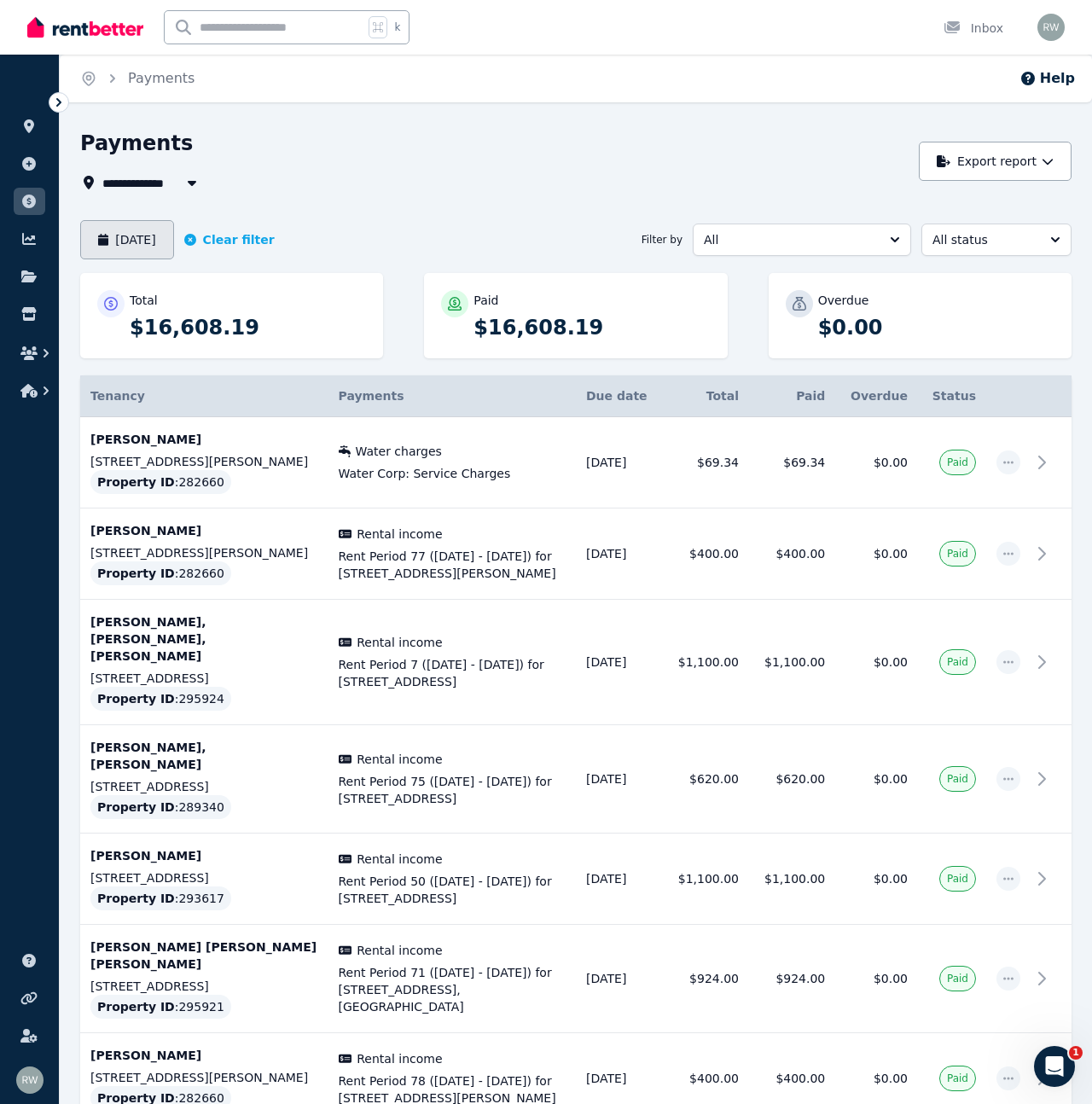
click at [141, 240] on button "[DATE]" at bounding box center [127, 240] width 94 height 39
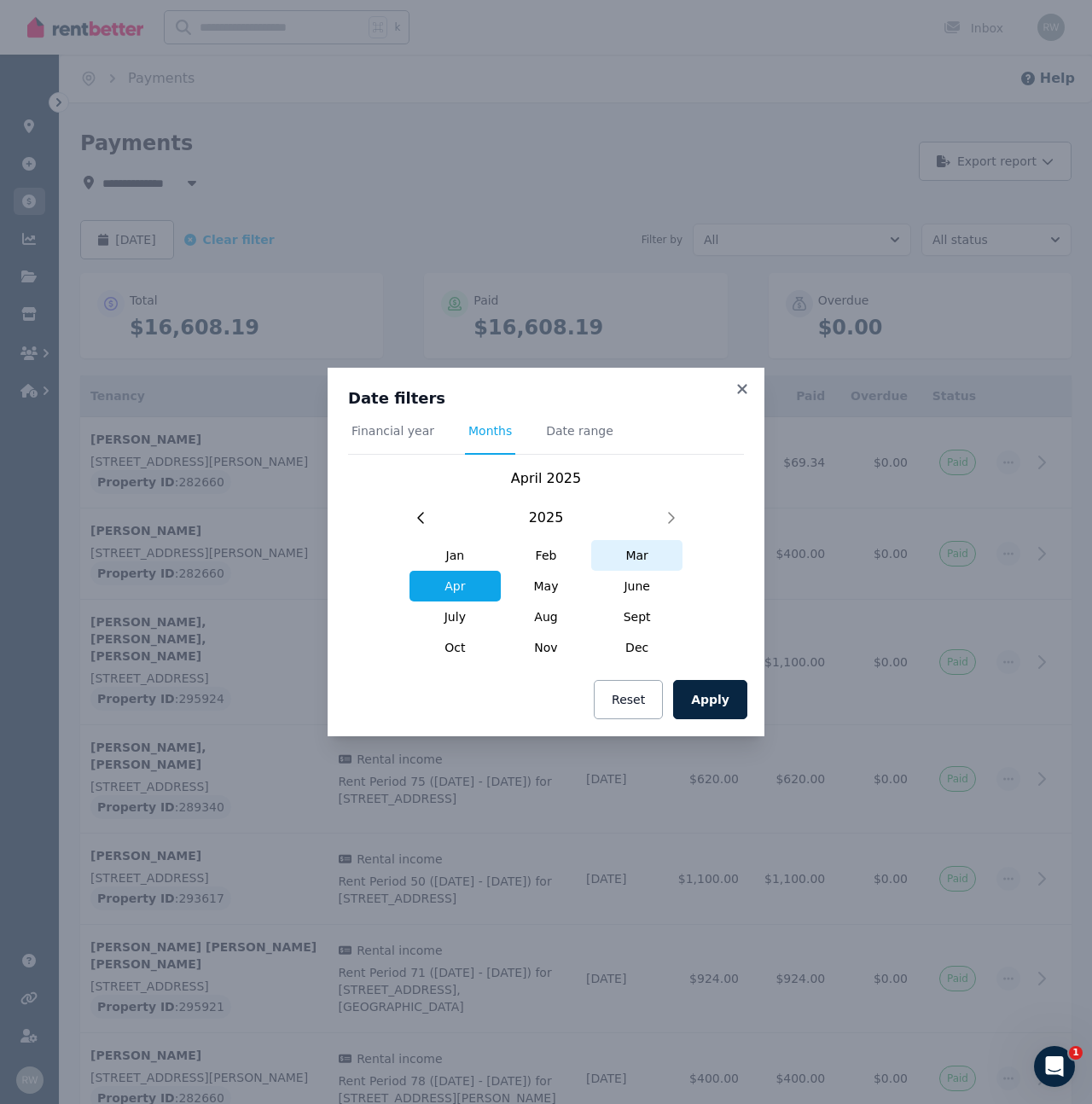
drag, startPoint x: 642, startPoint y: 563, endPoint x: 634, endPoint y: 569, distance: 10.0
click at [642, 563] on span "Mar" at bounding box center [636, 555] width 91 height 30
click at [712, 687] on button "Apply" at bounding box center [710, 700] width 74 height 39
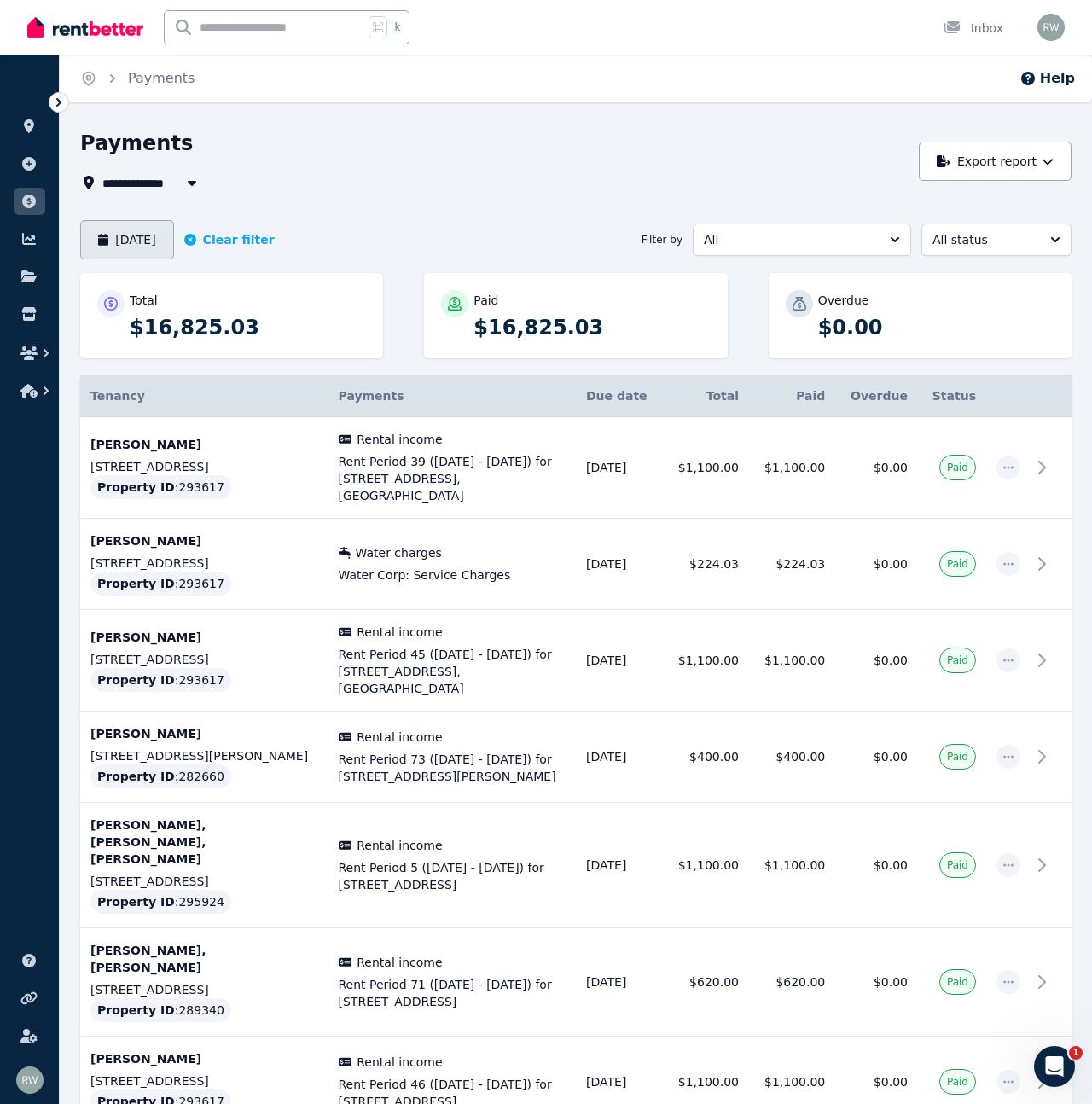
click at [155, 236] on button "[DATE]" at bounding box center [127, 240] width 94 height 39
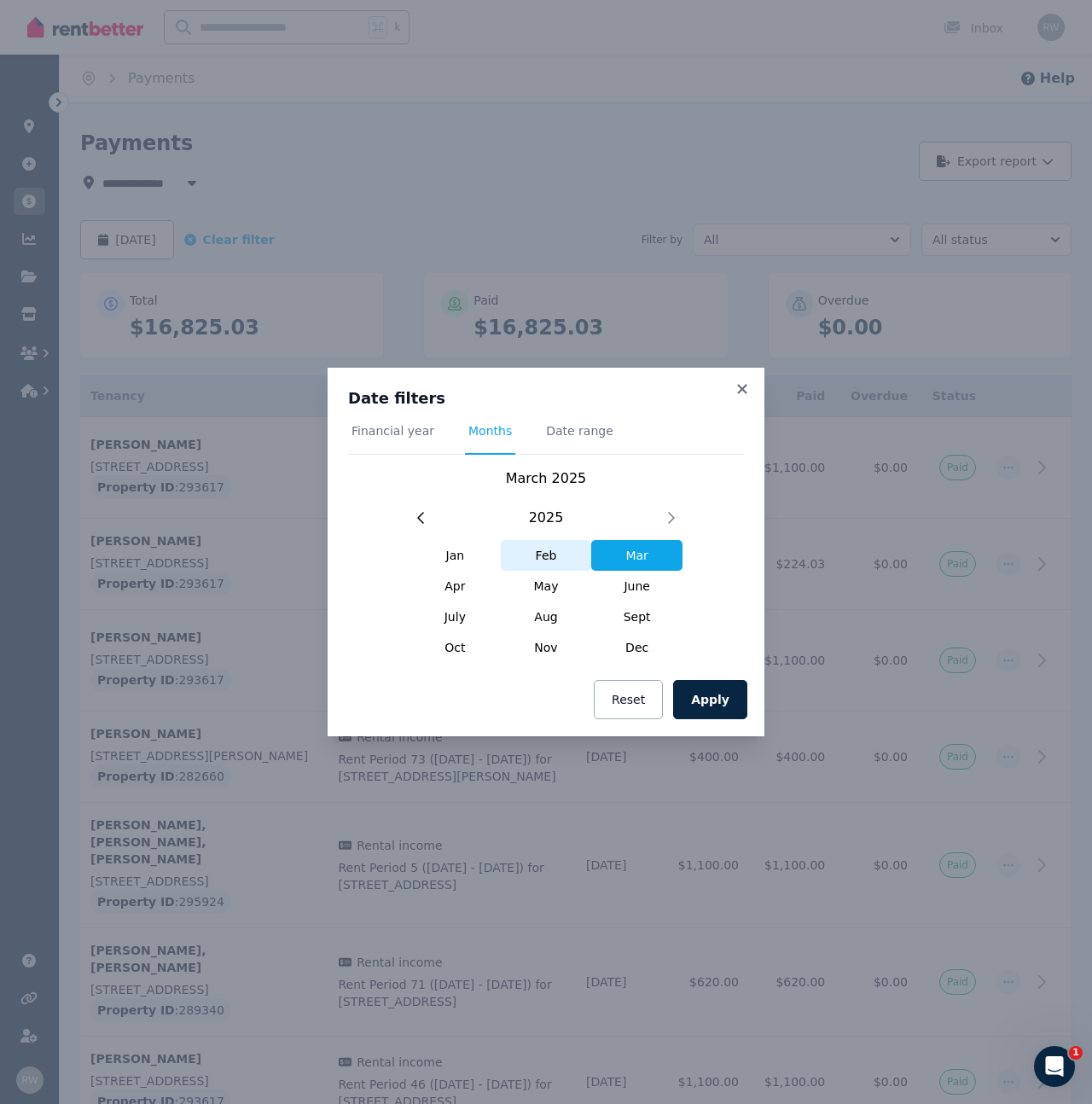
click at [559, 560] on span "Feb" at bounding box center [546, 555] width 91 height 30
click at [737, 703] on button "Apply" at bounding box center [710, 700] width 74 height 39
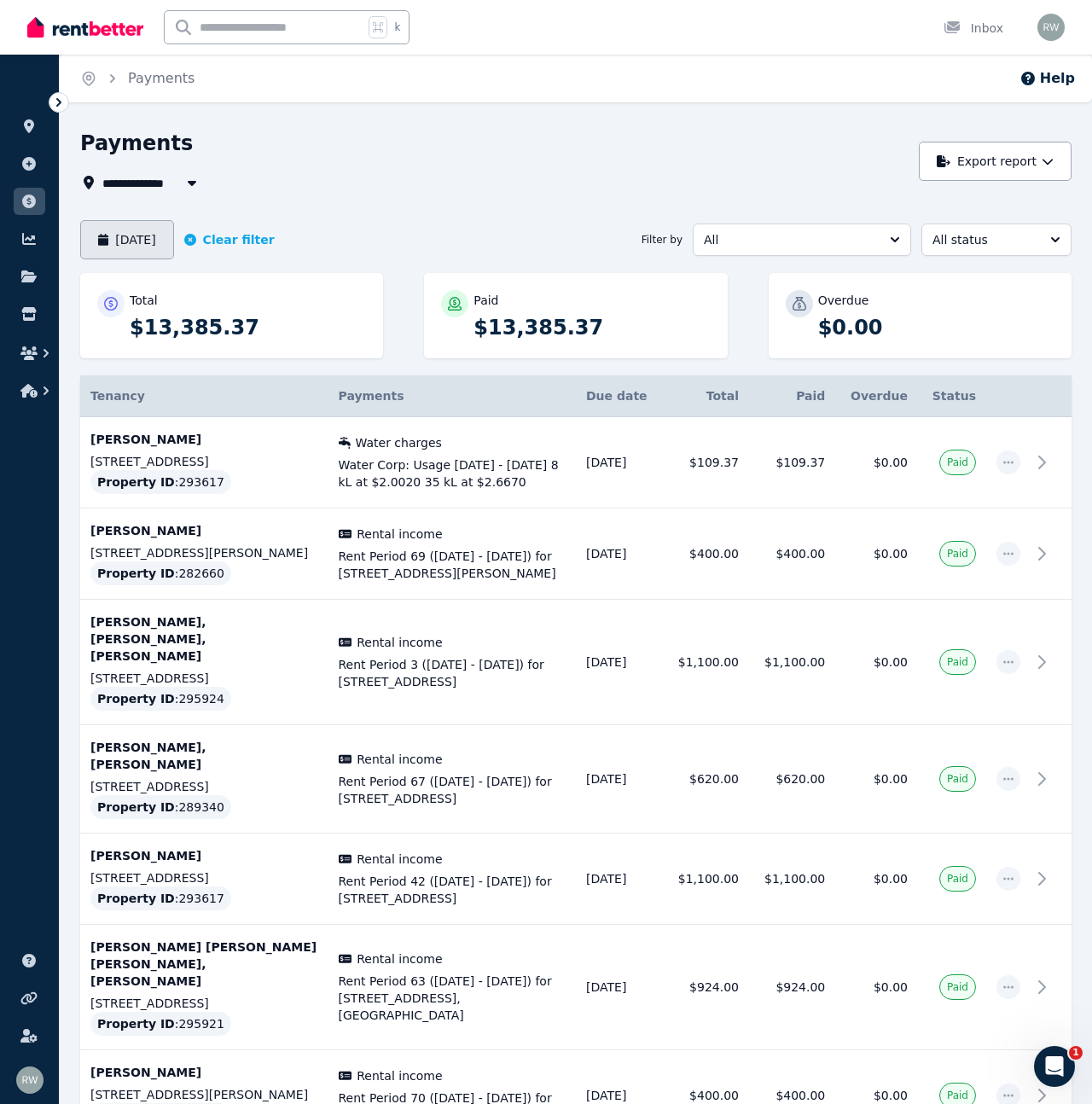
click at [128, 238] on button "[DATE]" at bounding box center [127, 240] width 94 height 39
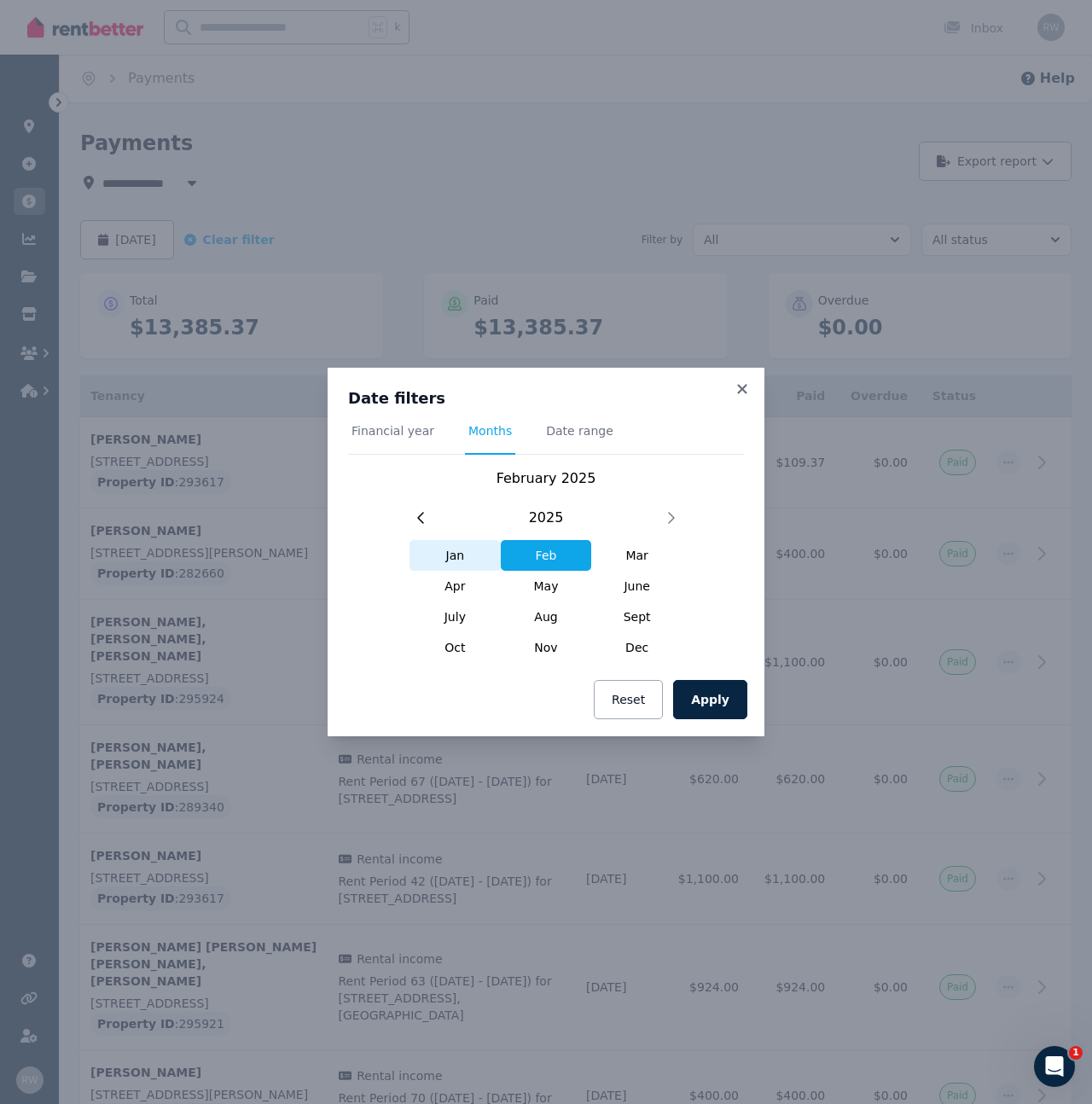
click at [461, 555] on span "Jan" at bounding box center [455, 555] width 91 height 30
click at [714, 699] on button "Apply" at bounding box center [710, 700] width 74 height 39
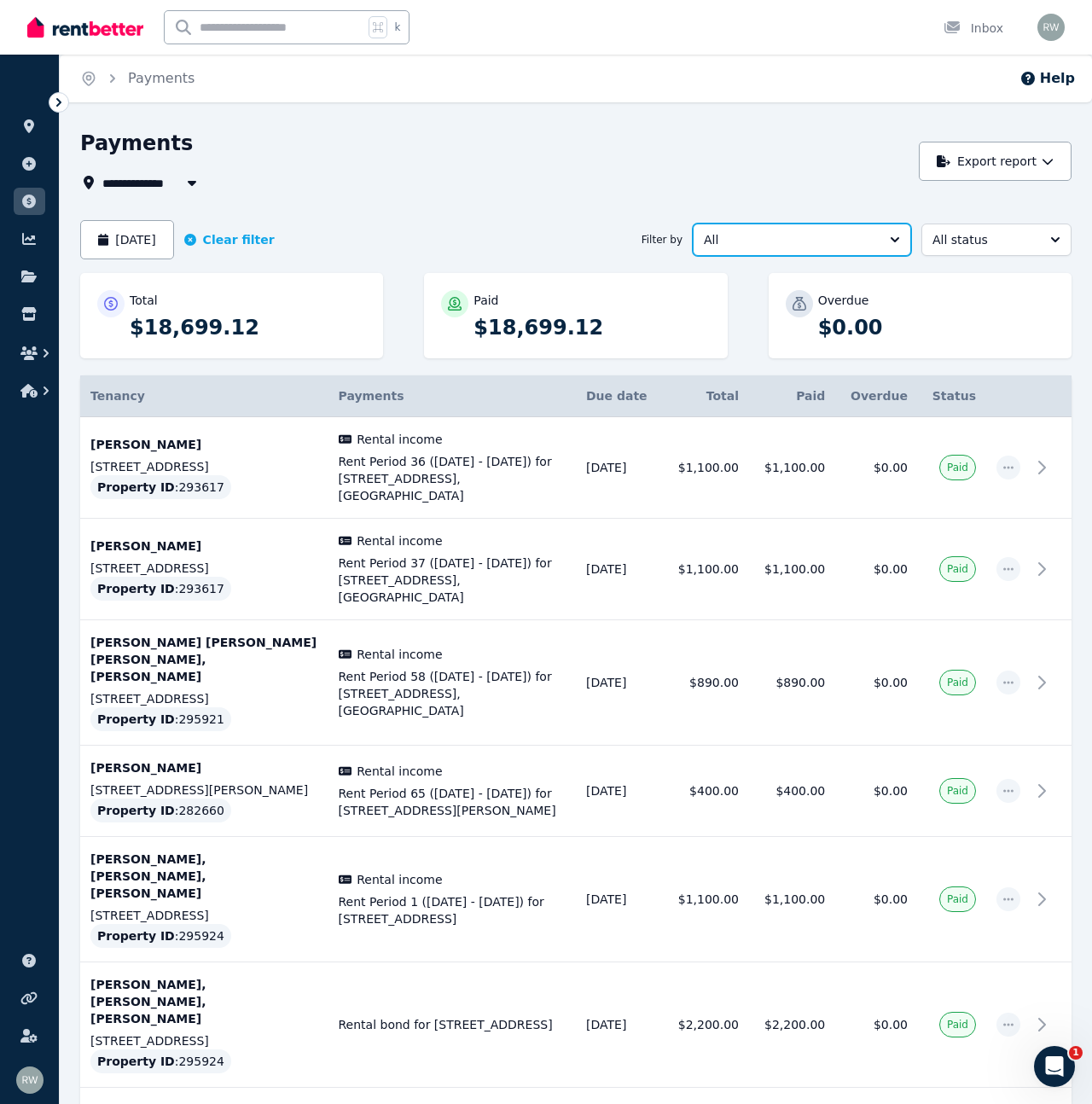
click at [841, 246] on span "All" at bounding box center [789, 240] width 172 height 17
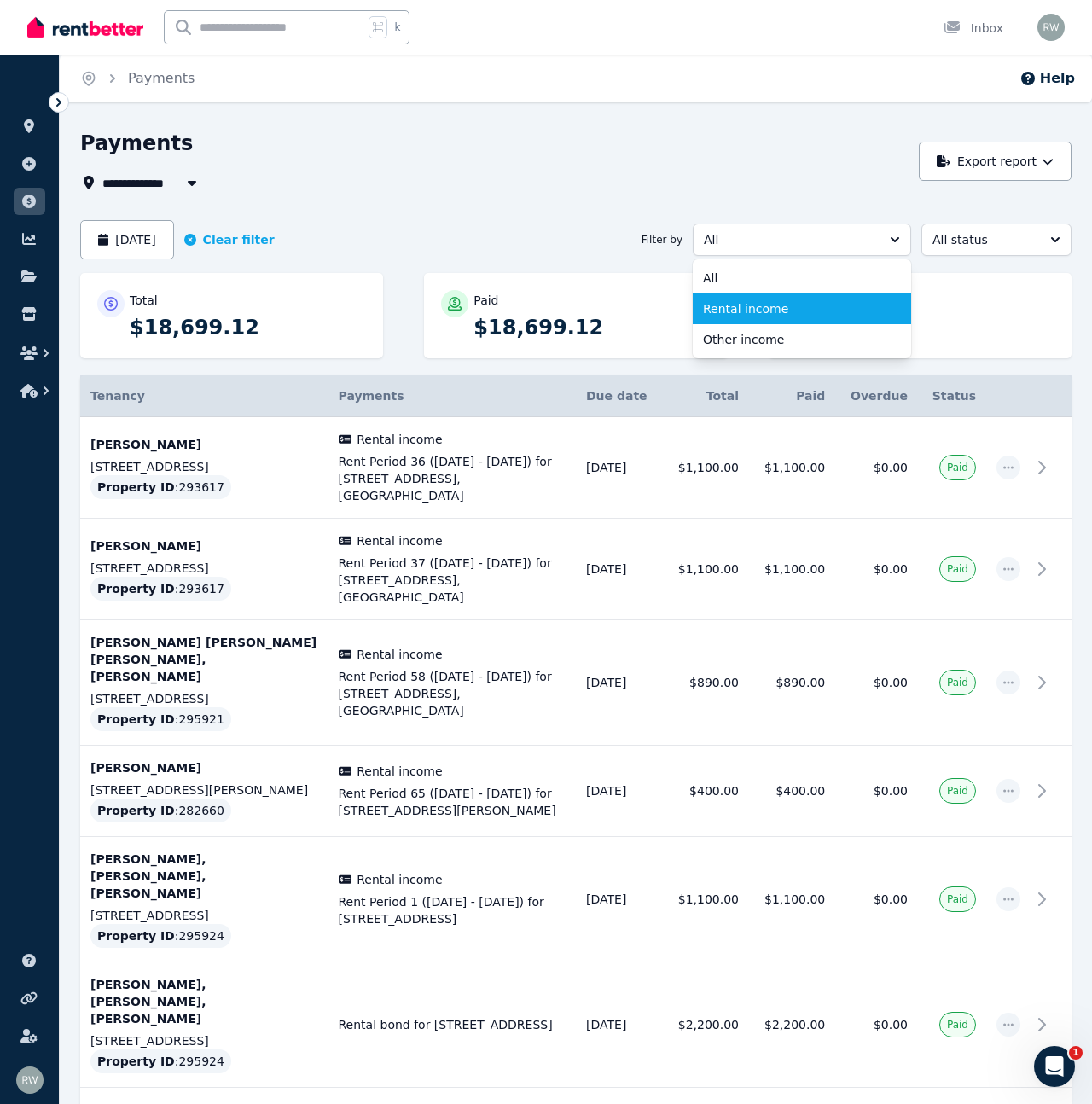
click at [836, 300] on span "Rental income" at bounding box center [791, 308] width 178 height 17
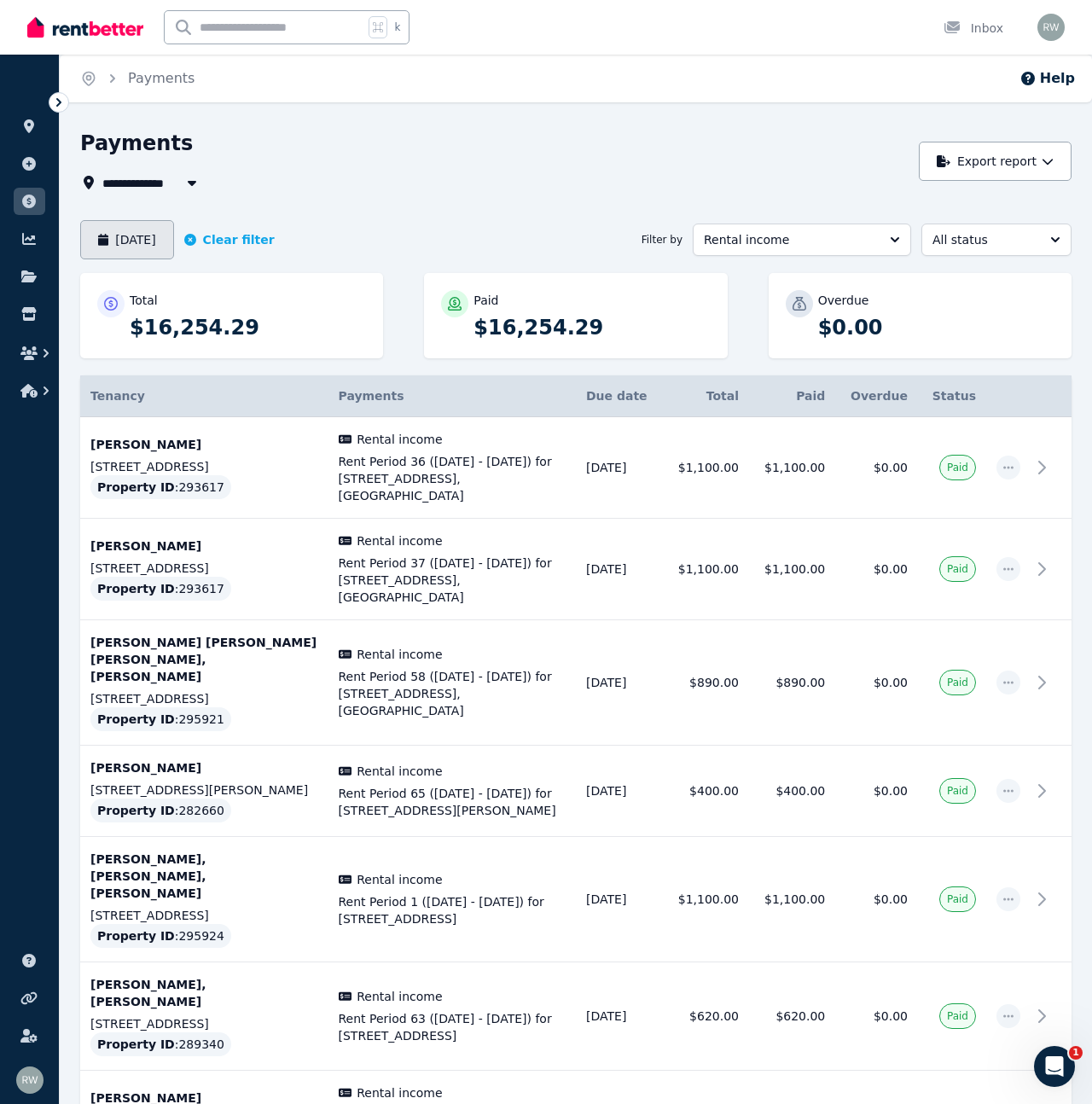
click at [157, 230] on button "[DATE]" at bounding box center [127, 240] width 94 height 39
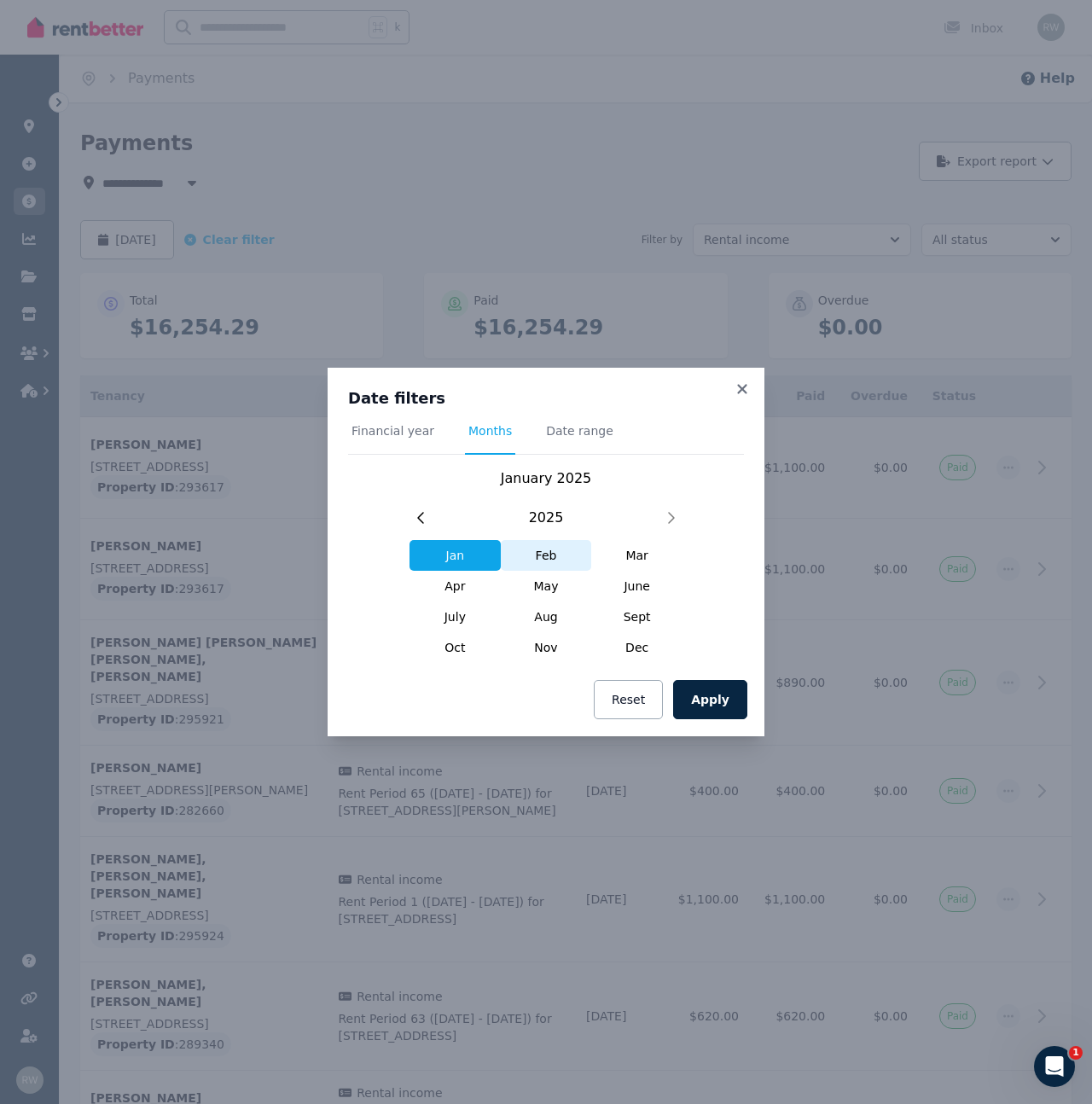
click at [548, 559] on span "Feb" at bounding box center [546, 555] width 91 height 30
click at [693, 697] on button "Apply" at bounding box center [710, 700] width 74 height 39
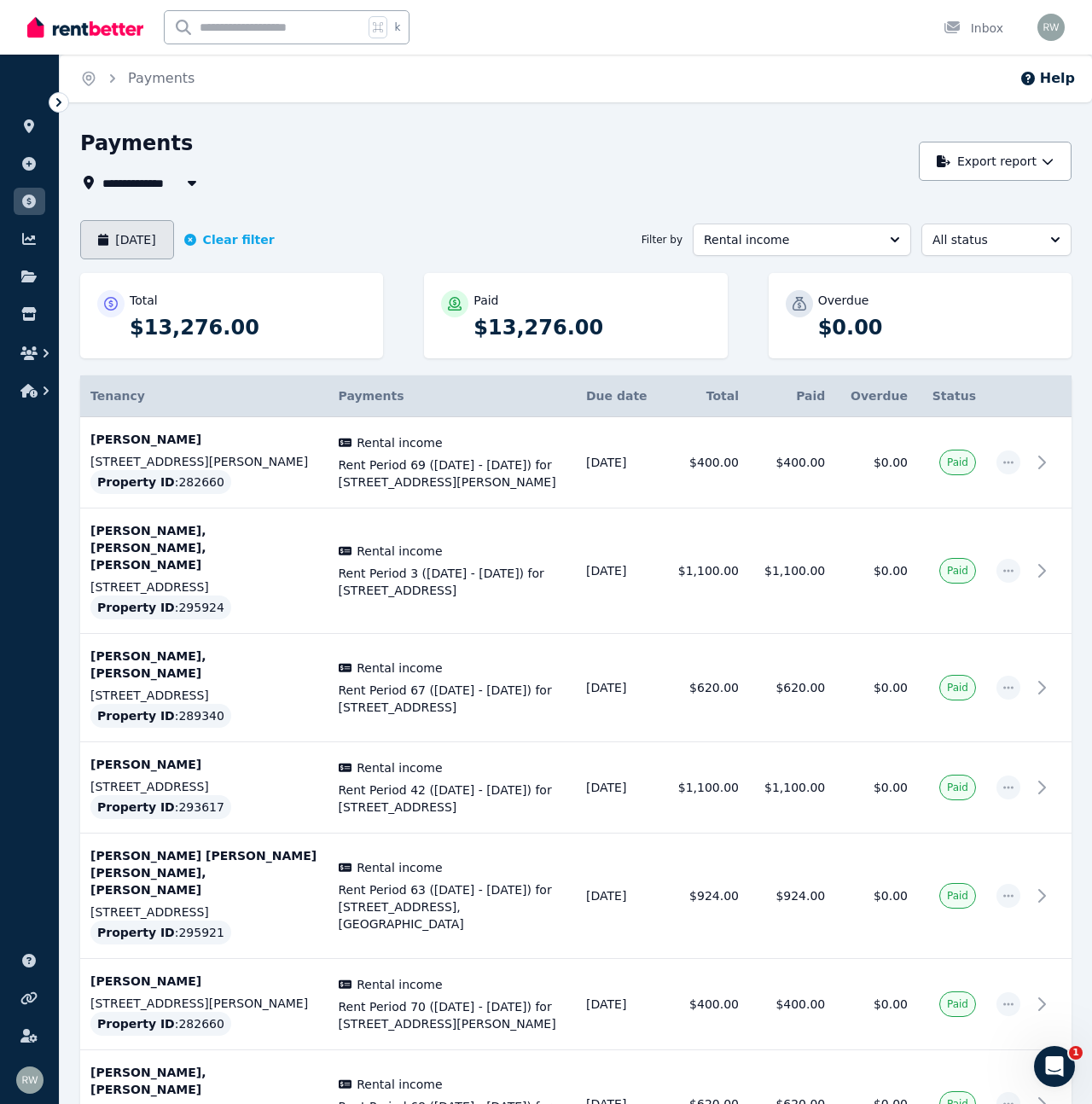
click at [173, 235] on button "[DATE]" at bounding box center [127, 240] width 94 height 39
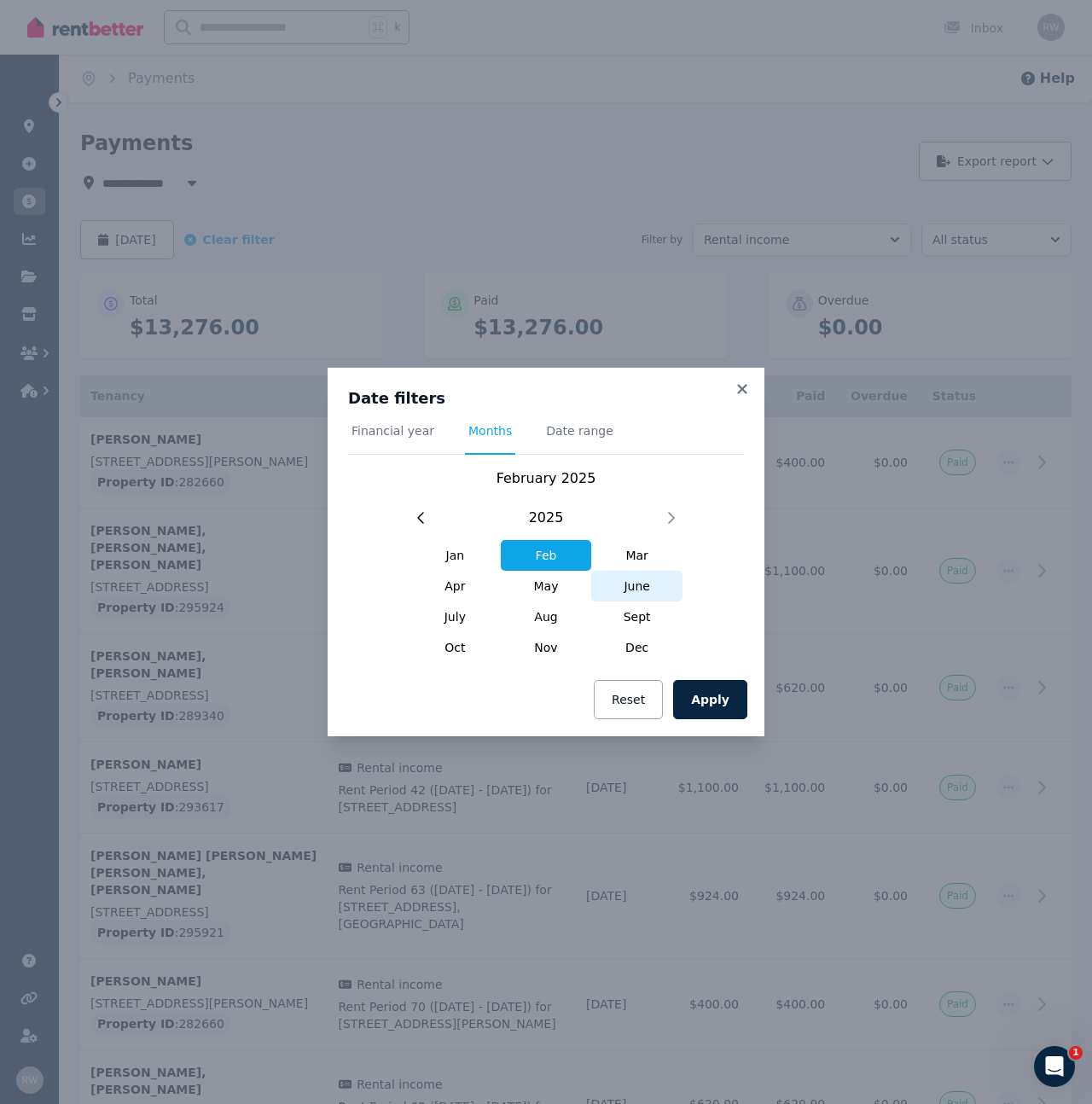
drag, startPoint x: 640, startPoint y: 555, endPoint x: 677, endPoint y: 593, distance: 53.0
click at [642, 557] on span "Mar" at bounding box center [636, 555] width 91 height 30
click at [708, 711] on button "Apply" at bounding box center [710, 700] width 74 height 39
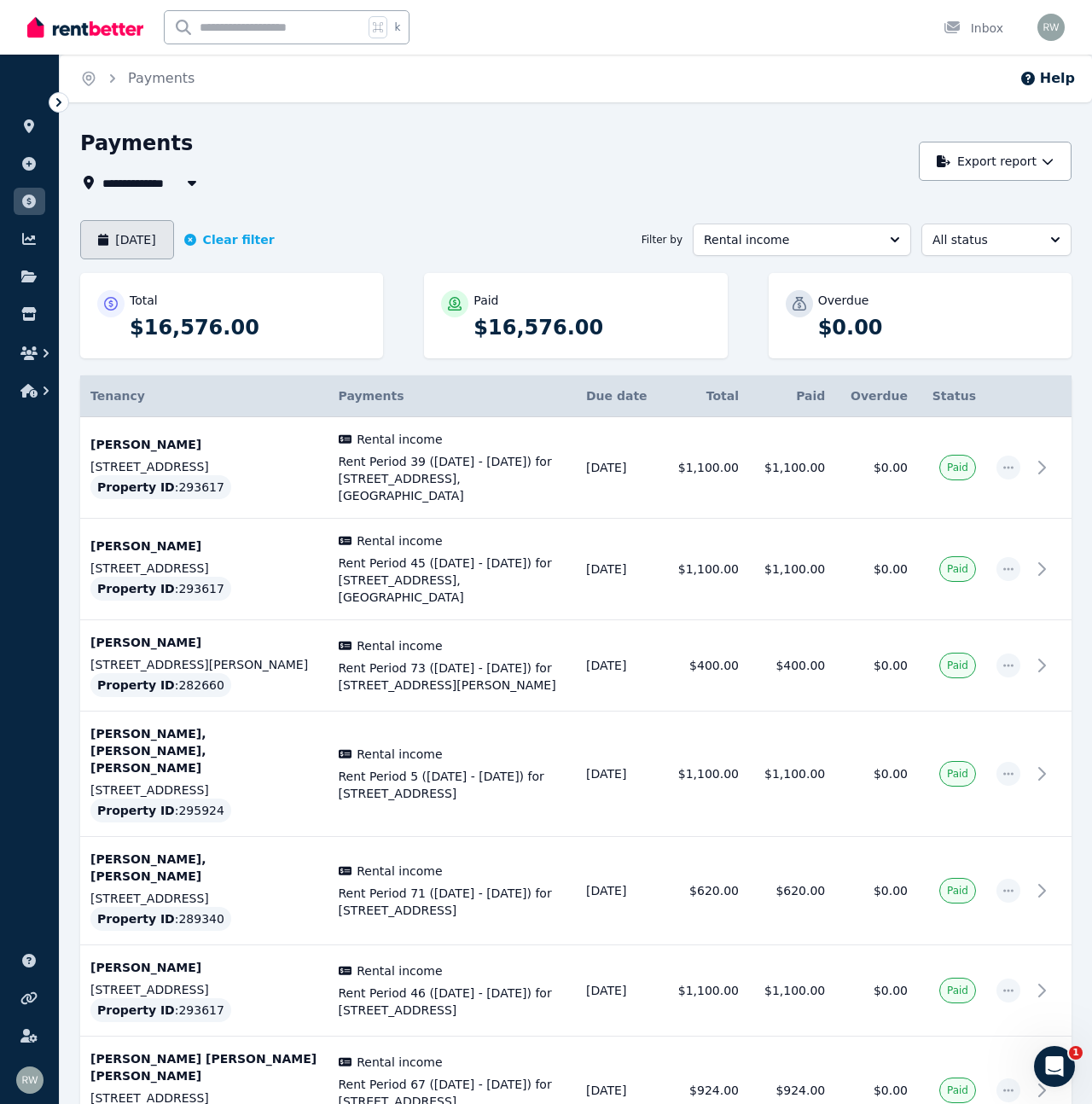
click at [154, 241] on button "[DATE]" at bounding box center [127, 240] width 94 height 39
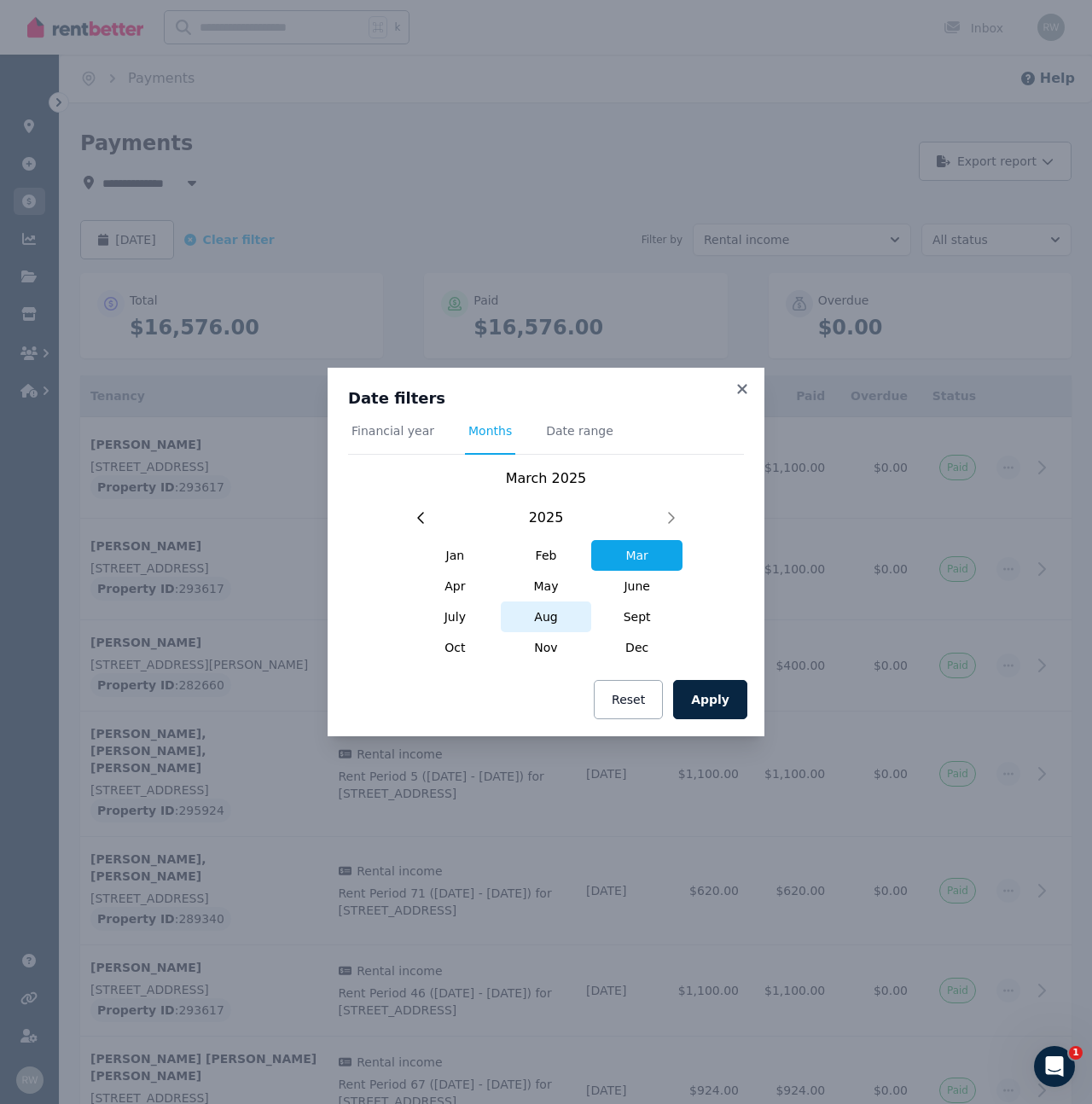
drag, startPoint x: 470, startPoint y: 590, endPoint x: 541, endPoint y: 624, distance: 78.7
click at [475, 592] on span "Apr" at bounding box center [455, 586] width 91 height 30
click at [737, 707] on button "Apply" at bounding box center [710, 700] width 74 height 39
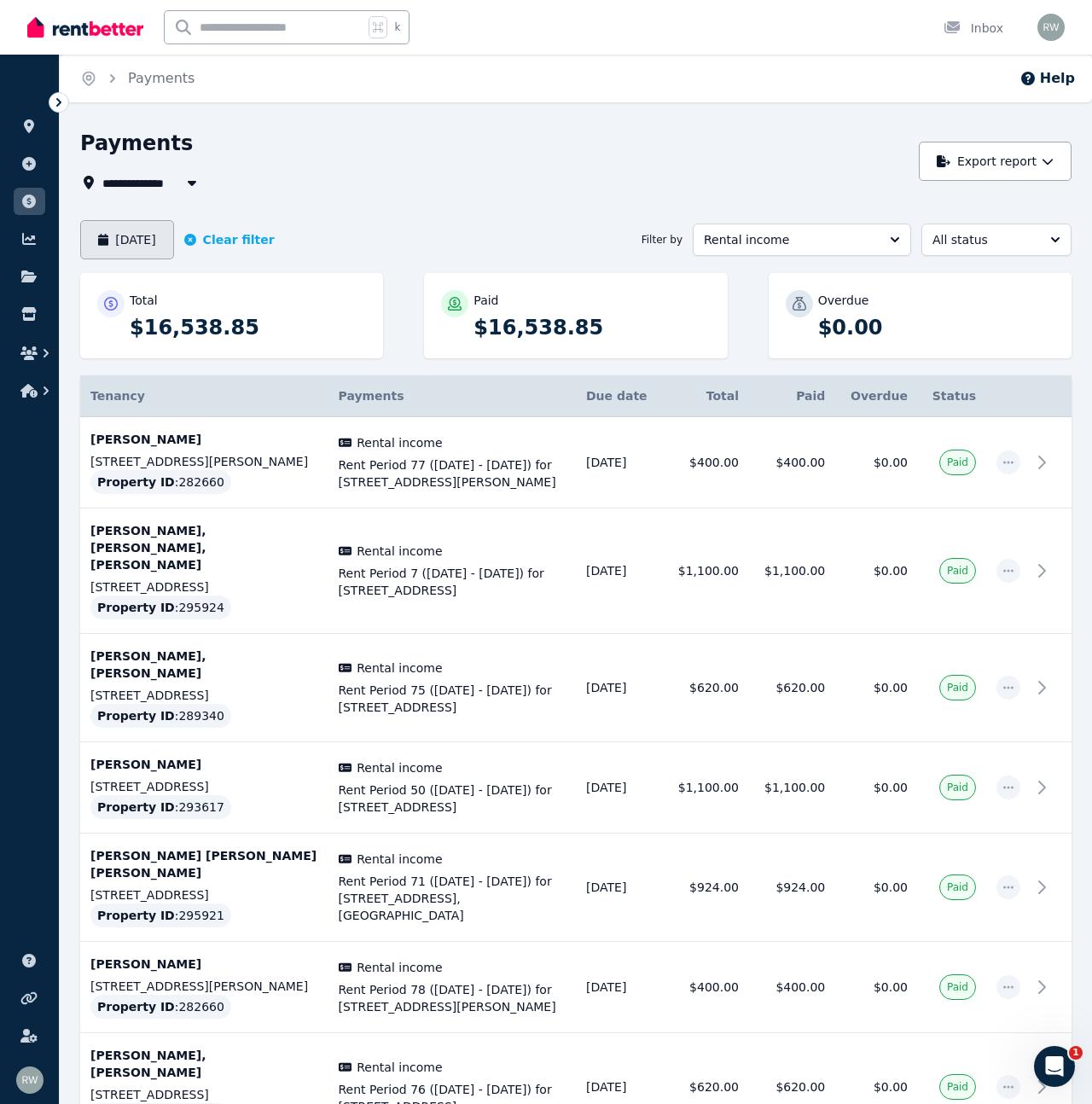
click at [157, 235] on button "[DATE]" at bounding box center [127, 240] width 94 height 39
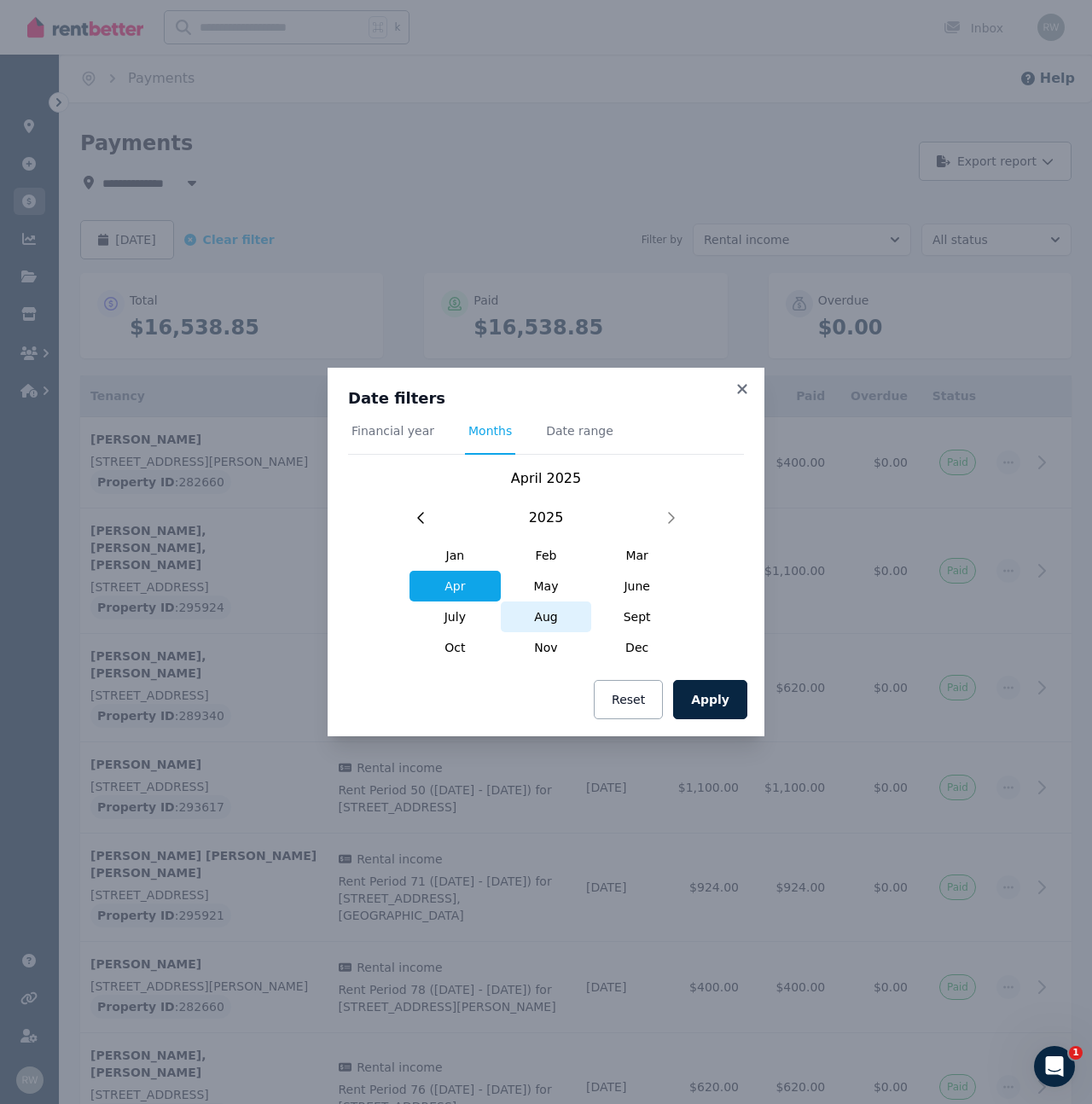
drag, startPoint x: 545, startPoint y: 588, endPoint x: 562, endPoint y: 601, distance: 21.4
click at [545, 588] on span "May" at bounding box center [546, 586] width 91 height 30
click at [727, 702] on button "Apply" at bounding box center [710, 700] width 74 height 39
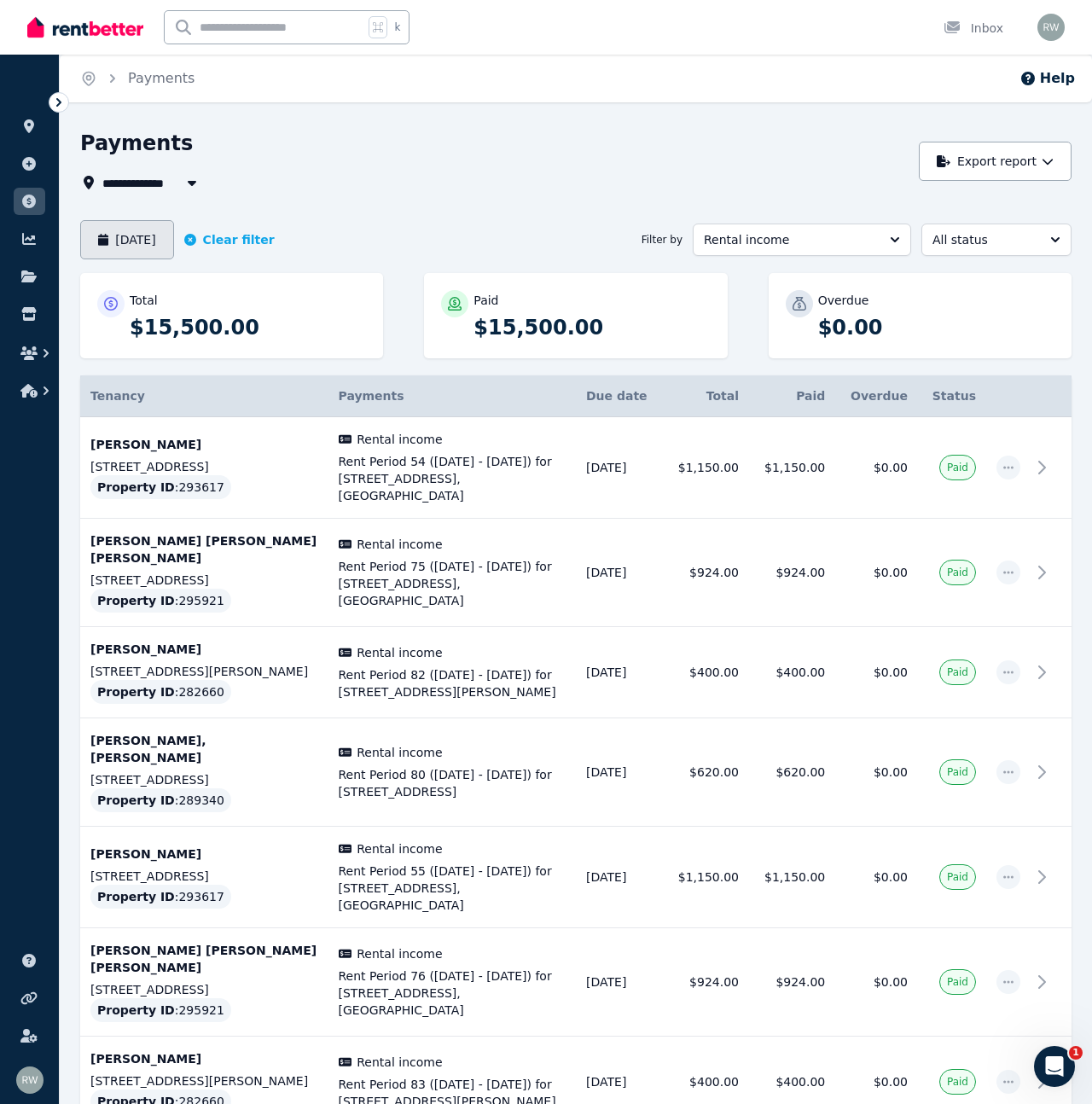
click at [157, 252] on button "[DATE]" at bounding box center [127, 240] width 94 height 39
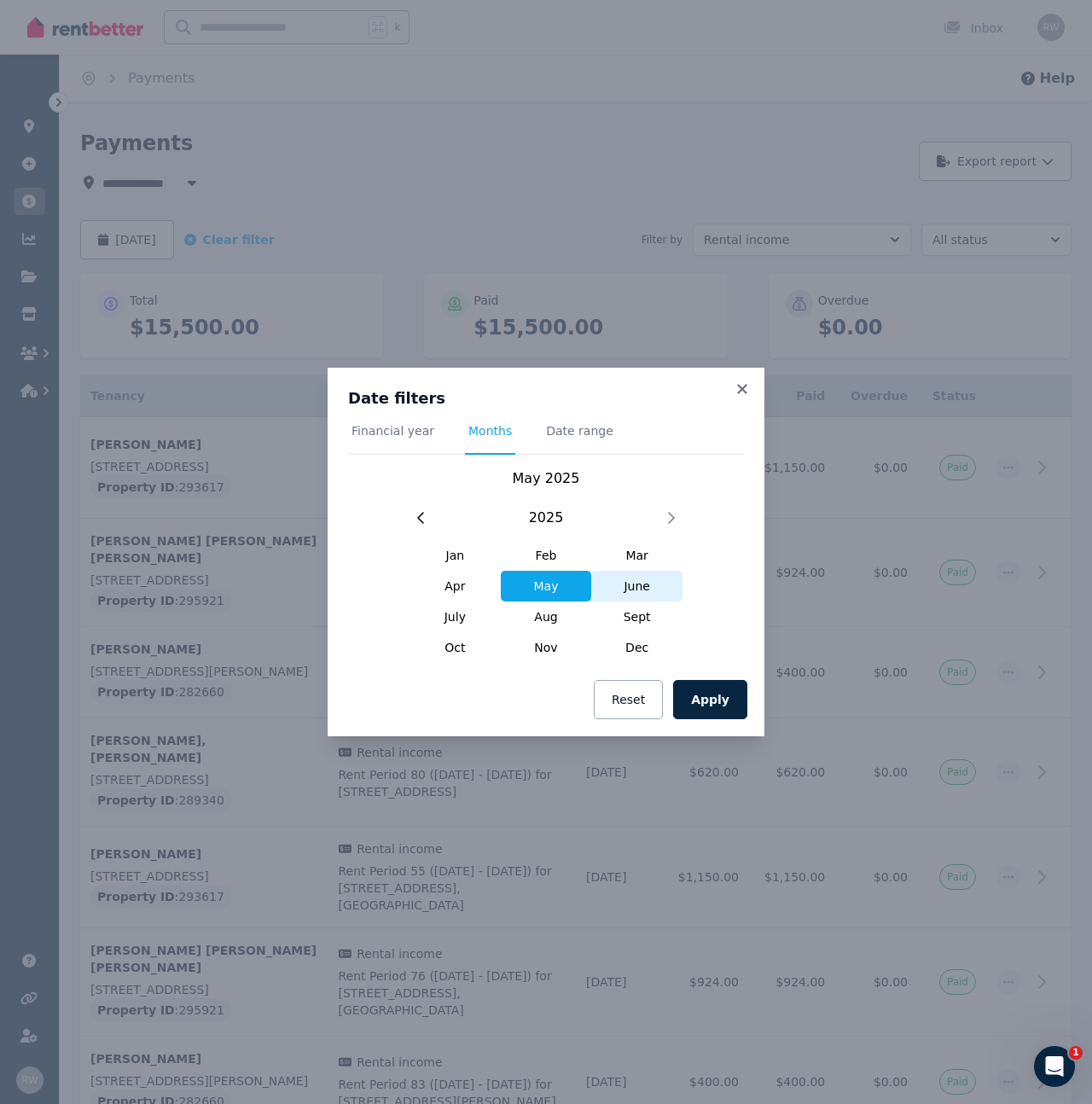
click at [617, 571] on span "June" at bounding box center [636, 586] width 91 height 30
click at [718, 704] on button "Apply" at bounding box center [710, 700] width 74 height 39
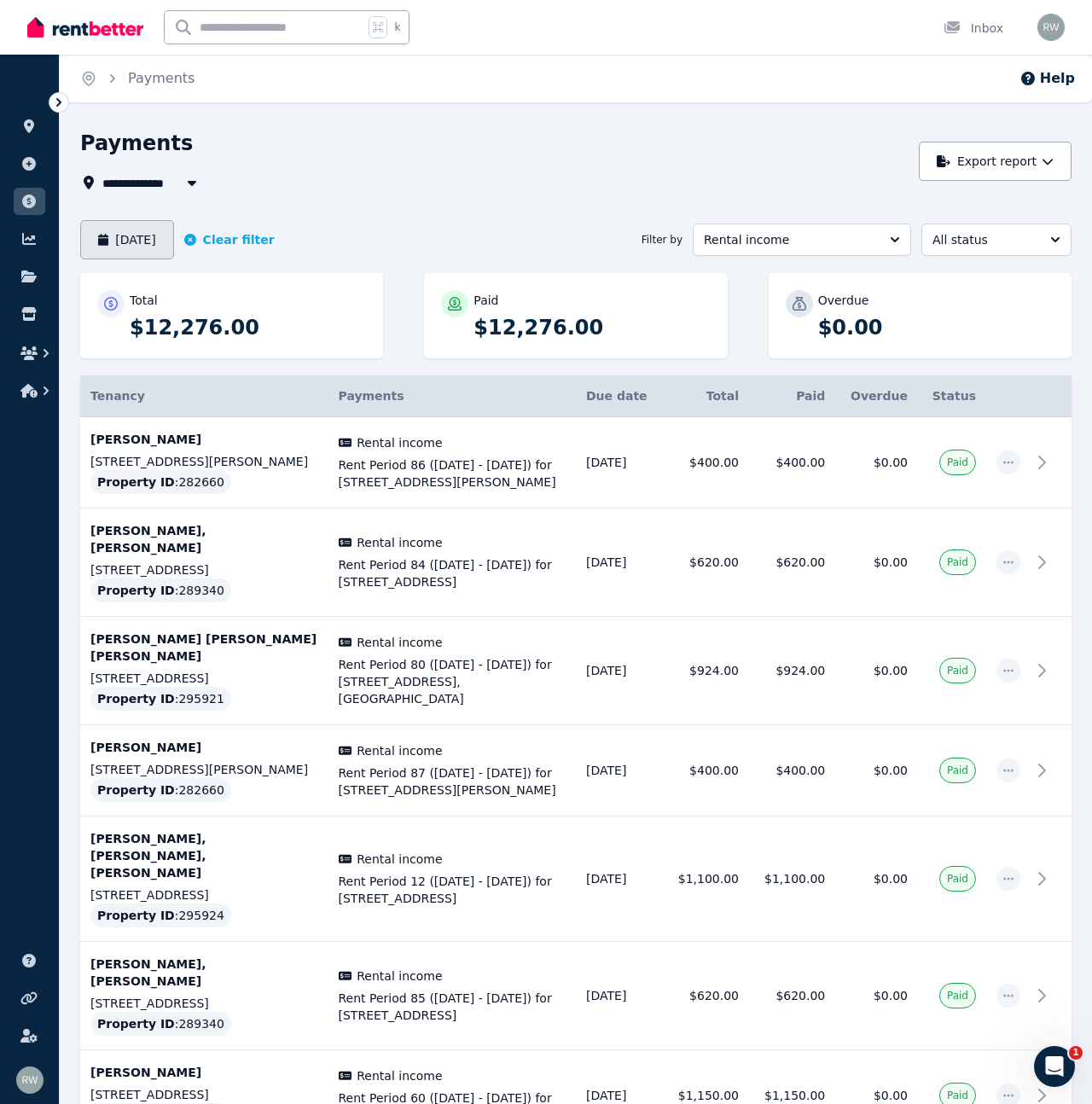
click at [155, 236] on button "[DATE]" at bounding box center [127, 240] width 94 height 39
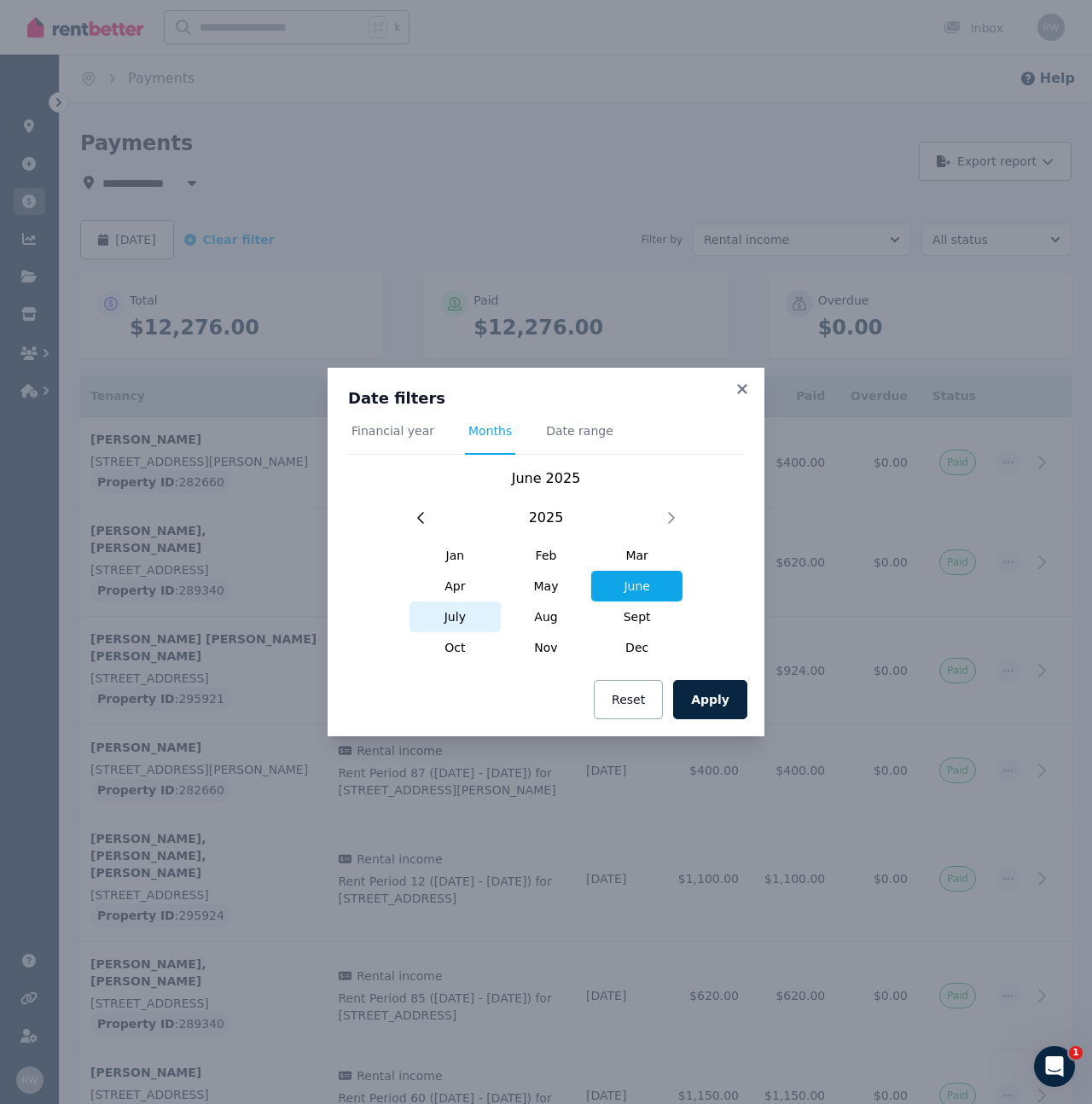
click at [457, 608] on span "July" at bounding box center [455, 617] width 91 height 30
click at [735, 704] on button "Apply" at bounding box center [710, 700] width 74 height 39
